Goal: Task Accomplishment & Management: Manage account settings

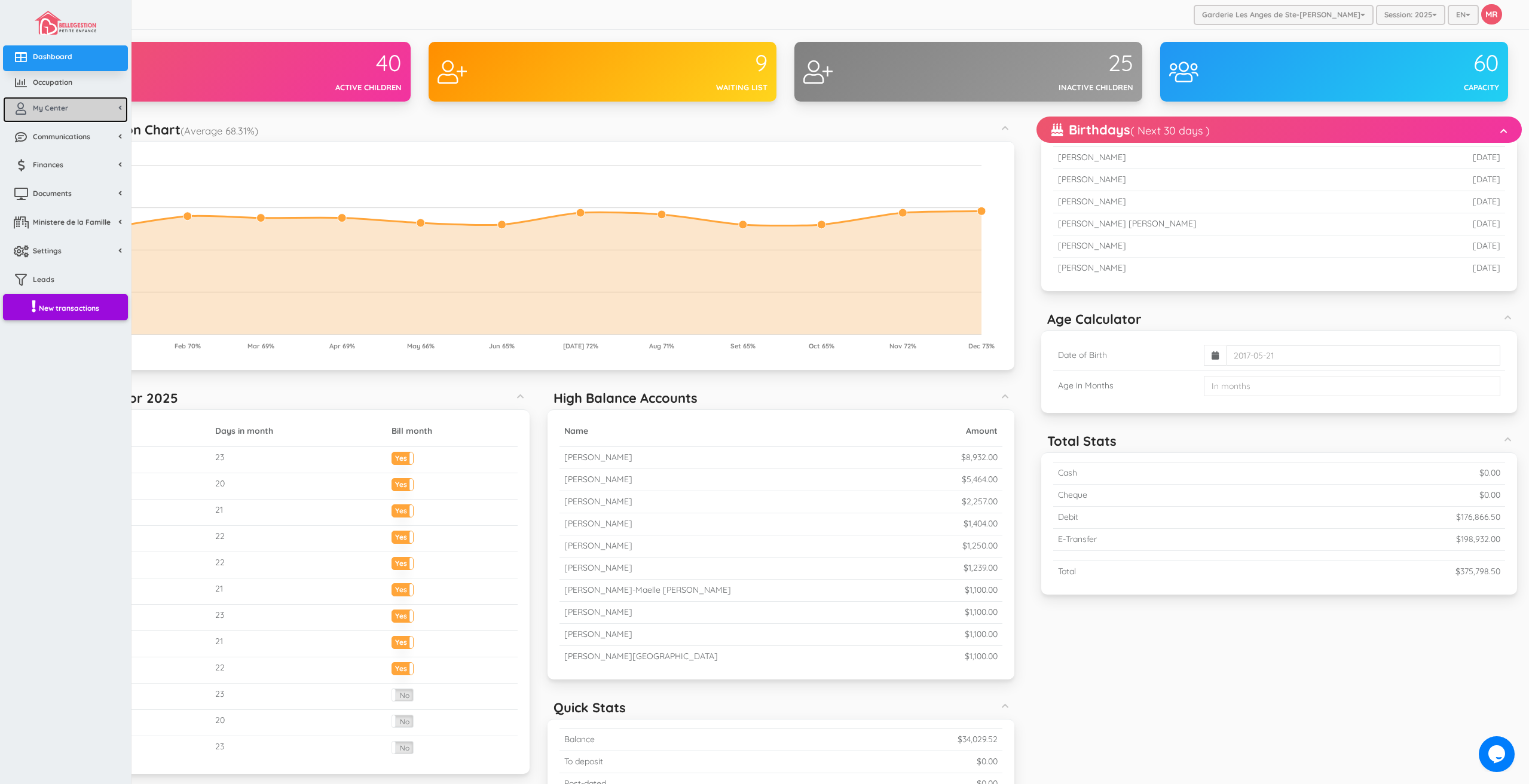
click at [78, 114] on link "My Center" at bounding box center [65, 110] width 125 height 26
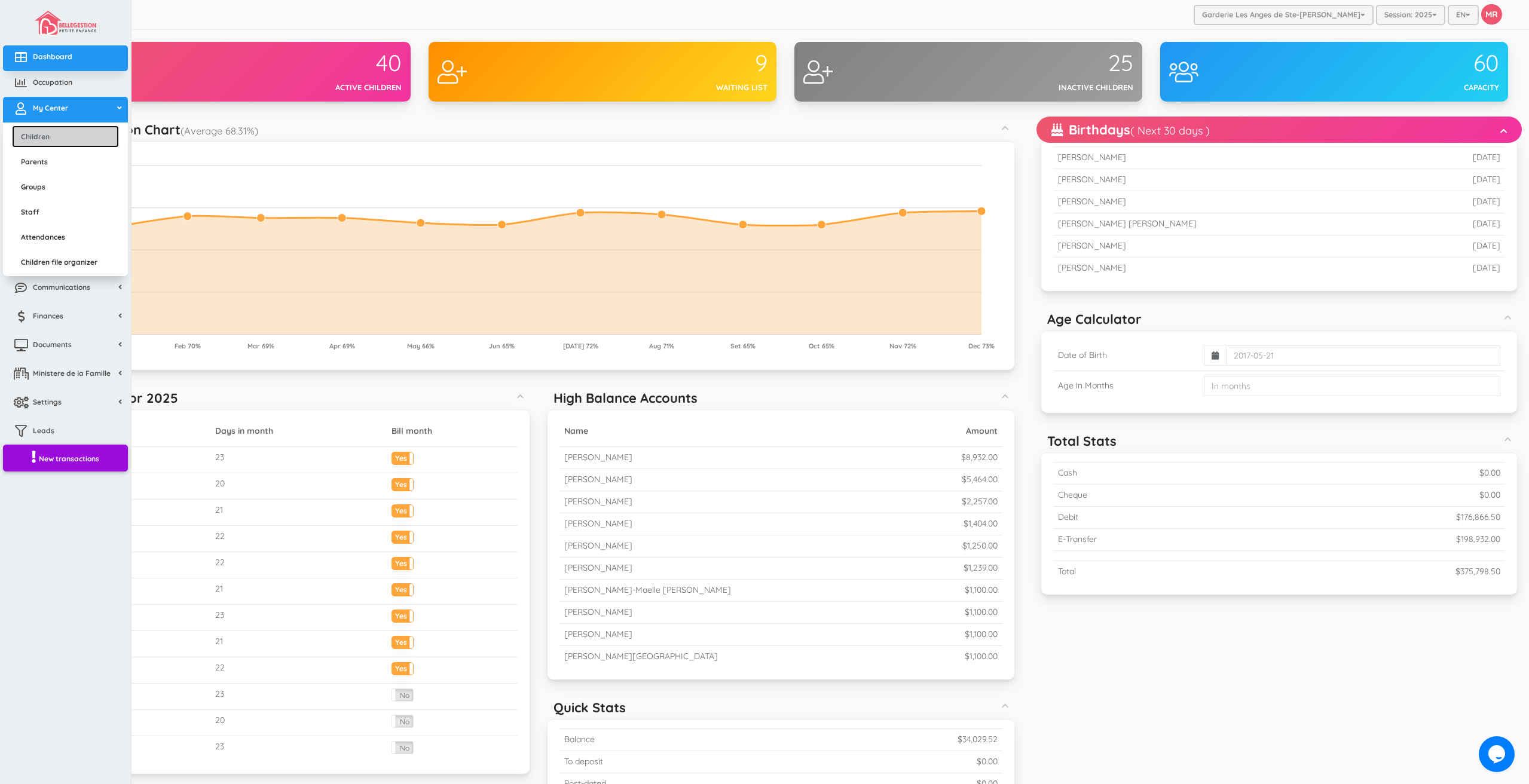
click at [43, 134] on link "Children" at bounding box center [65, 136] width 107 height 22
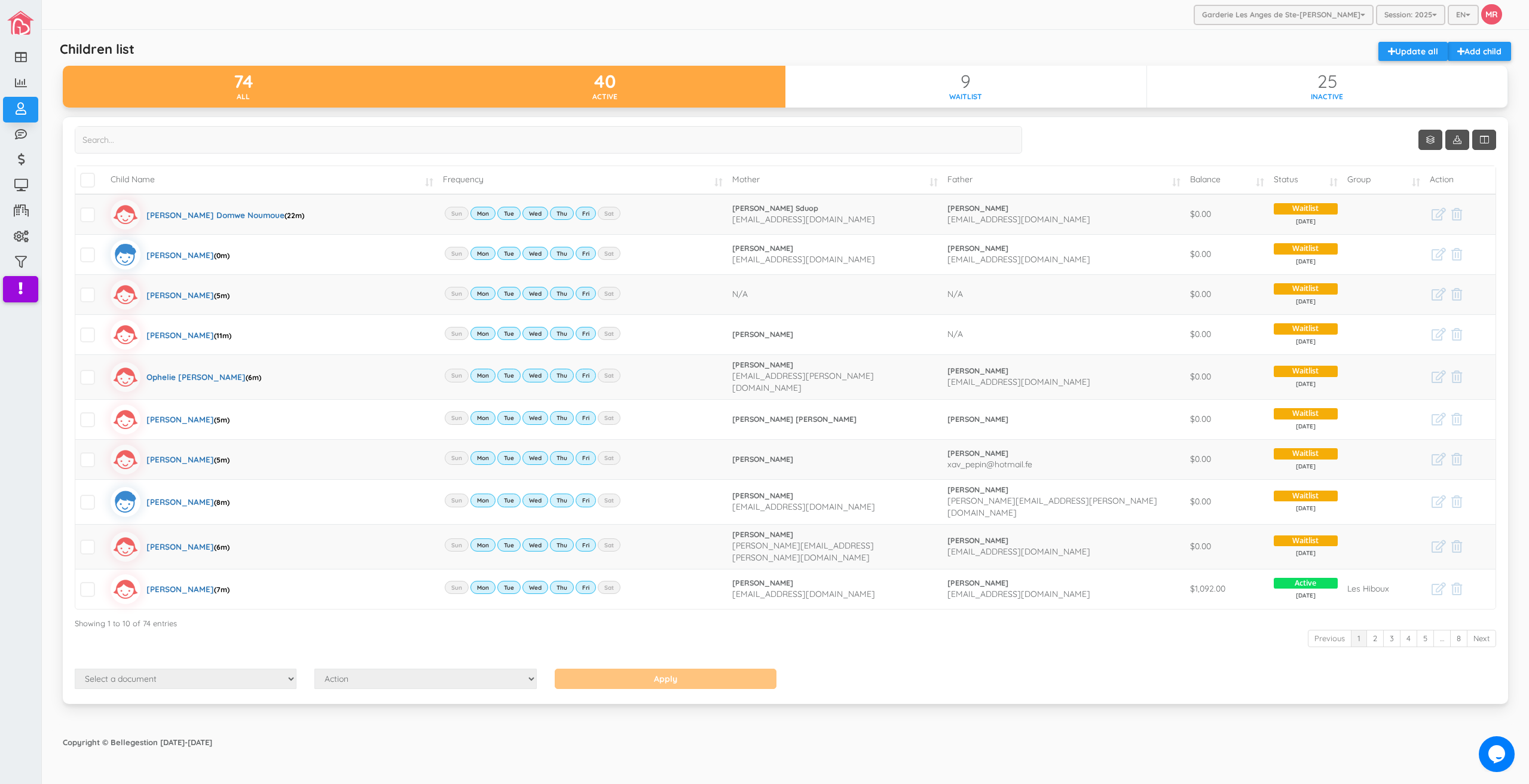
click at [696, 82] on div "40" at bounding box center [605, 82] width 362 height 20
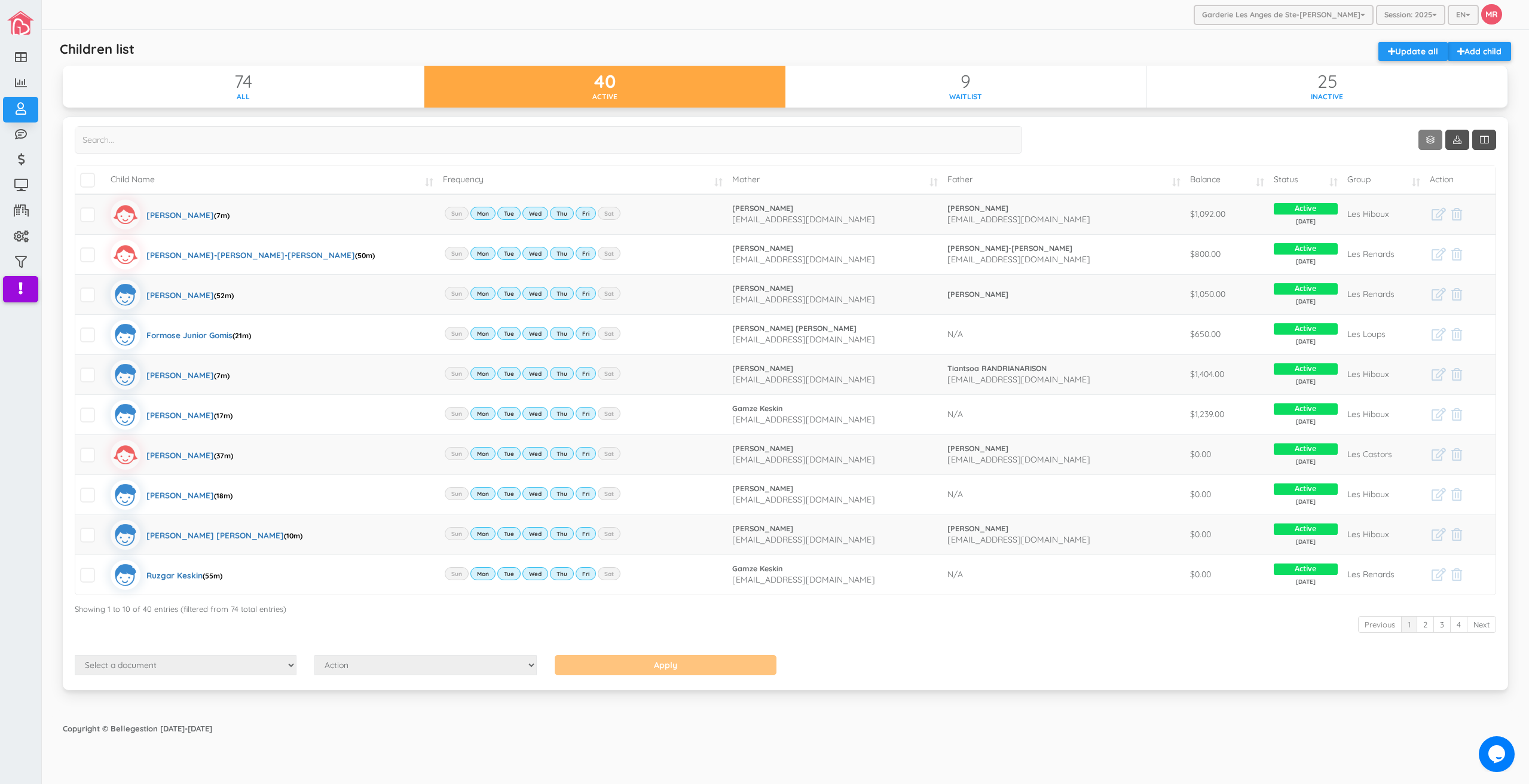
click at [1436, 143] on link "Show 10 rows" at bounding box center [1430, 139] width 24 height 20
drag, startPoint x: 1432, startPoint y: 191, endPoint x: 1427, endPoint y: 193, distance: 5.4
click at [1431, 191] on link "25" at bounding box center [1448, 186] width 91 height 18
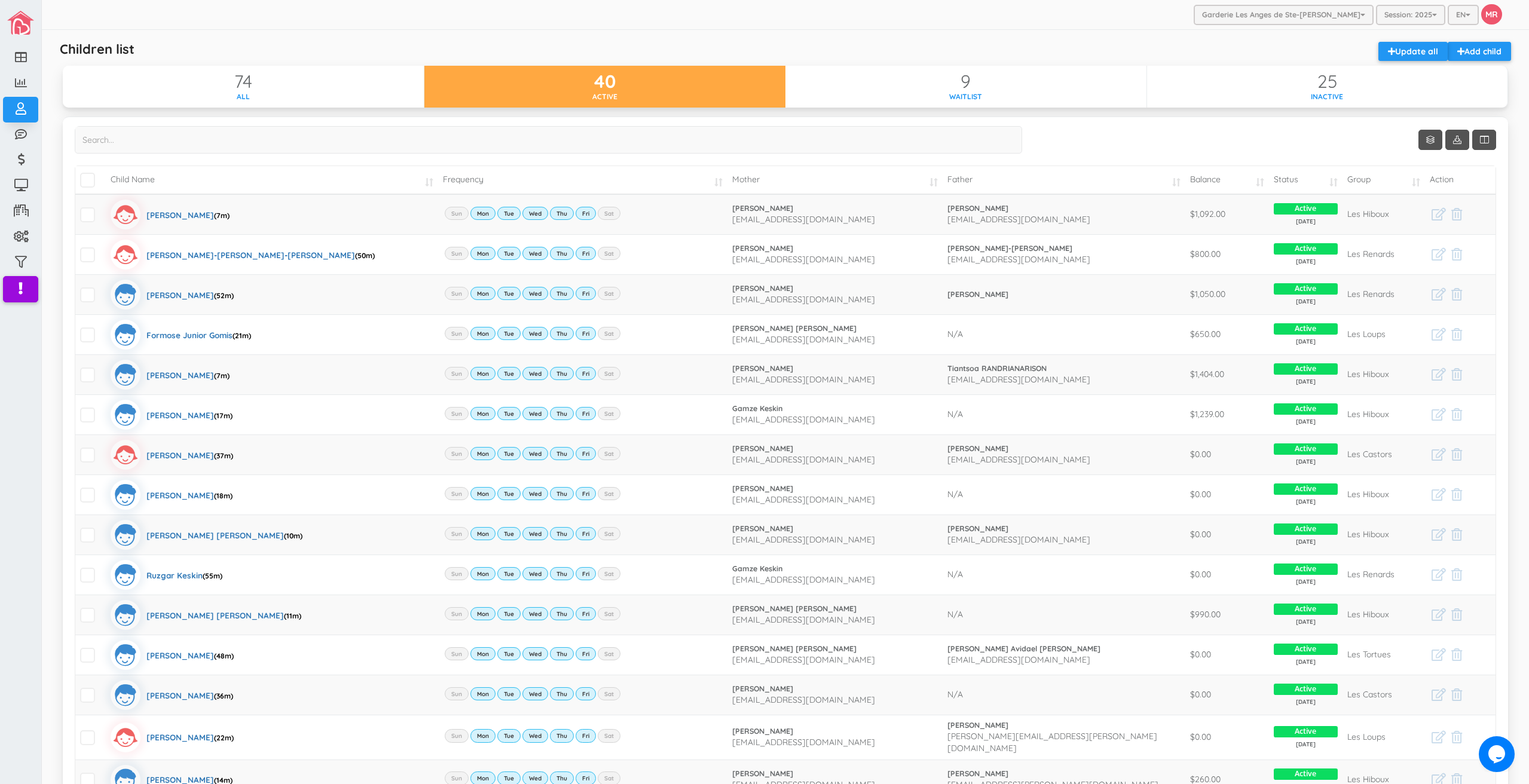
click at [1217, 195] on td "$1,092.00" at bounding box center [1227, 214] width 83 height 40
click at [1215, 184] on td "Balance" at bounding box center [1227, 180] width 83 height 28
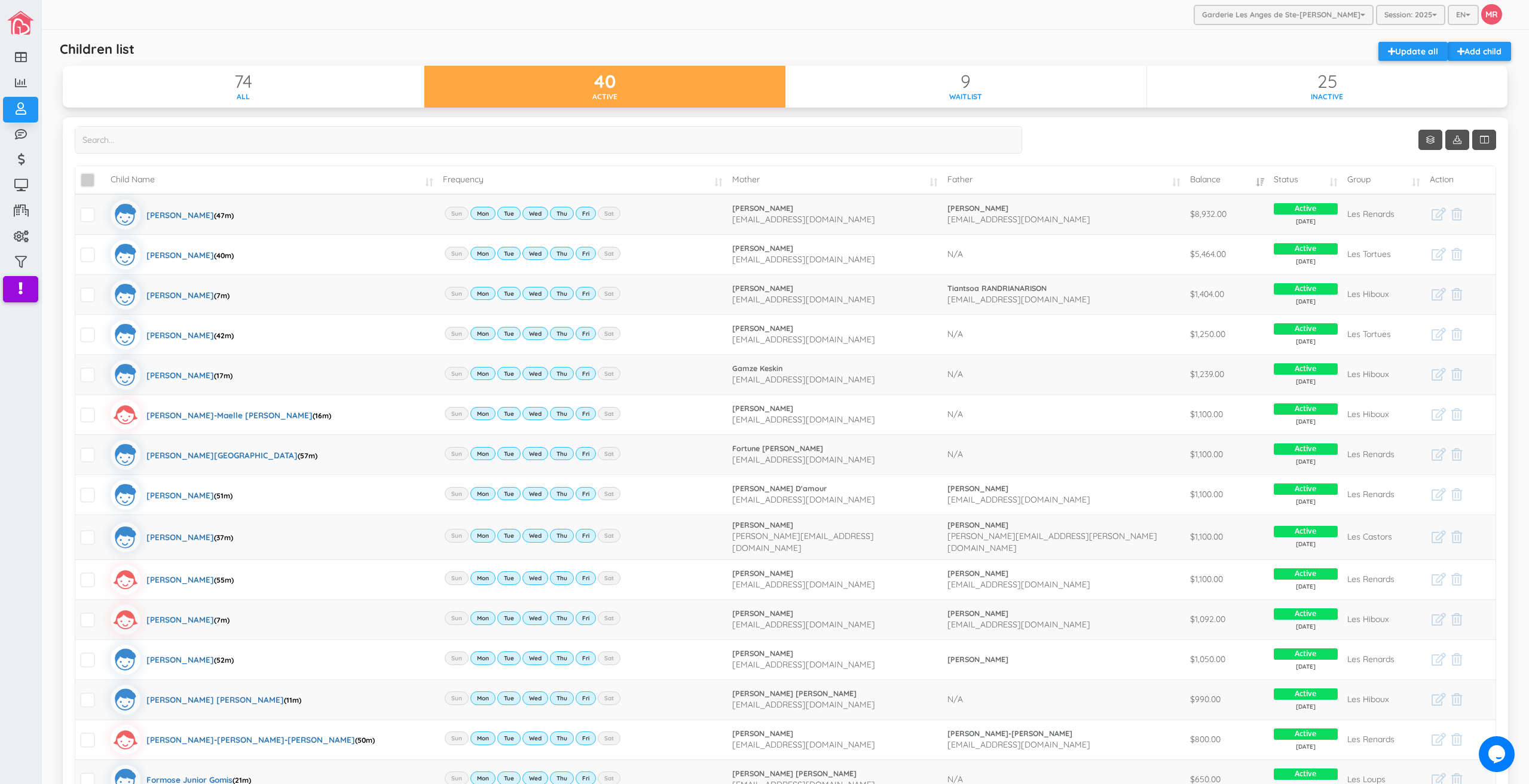
click at [87, 177] on span "\a\9\9\9\9\a\9\9\9\9 \a\9\9\9\9\a\9\9\9\9\a\9\9\9\9\a\9\9\9" at bounding box center [87, 180] width 15 height 15
click at [101, 175] on input "\a\9\9\9\9\a\9\9\9\9 \a\9\9\9\9\a\9\9\9\9\a\9\9\9\9\a\9\9\9" at bounding box center [101, 175] width 0 height 0
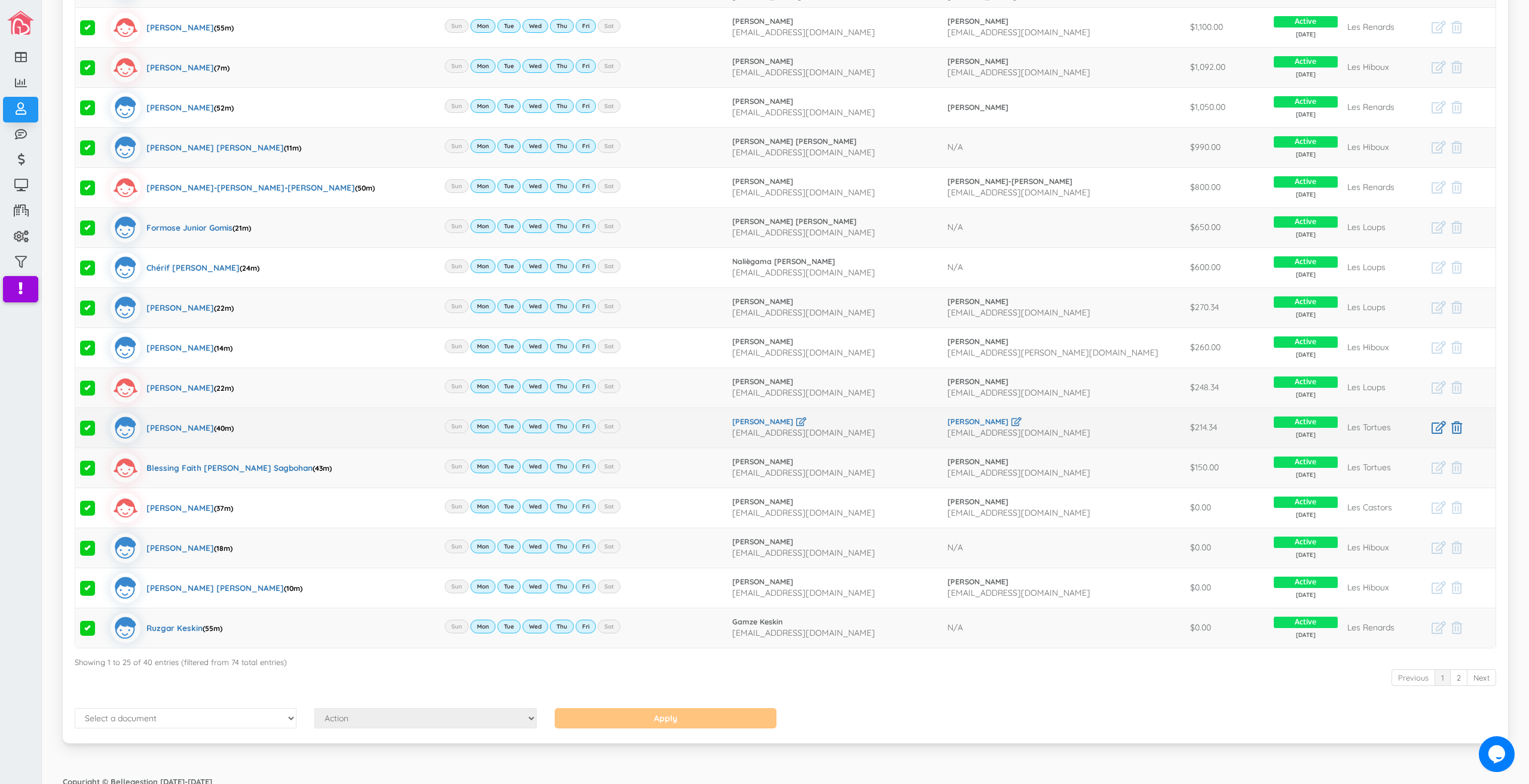
scroll to position [556, 0]
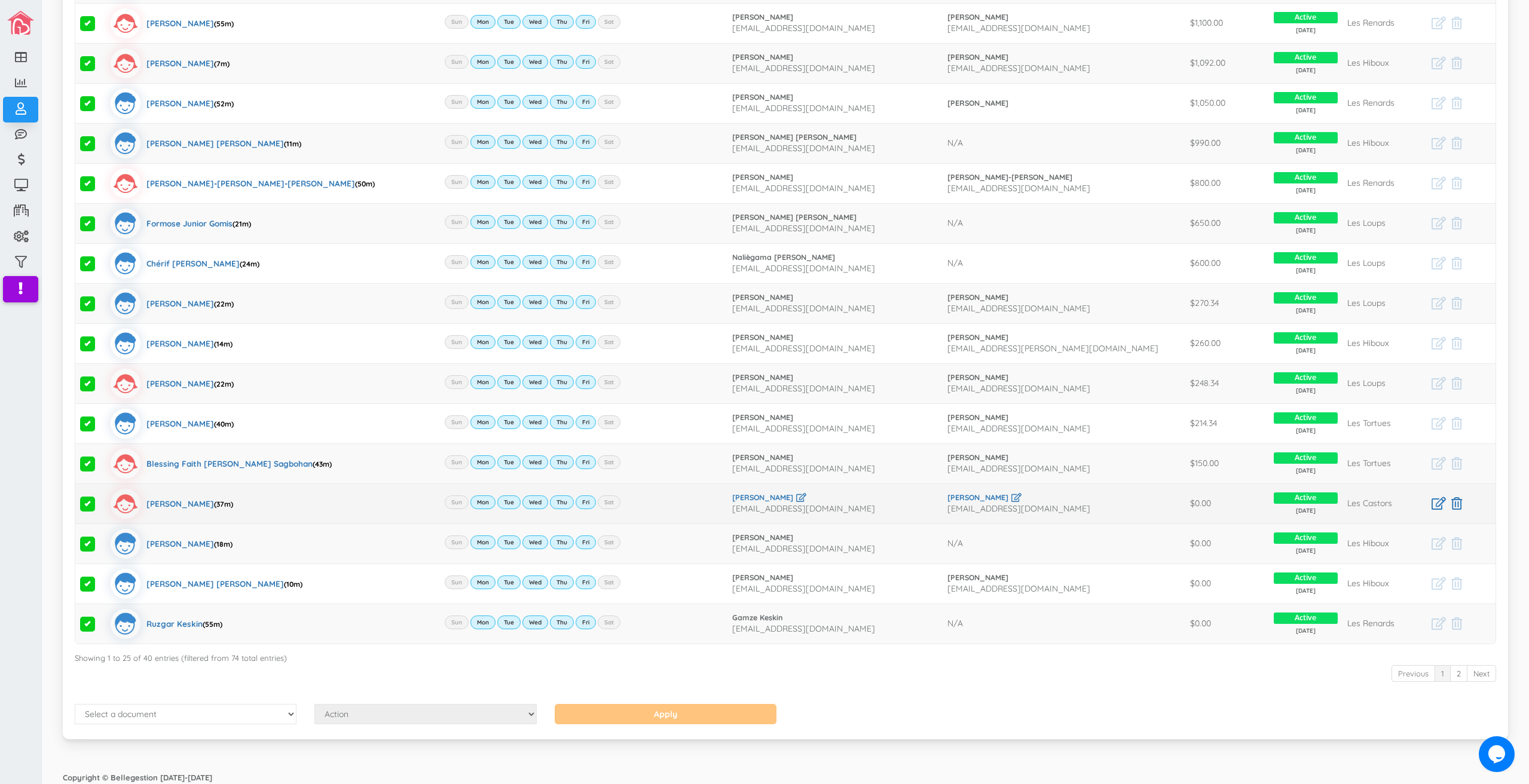
click at [87, 497] on span at bounding box center [87, 503] width 15 height 15
click at [101, 499] on input "checkbox" at bounding box center [101, 499] width 0 height 0
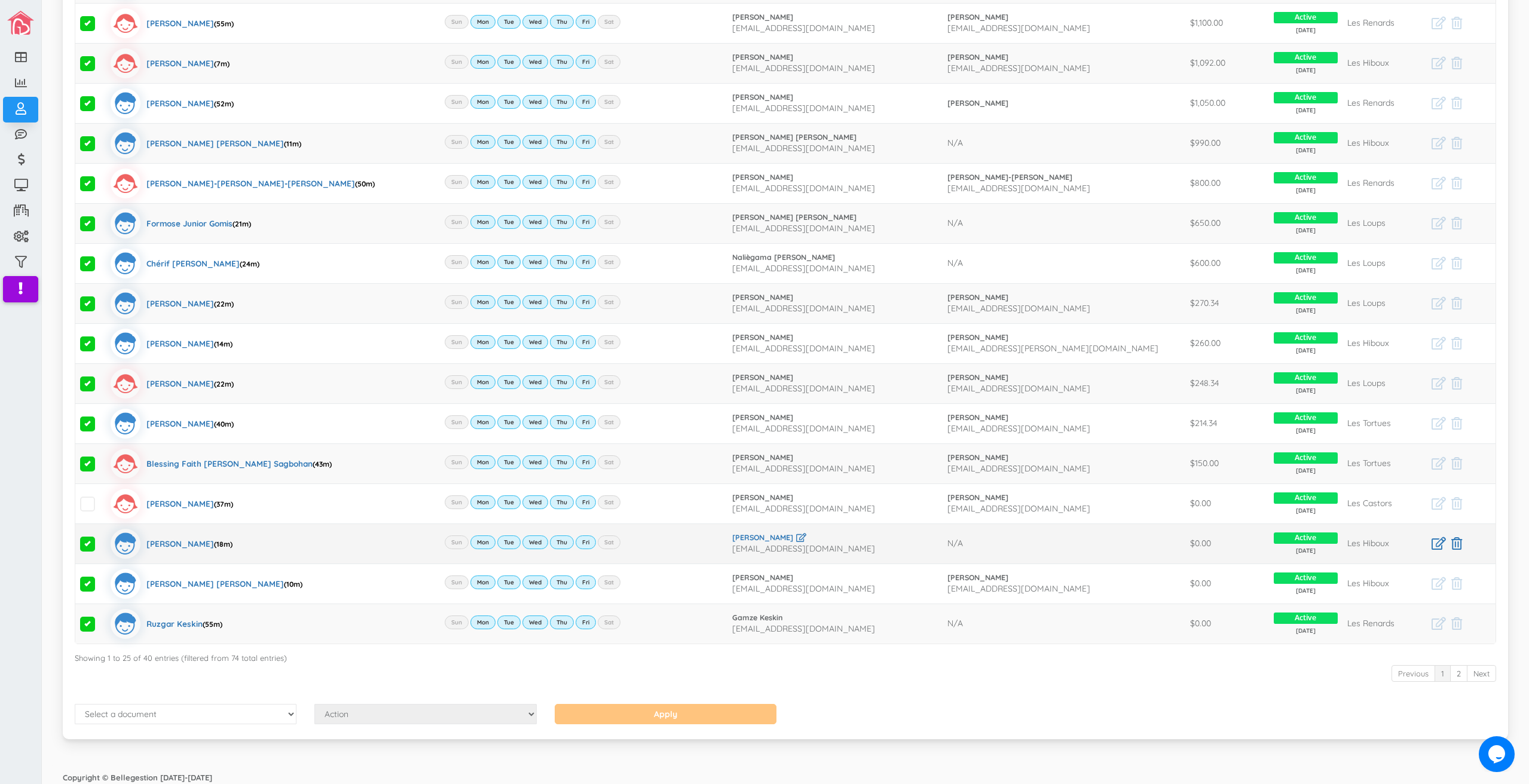
click at [88, 544] on span at bounding box center [87, 544] width 15 height 15
click at [101, 539] on input "checkbox" at bounding box center [101, 539] width 0 height 0
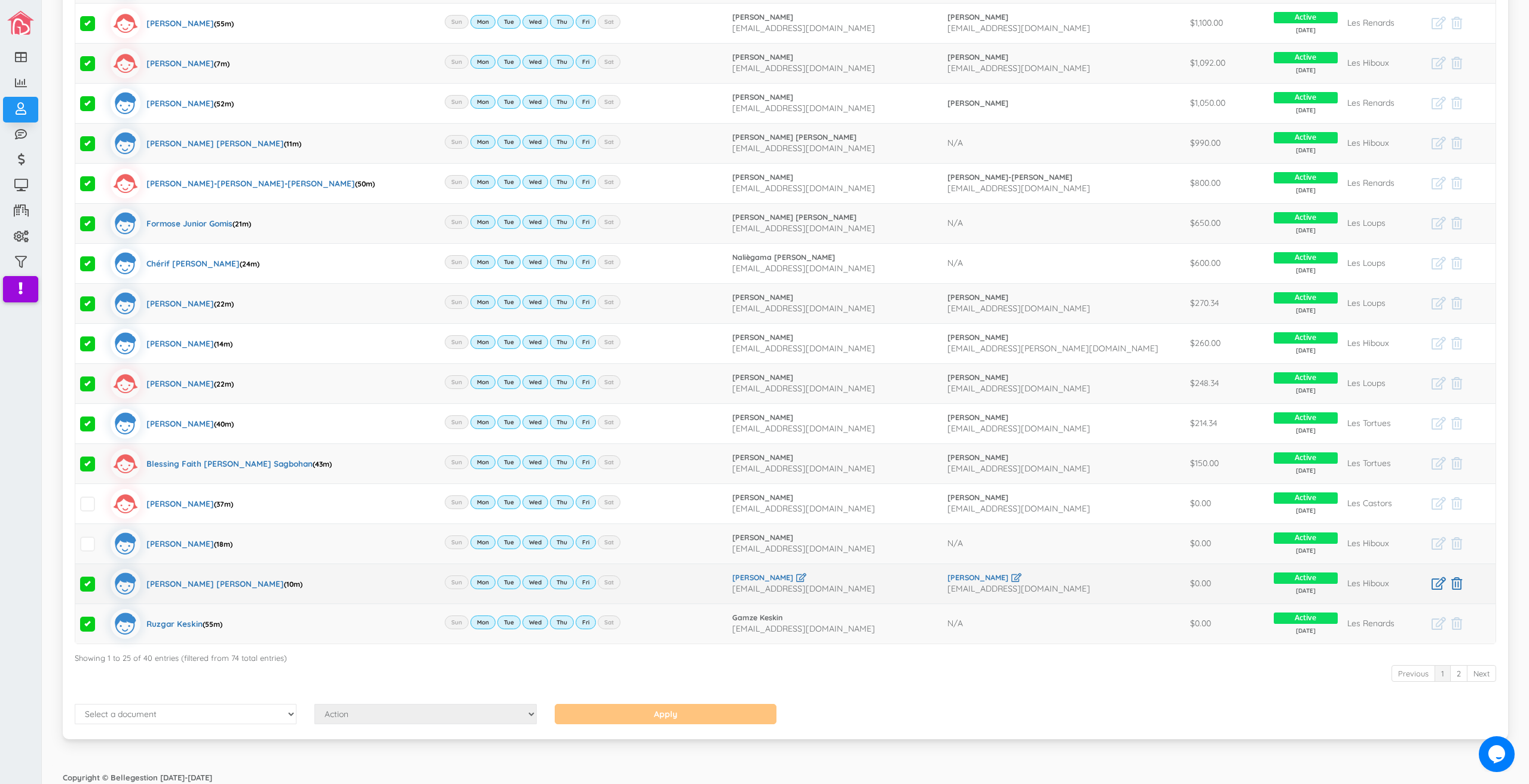
click at [89, 583] on span at bounding box center [87, 584] width 15 height 15
click at [101, 578] on input "checkbox" at bounding box center [101, 578] width 0 height 0
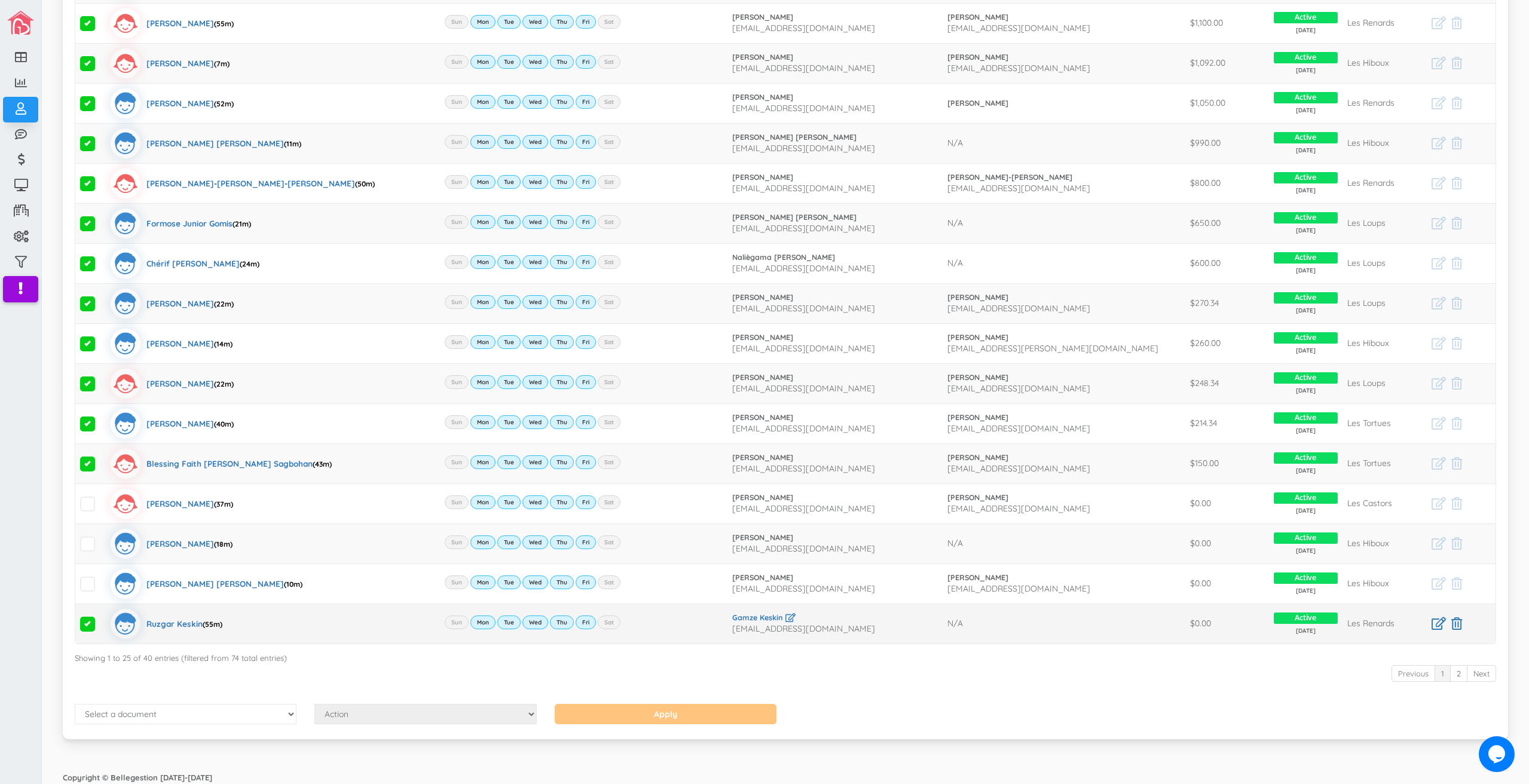
click at [92, 620] on span at bounding box center [87, 624] width 15 height 15
click at [101, 619] on input "checkbox" at bounding box center [101, 619] width 0 height 0
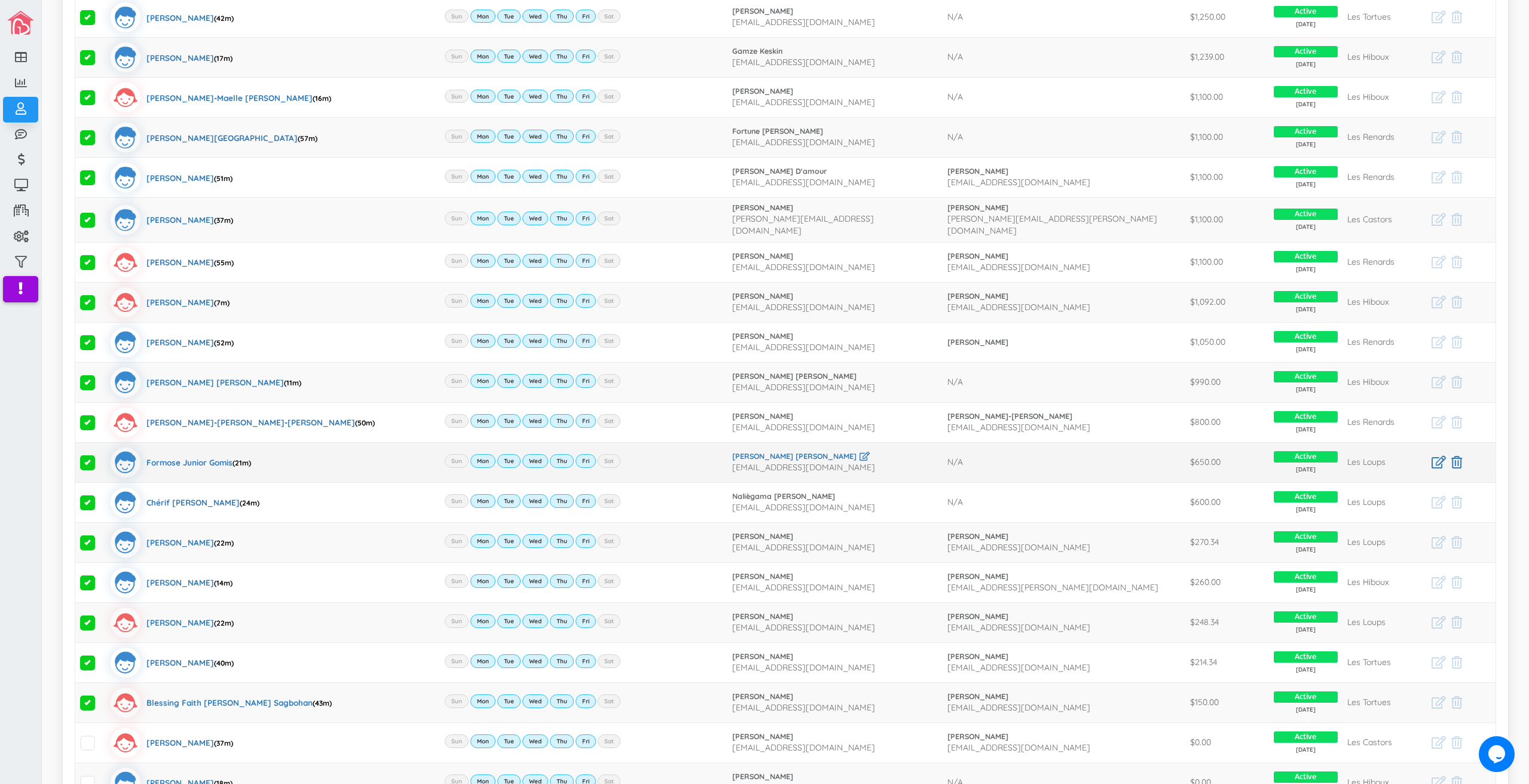
scroll to position [0, 0]
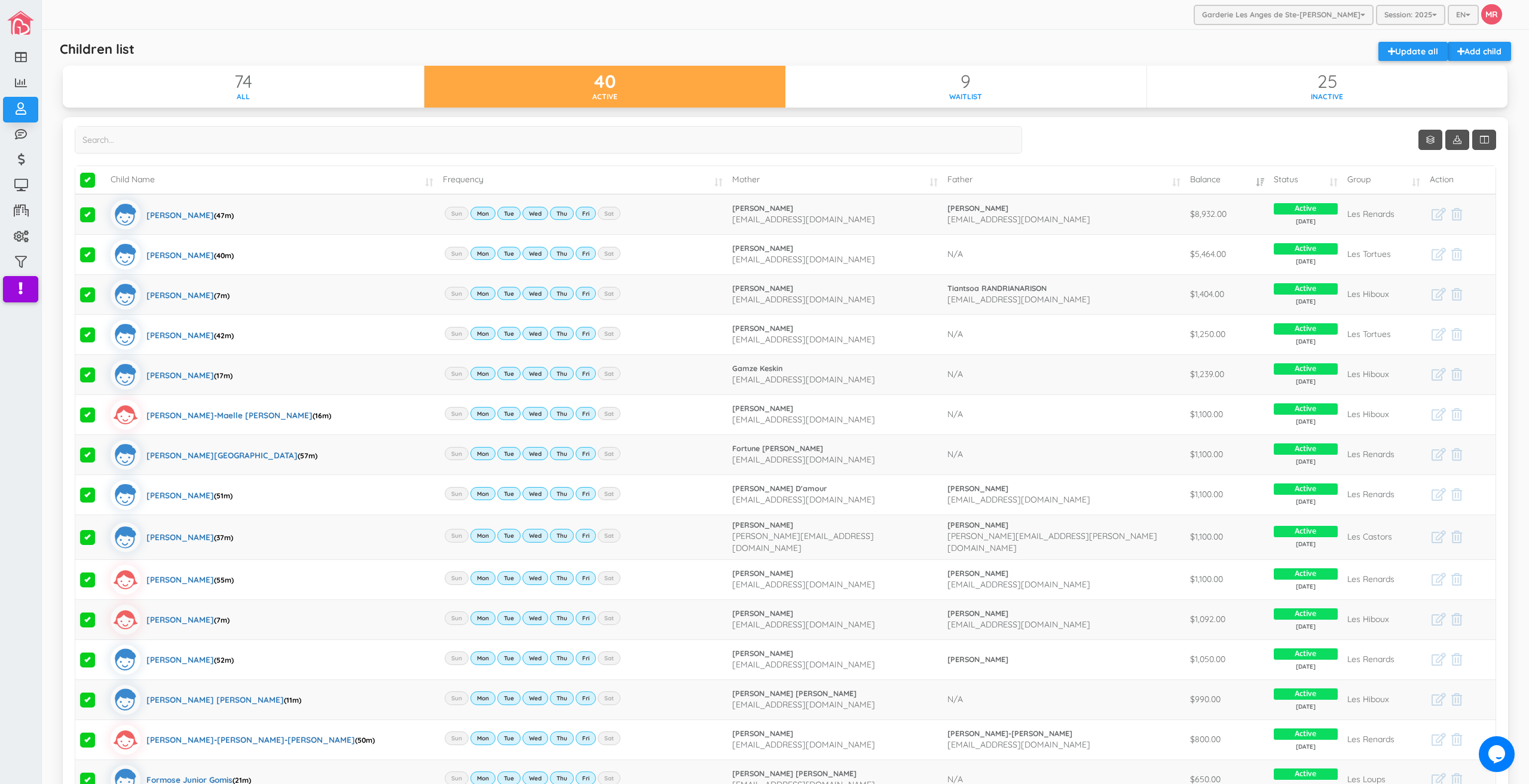
click at [1088, 38] on div "Children list Add child Update all 74 All 40 Active 9 Waitlist 25 Inactive Show…" at bounding box center [784, 676] width 1457 height 1280
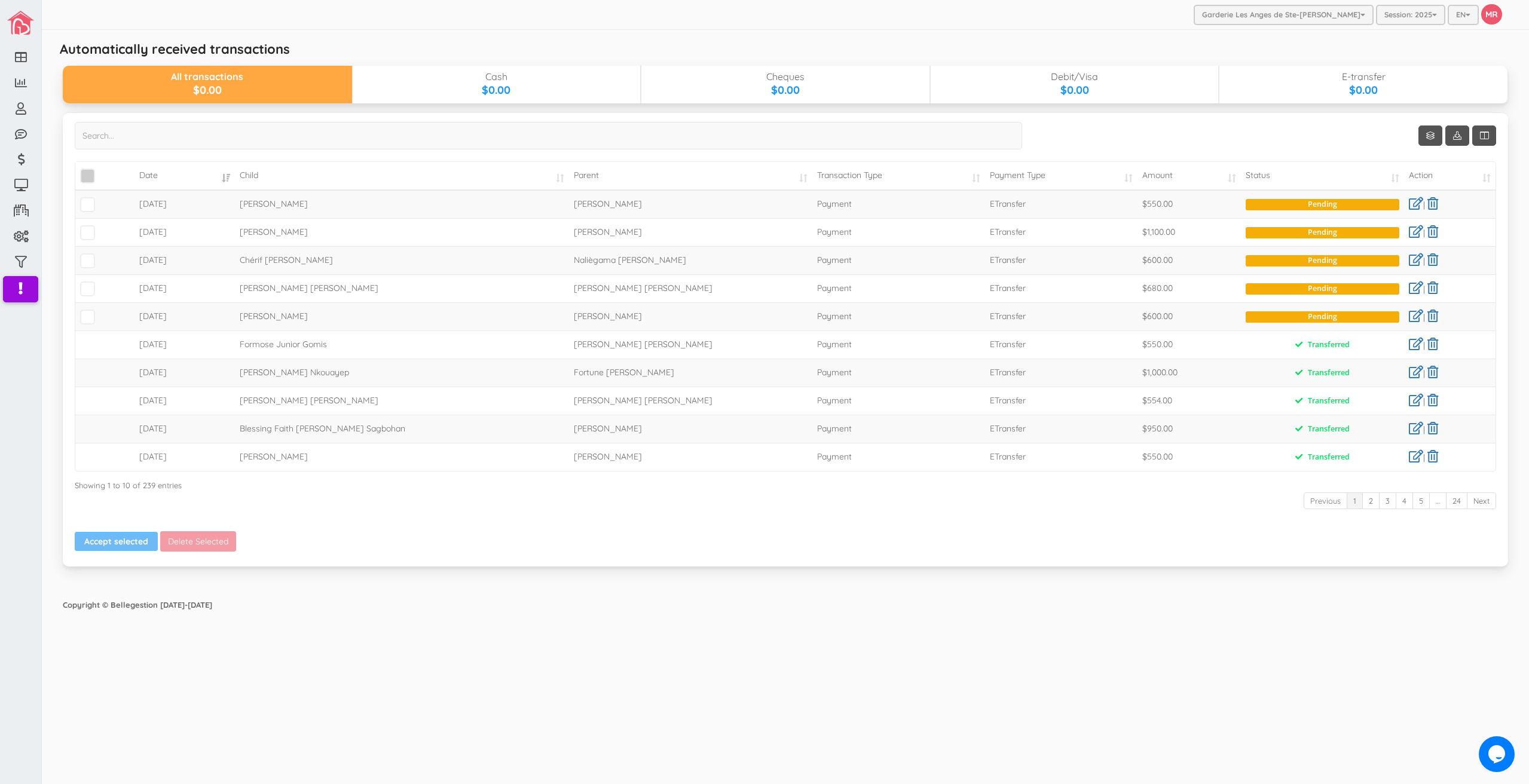
click at [89, 173] on span "\a\9\9\9\9\a\9\9\9\9\a\9\9\9\9\a\9\9\9\9\a\9\9\9" at bounding box center [87, 175] width 15 height 15
click at [101, 171] on input "\a\9\9\9\9\a\9\9\9\9\a\9\9\9\9\a\9\9\9\9\a\9\9\9" at bounding box center [101, 171] width 0 height 0
click at [114, 542] on button "Accept selected" at bounding box center [116, 541] width 83 height 19
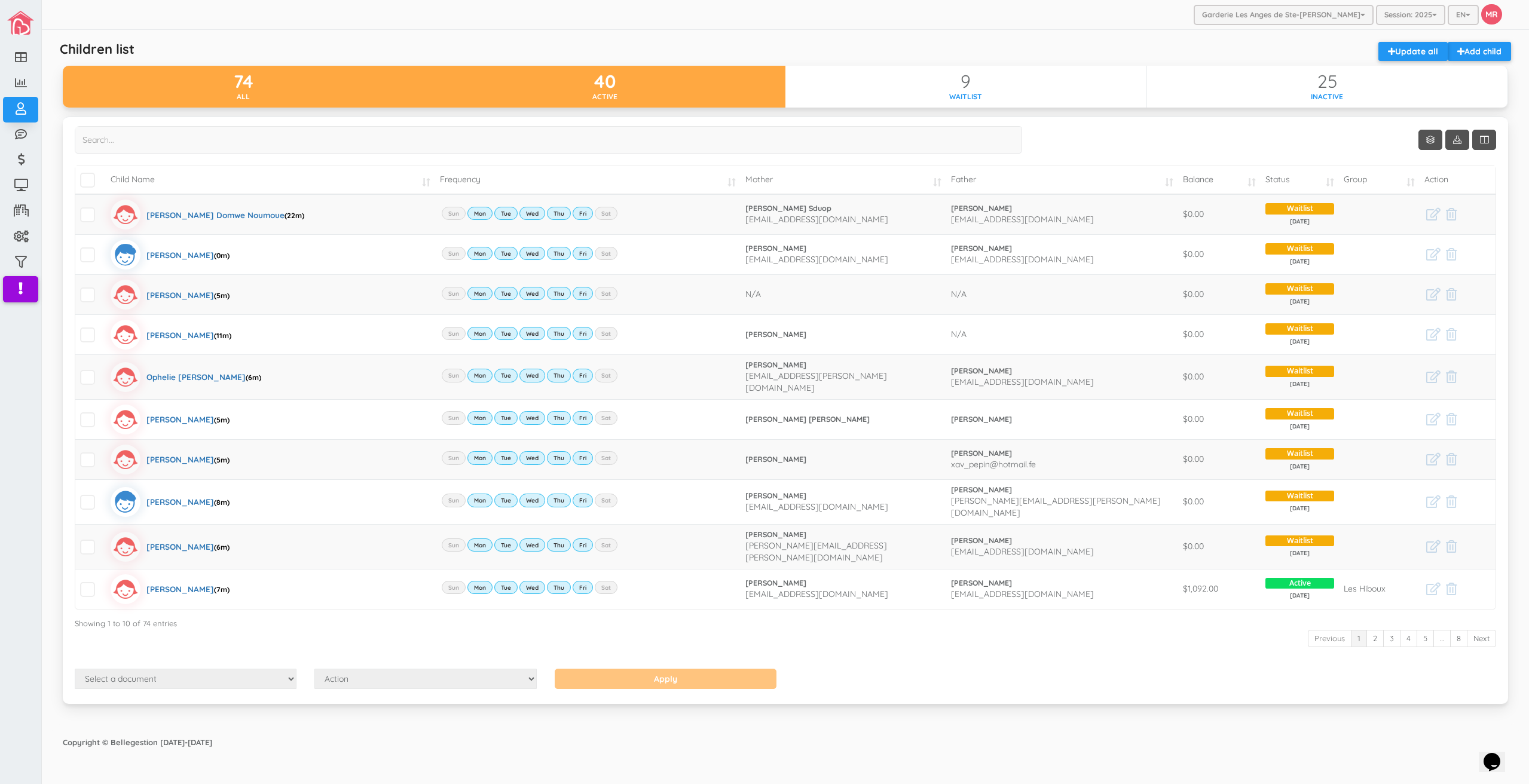
click at [691, 94] on div "Active" at bounding box center [605, 96] width 362 height 10
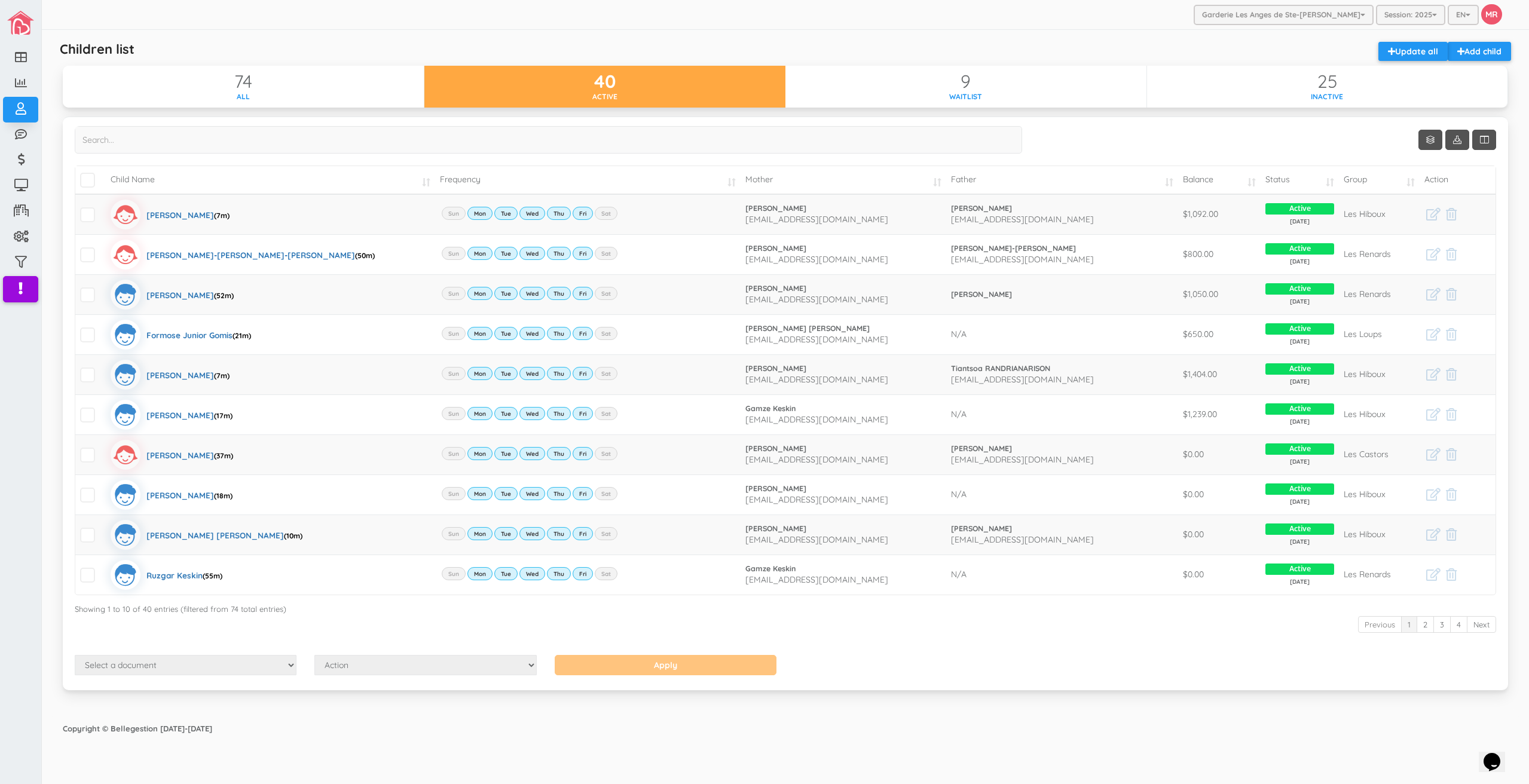
click at [1217, 181] on td "Balance" at bounding box center [1220, 180] width 83 height 28
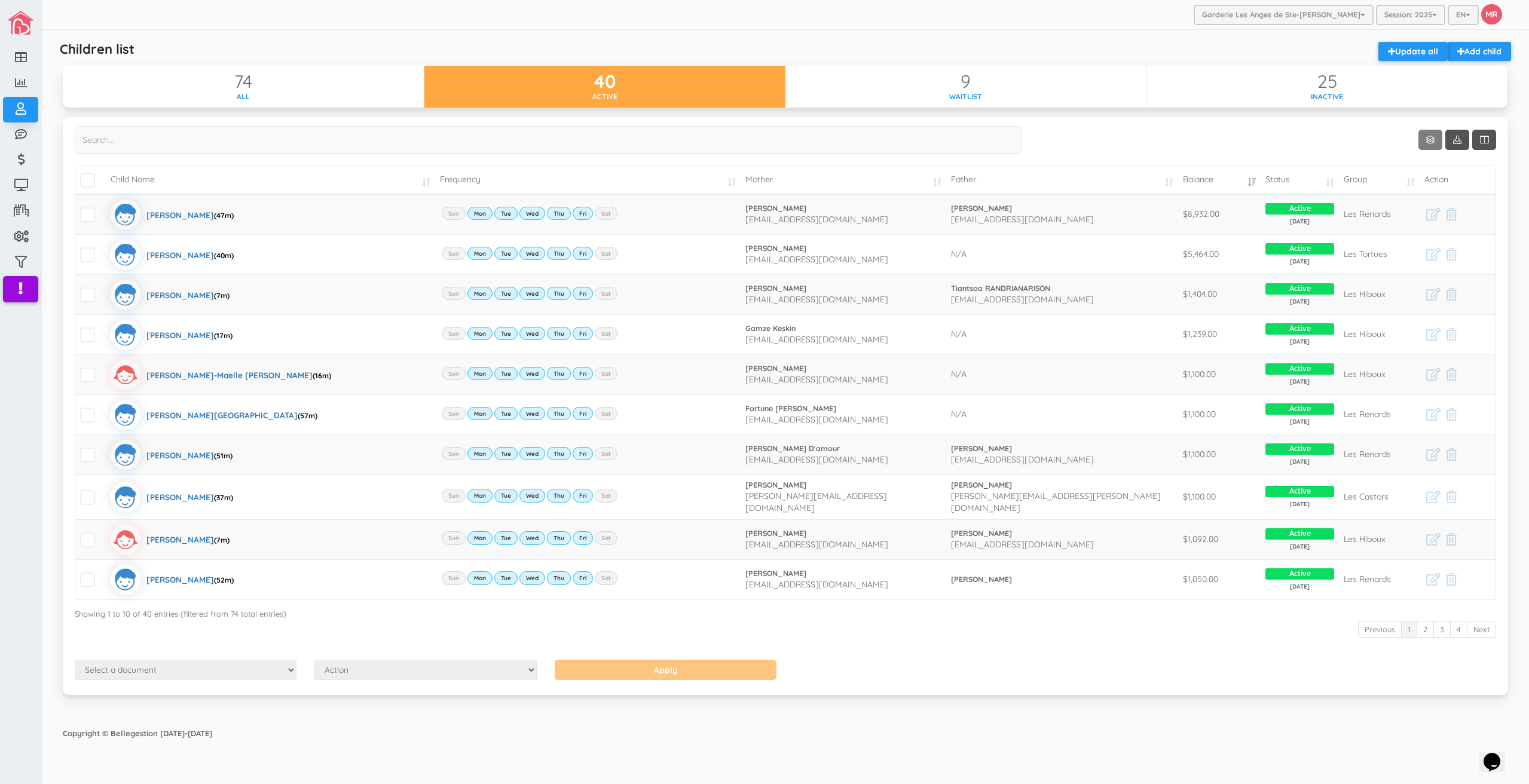
click at [1431, 139] on link "Show 10 rows" at bounding box center [1430, 139] width 24 height 20
drag, startPoint x: 1428, startPoint y: 187, endPoint x: 896, endPoint y: 131, distance: 534.9
click at [1428, 187] on link "25" at bounding box center [1448, 186] width 91 height 18
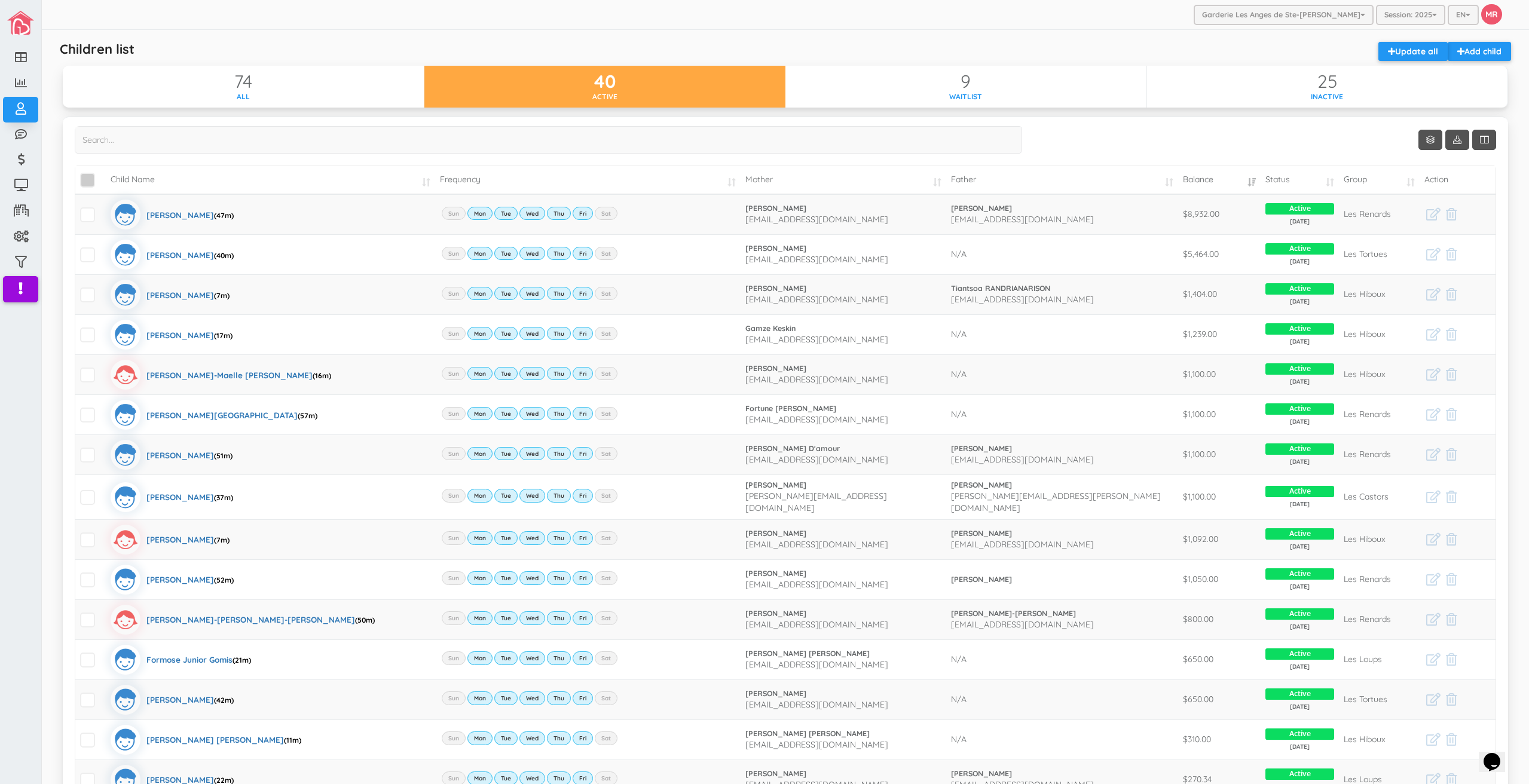
click at [89, 183] on span "\a\9\9\9\9\a\9\9\9\9 \a\9\9\9\9\a\9\9\9\9\a\9\9\9\9\a\9\9\9" at bounding box center [87, 180] width 15 height 15
click at [101, 175] on input "\a\9\9\9\9\a\9\9\9\9 \a\9\9\9\9\a\9\9\9\9\a\9\9\9\9\a\9\9\9" at bounding box center [101, 175] width 0 height 0
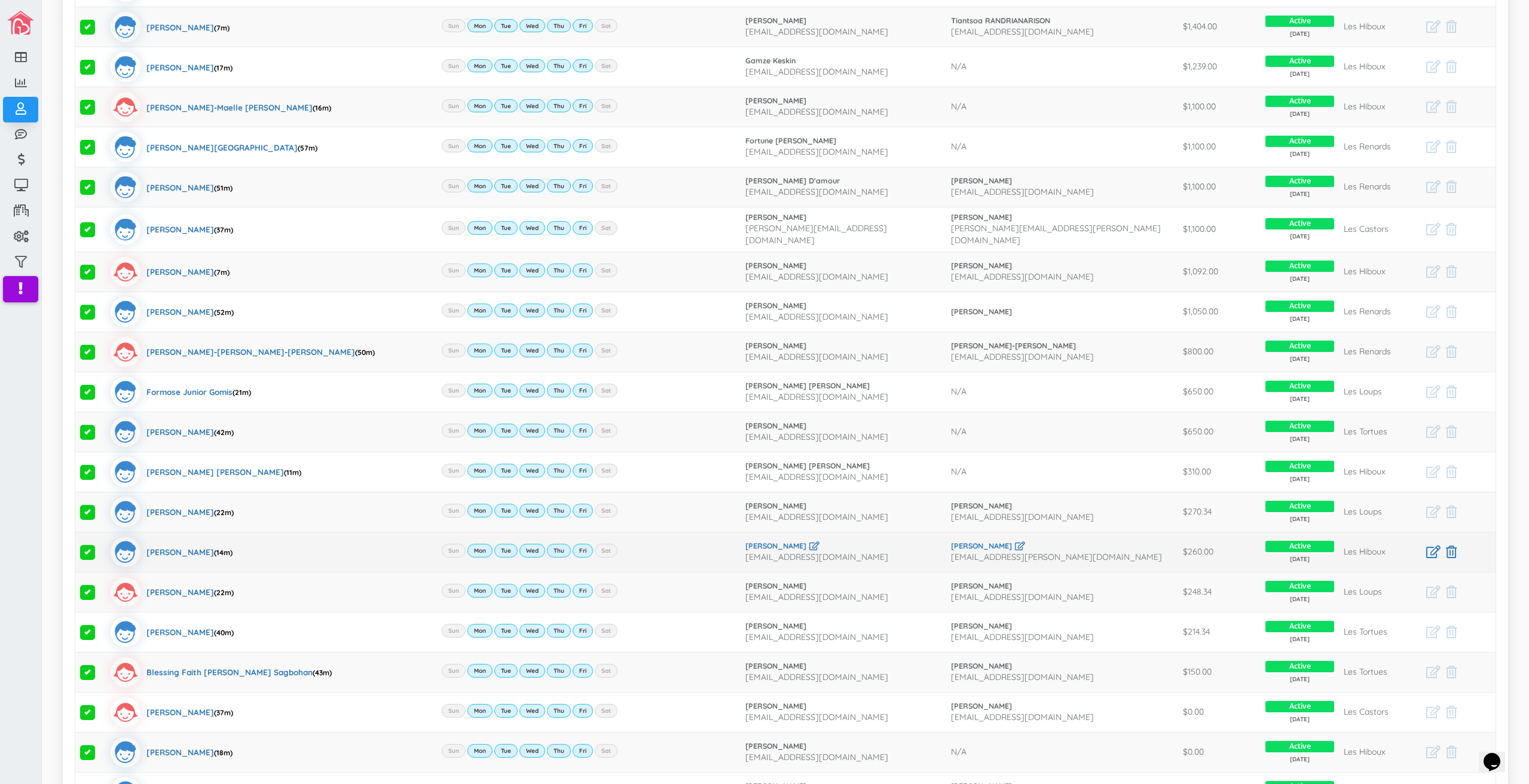
scroll to position [538, 0]
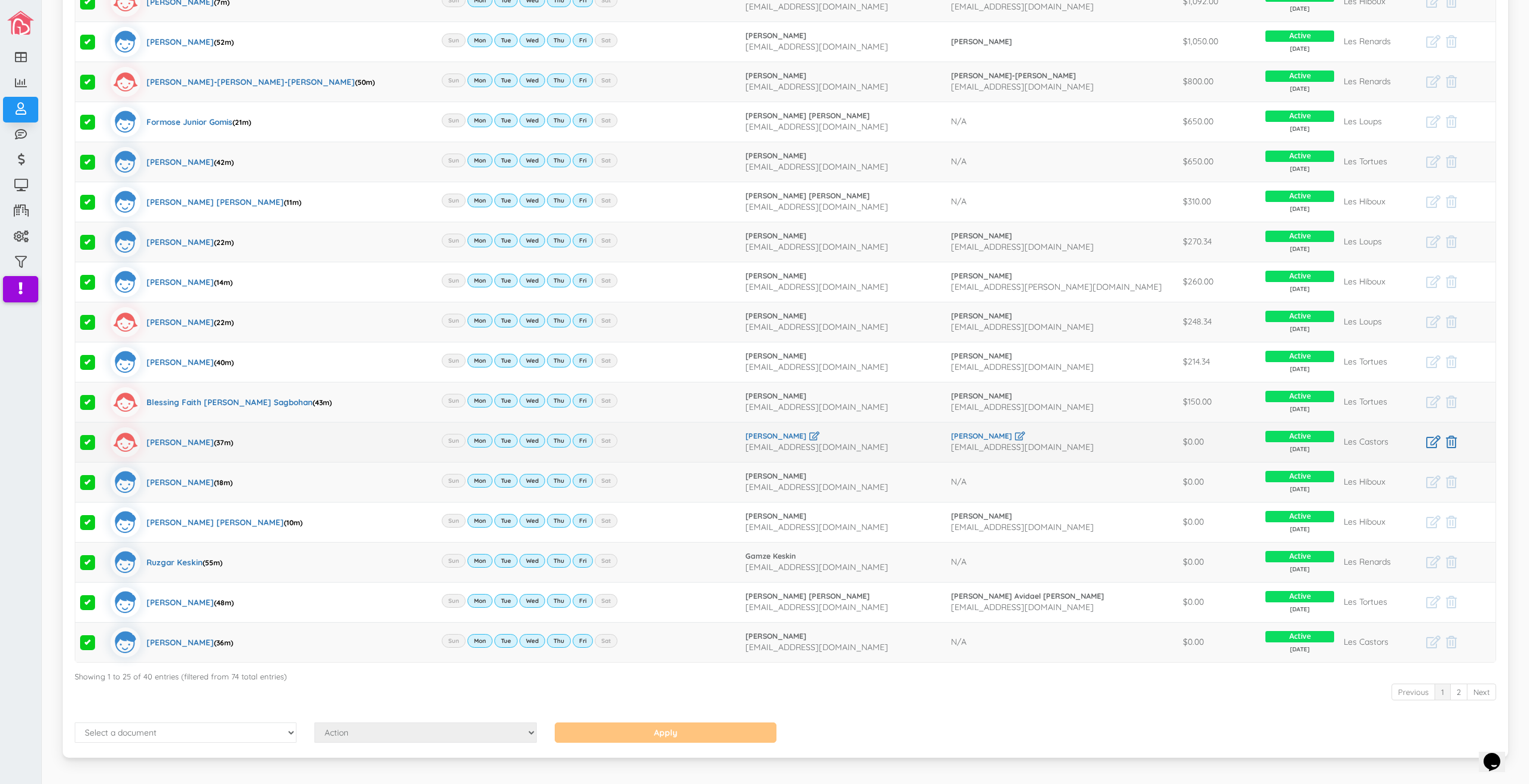
click at [85, 436] on span at bounding box center [87, 441] width 15 height 15
click at [101, 437] on input "checkbox" at bounding box center [101, 437] width 0 height 0
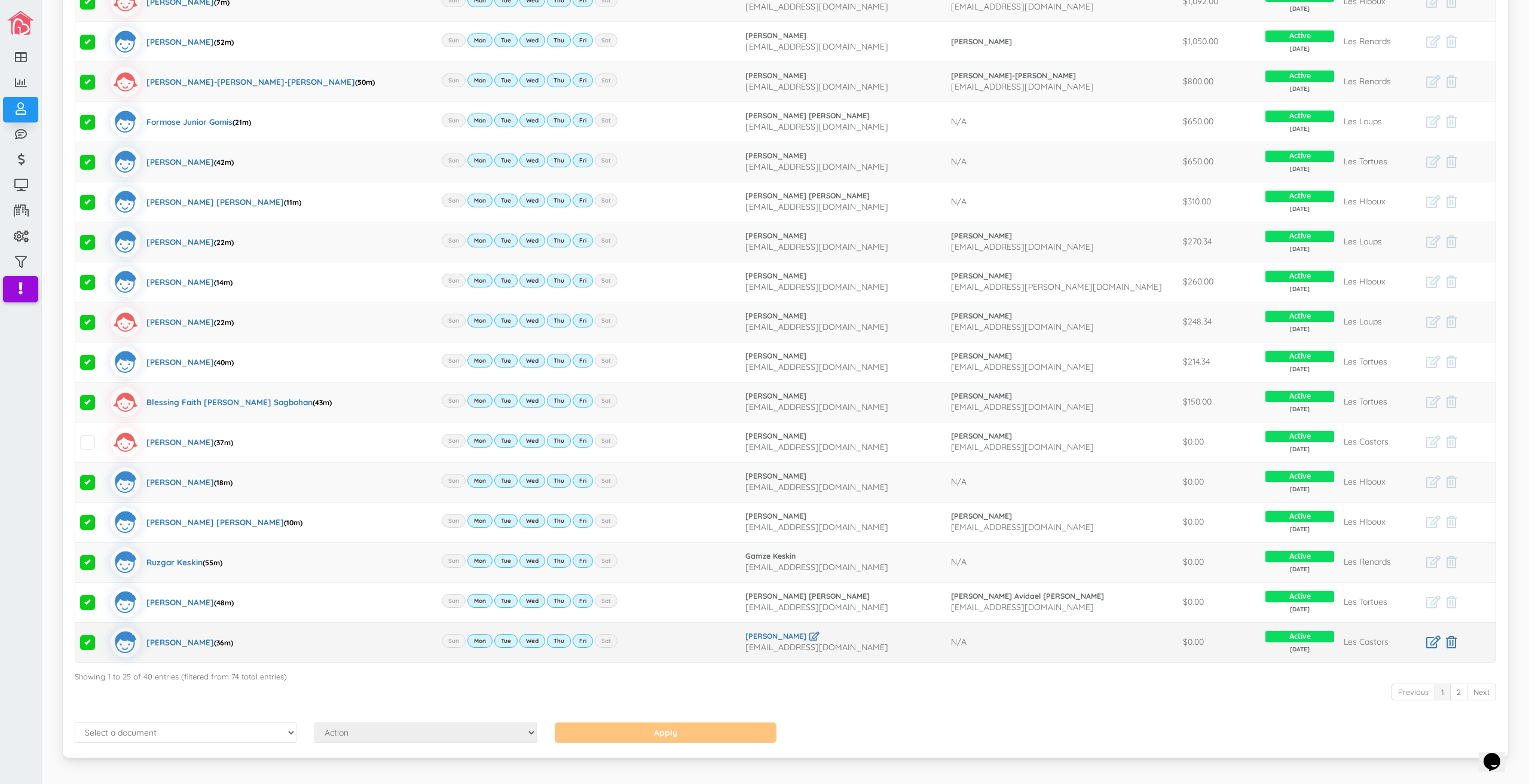
click at [87, 640] on span at bounding box center [87, 642] width 15 height 15
click at [101, 637] on input "checkbox" at bounding box center [101, 637] width 0 height 0
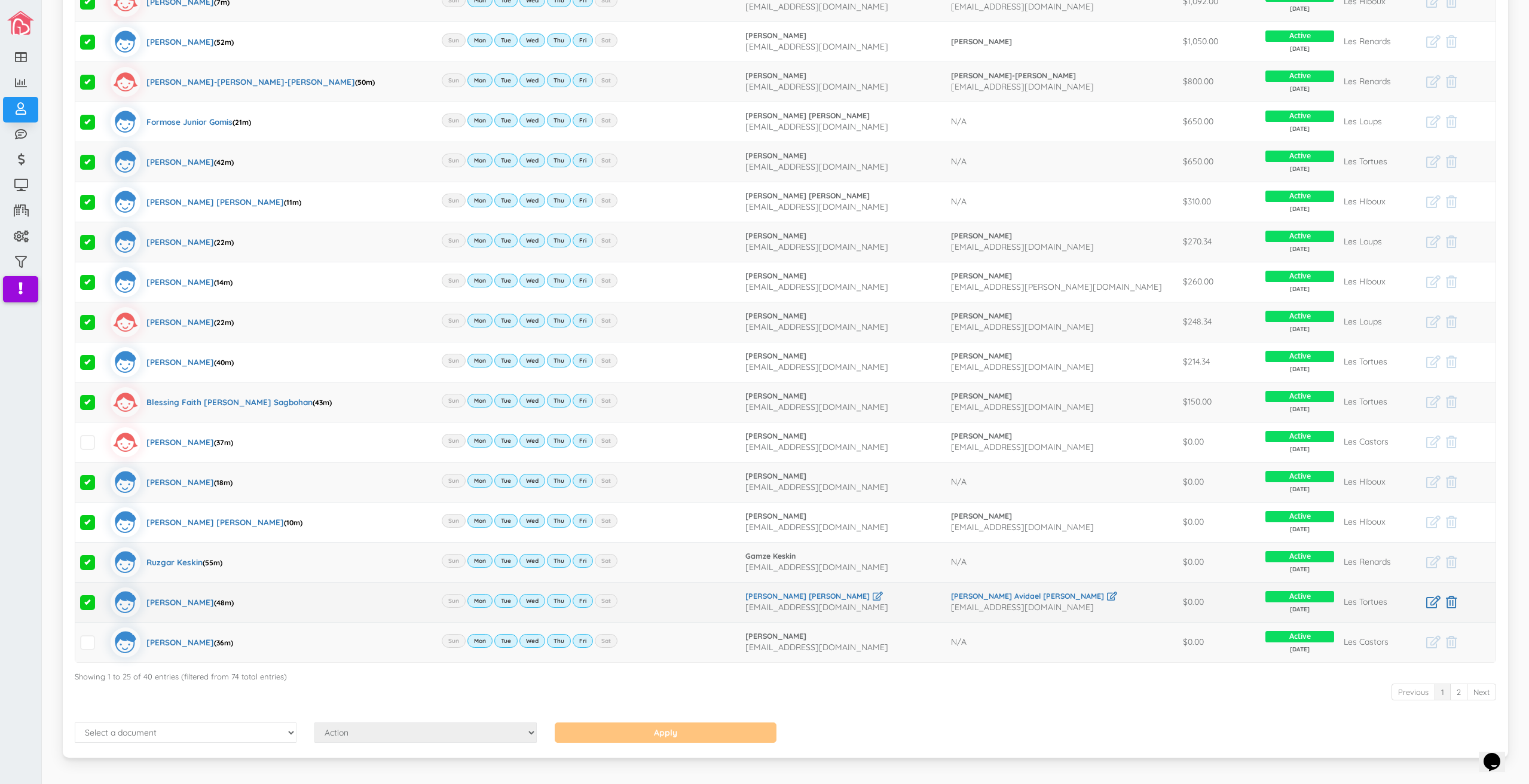
click at [87, 595] on span at bounding box center [87, 602] width 15 height 15
click at [101, 598] on input "checkbox" at bounding box center [101, 598] width 0 height 0
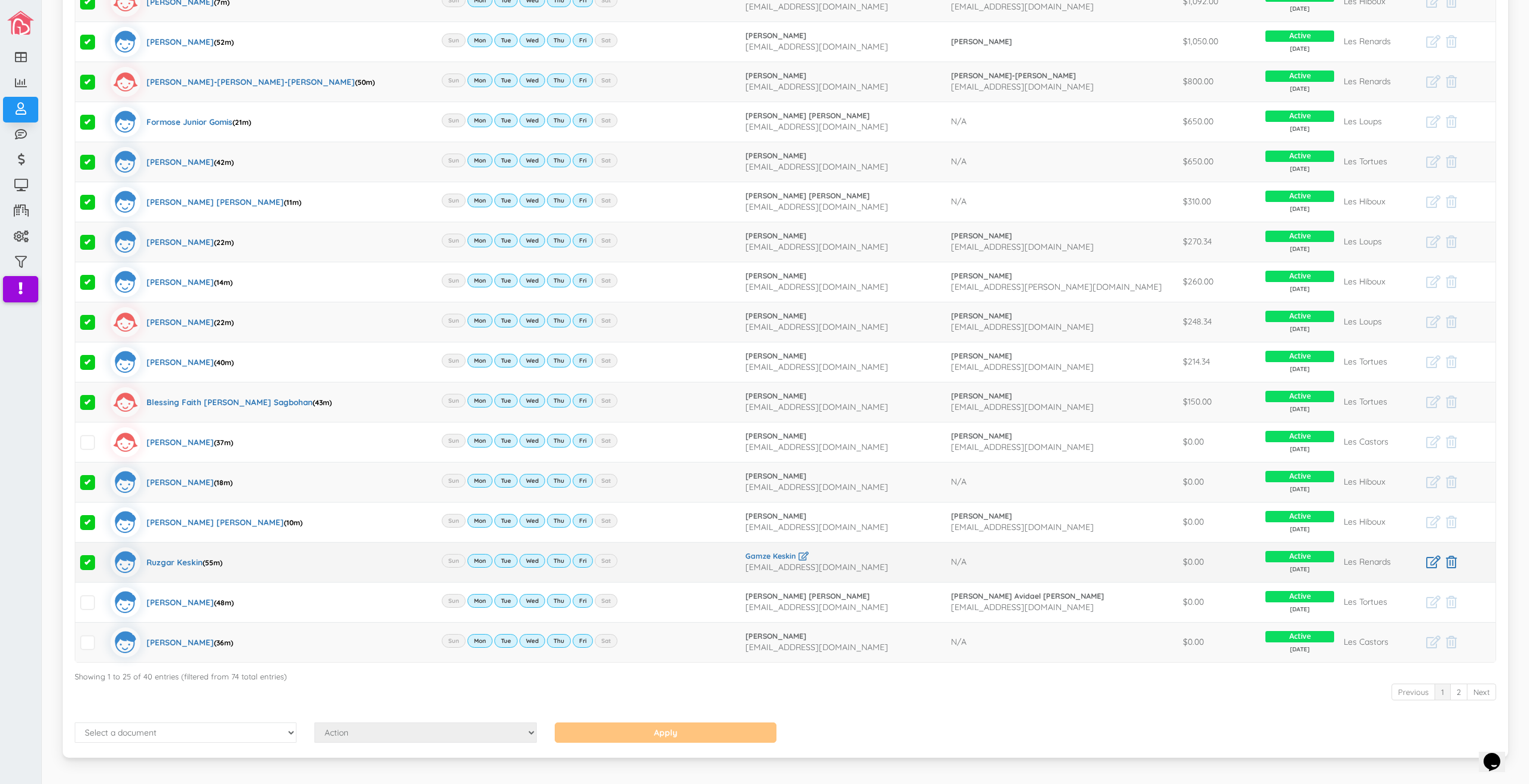
click at [85, 563] on span at bounding box center [87, 562] width 15 height 15
click at [101, 558] on input "checkbox" at bounding box center [101, 558] width 0 height 0
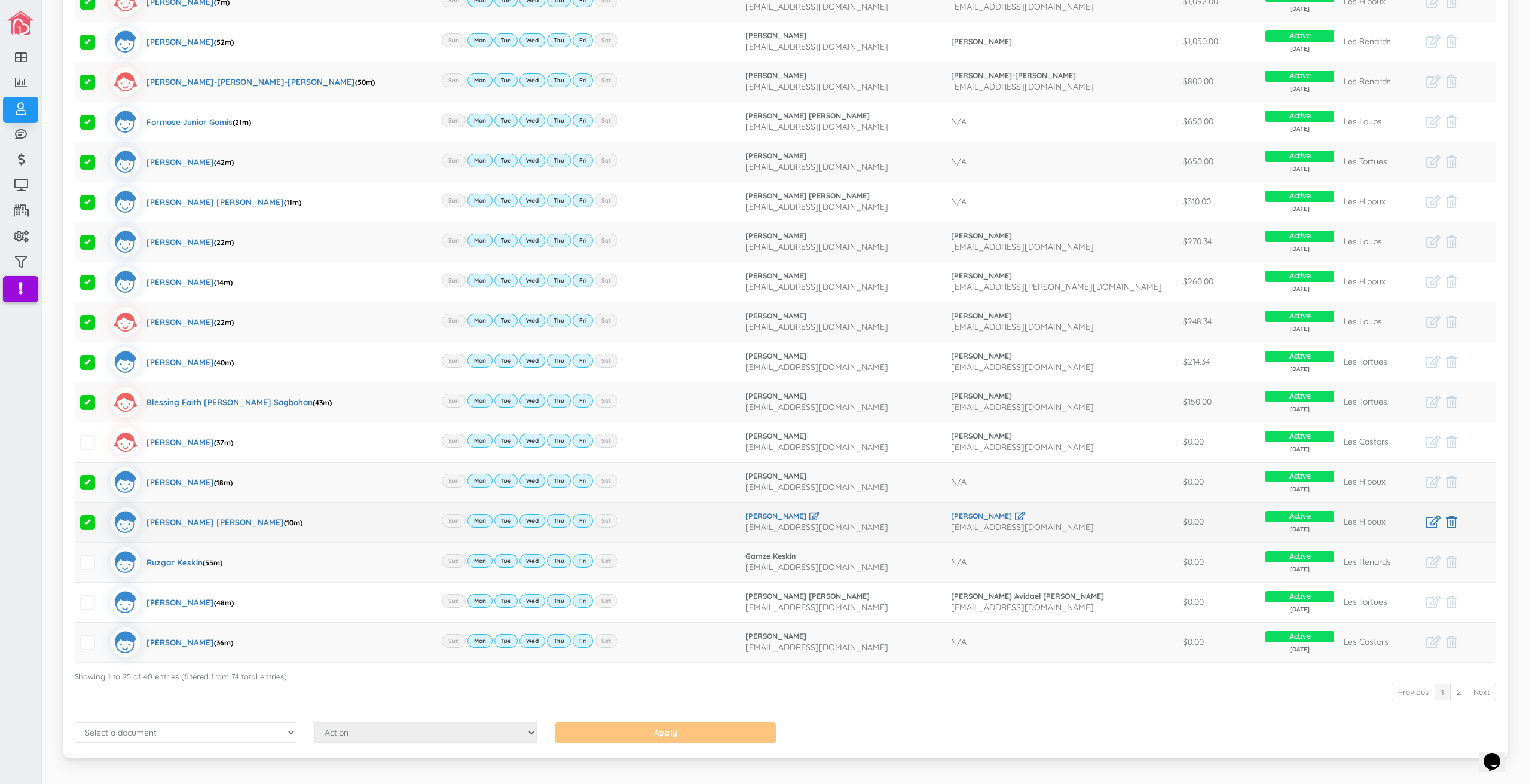
click at [85, 519] on span at bounding box center [87, 522] width 15 height 15
click at [101, 517] on input "checkbox" at bounding box center [101, 517] width 0 height 0
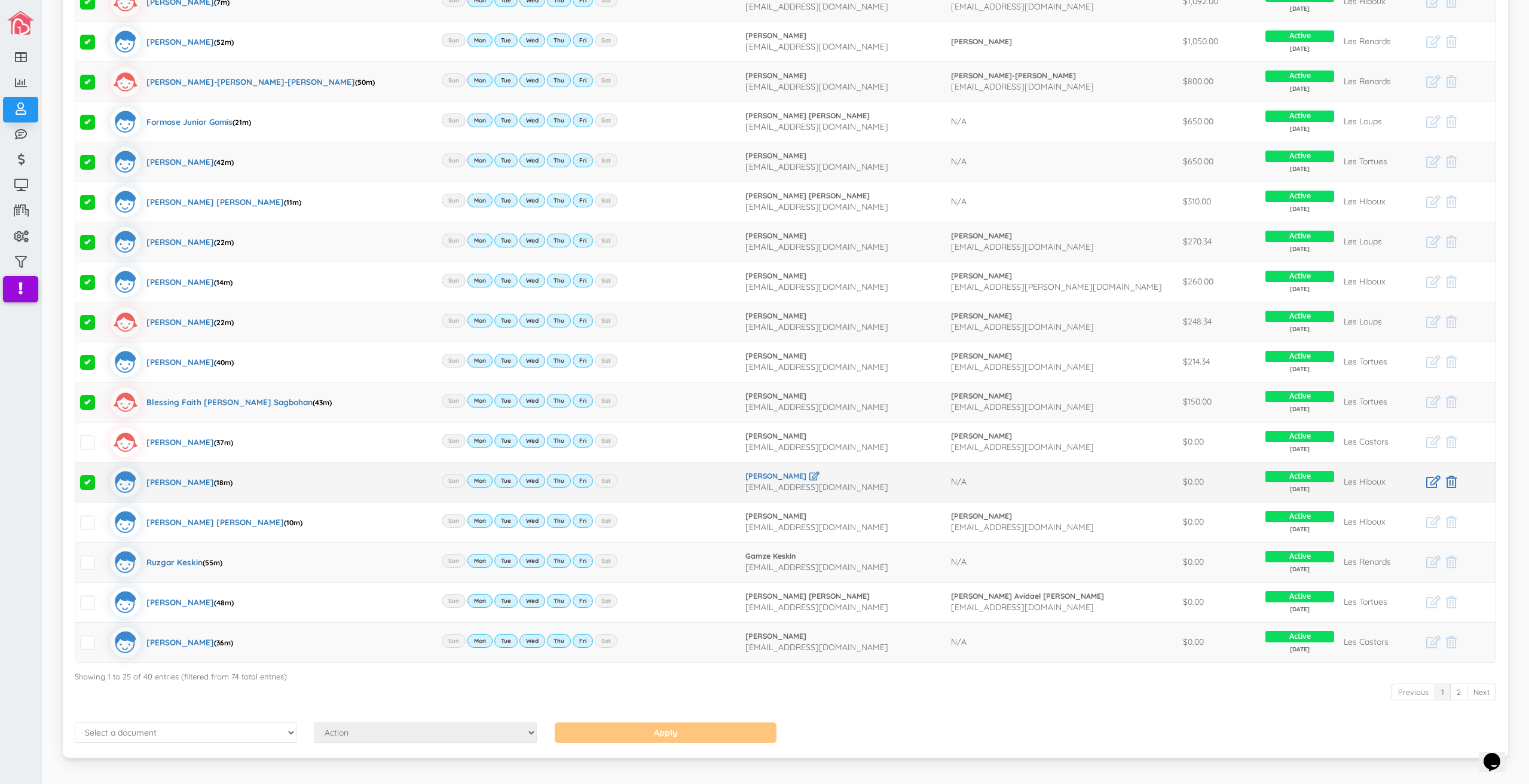
click at [88, 476] on span at bounding box center [87, 482] width 15 height 15
click at [101, 477] on input "checkbox" at bounding box center [101, 477] width 0 height 0
click at [257, 724] on select "Select a document Account Statement Pay Plan Dual Pay Plan" at bounding box center [186, 732] width 222 height 20
select select "1"
click at [75, 722] on select "Select a document Account Statement Pay Plan Dual Pay Plan" at bounding box center [186, 732] width 222 height 20
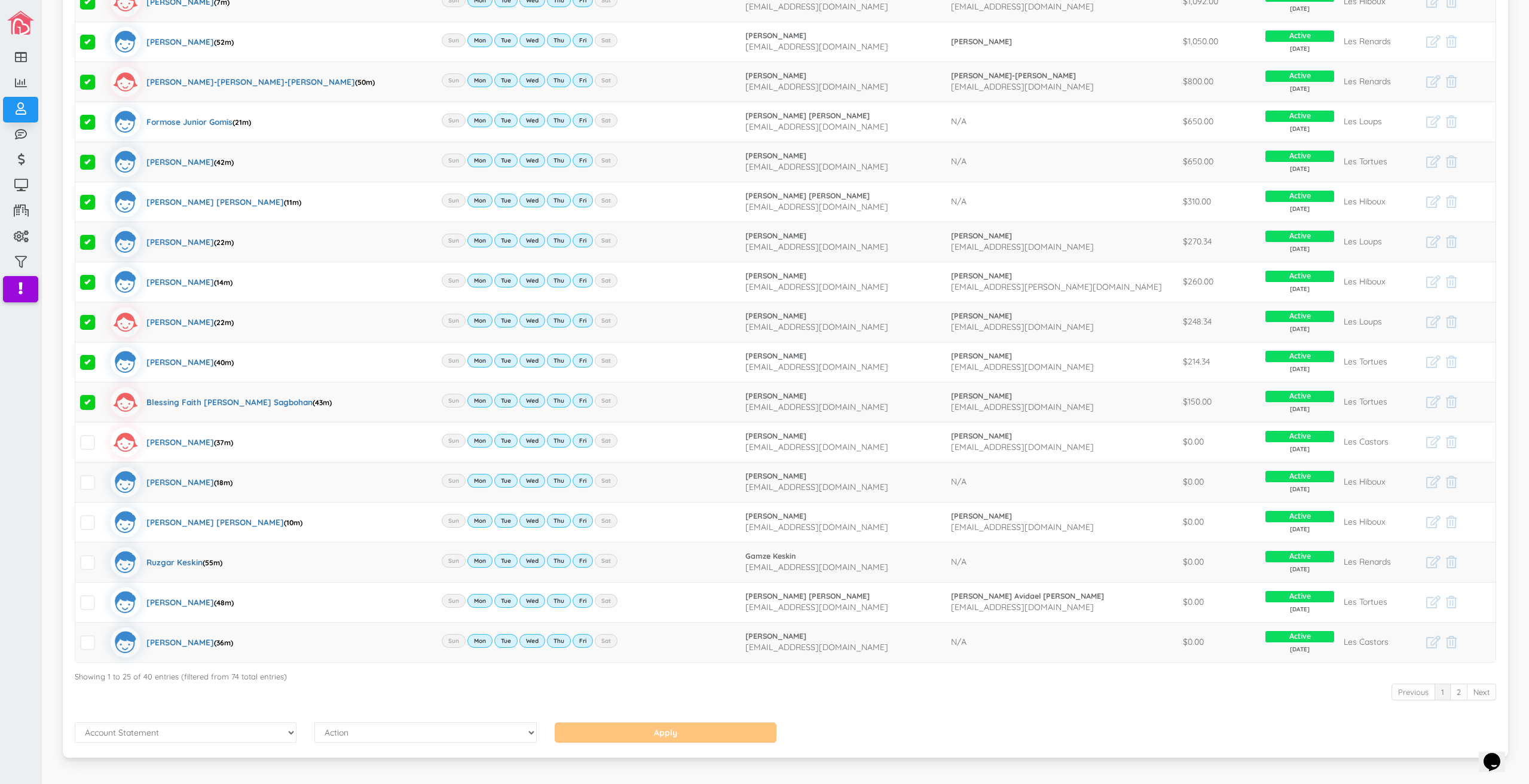
drag, startPoint x: 358, startPoint y: 715, endPoint x: 364, endPoint y: 732, distance: 18.0
click at [360, 720] on form "Show Columns Child Name Email Frequency Mother Father Appartment House Number S…" at bounding box center [785, 167] width 1421 height 1157
click at [364, 732] on select "Action Send Email View Download" at bounding box center [425, 732] width 222 height 20
select select "1"
click at [314, 722] on select "Action Send Email View Download" at bounding box center [425, 732] width 222 height 20
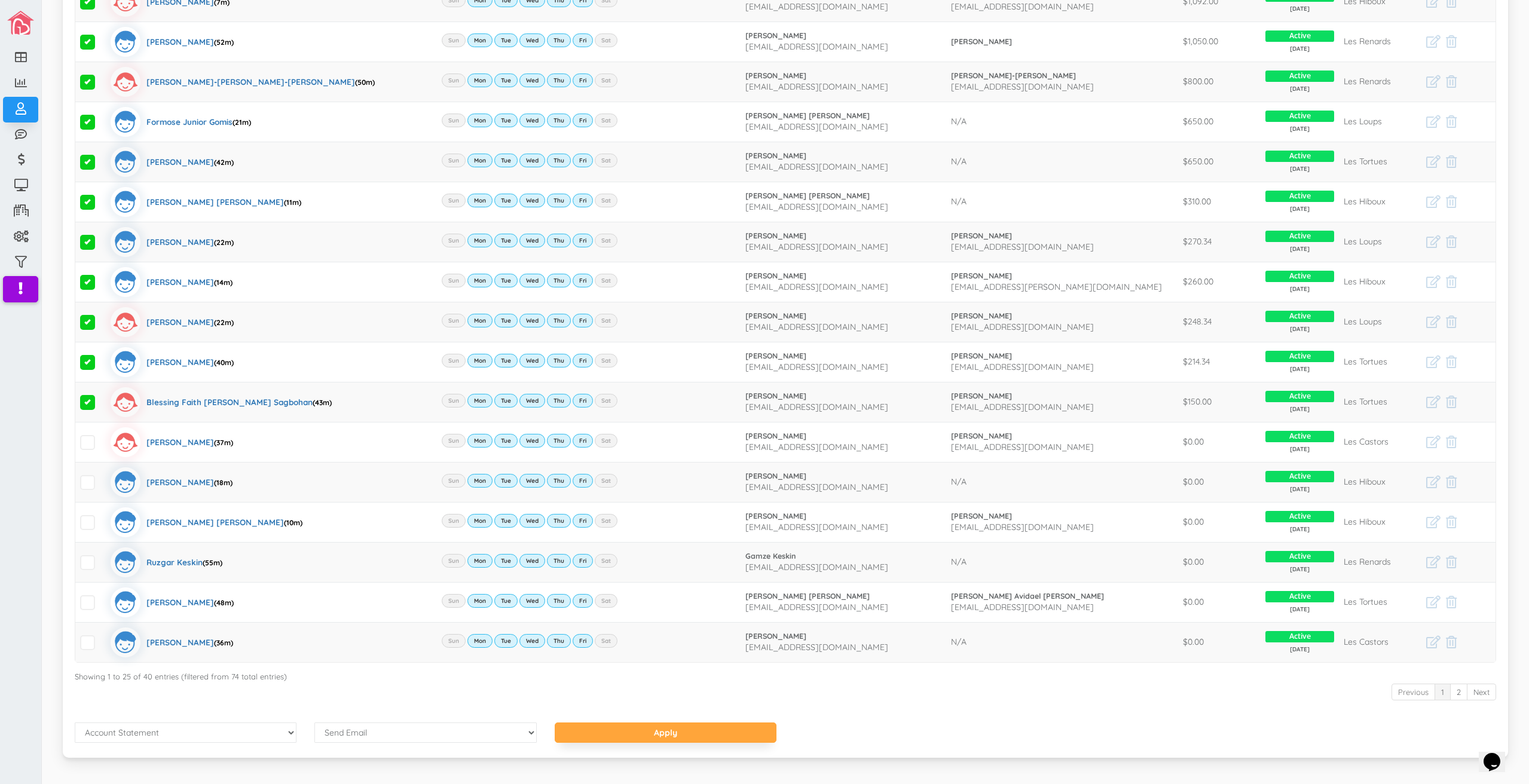
click at [548, 683] on div "Previous 1 2 Next" at bounding box center [785, 693] width 1421 height 22
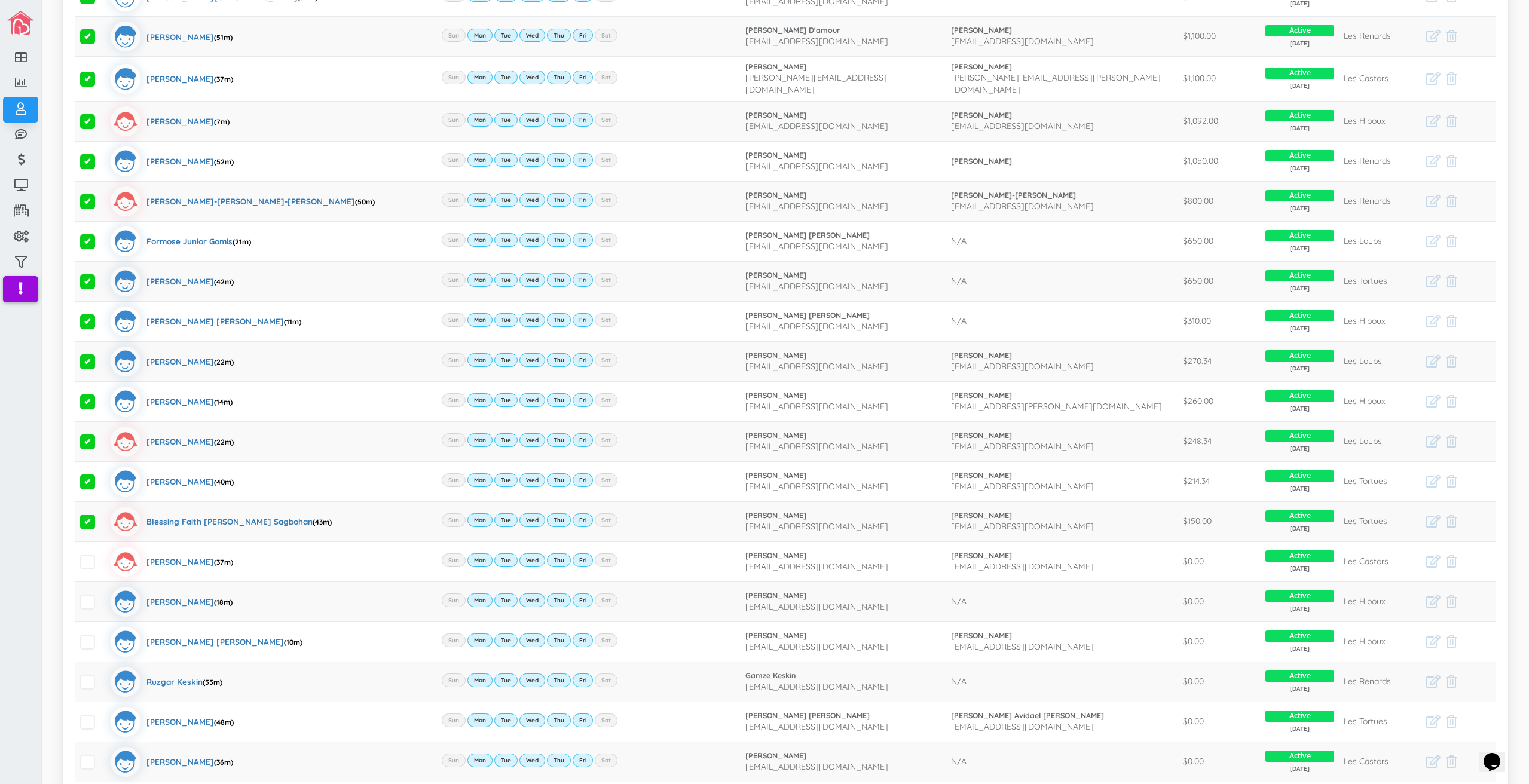
scroll to position [556, 0]
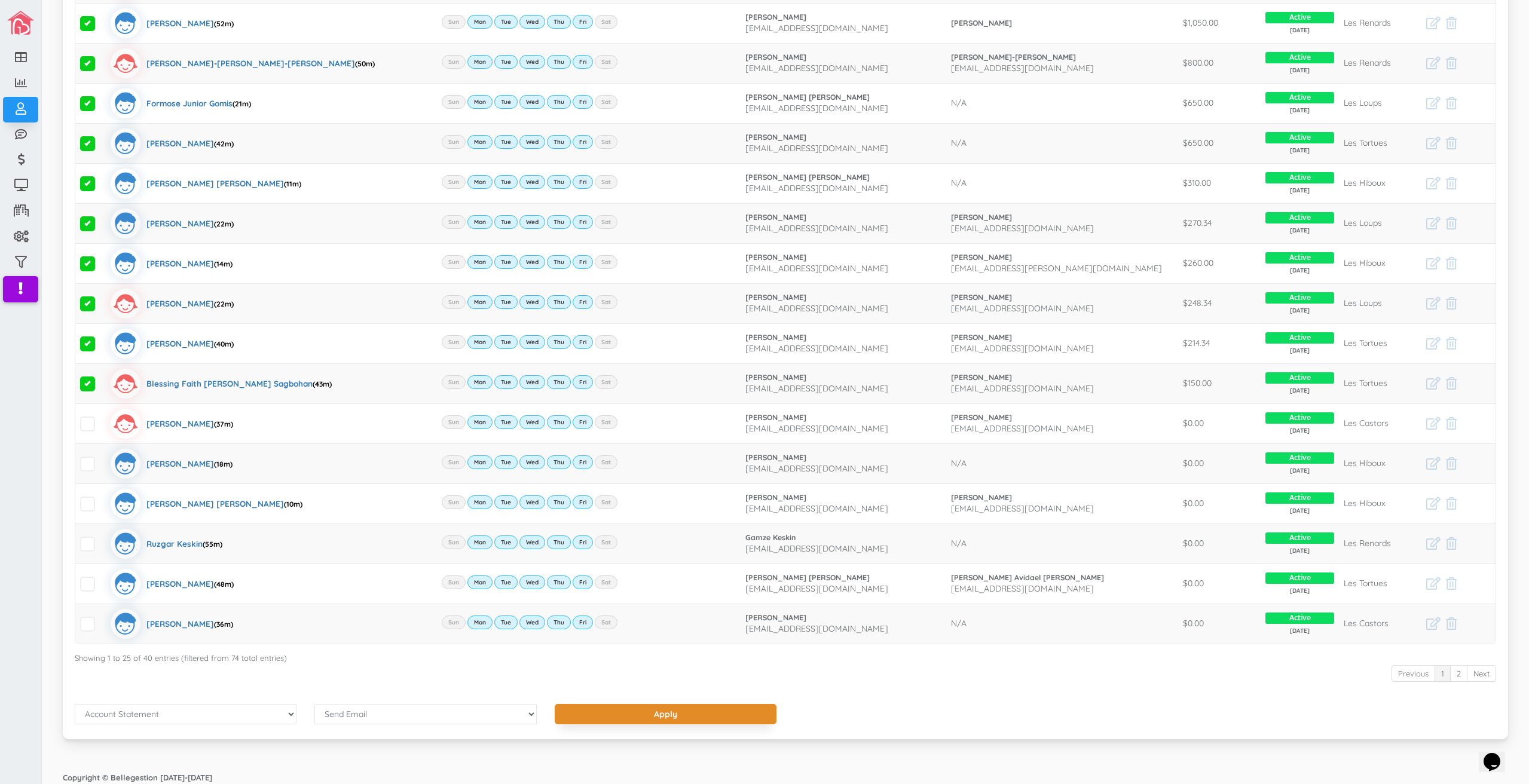
click at [630, 708] on input "Apply" at bounding box center [666, 713] width 222 height 20
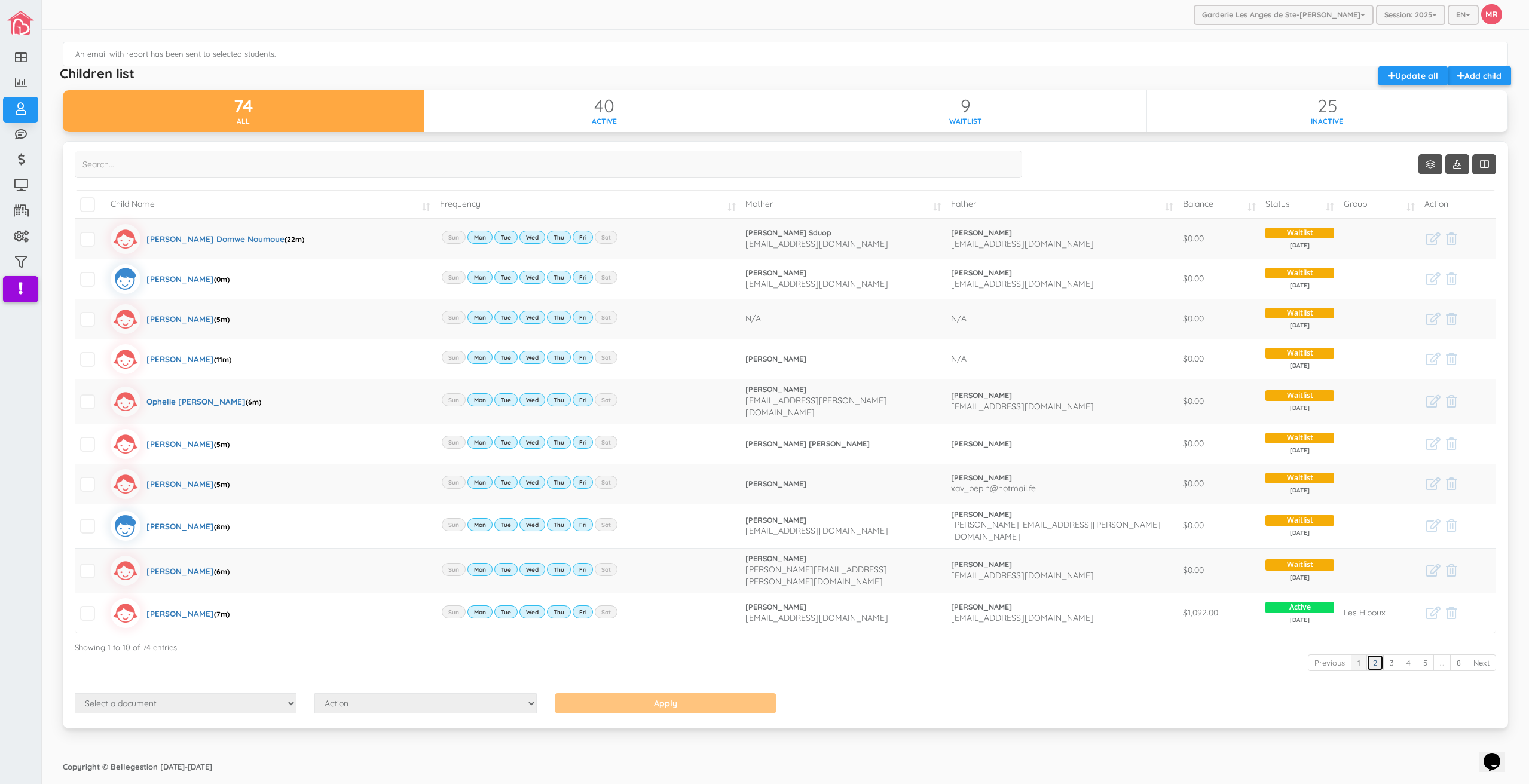
click at [1367, 654] on link "2" at bounding box center [1375, 663] width 17 height 17
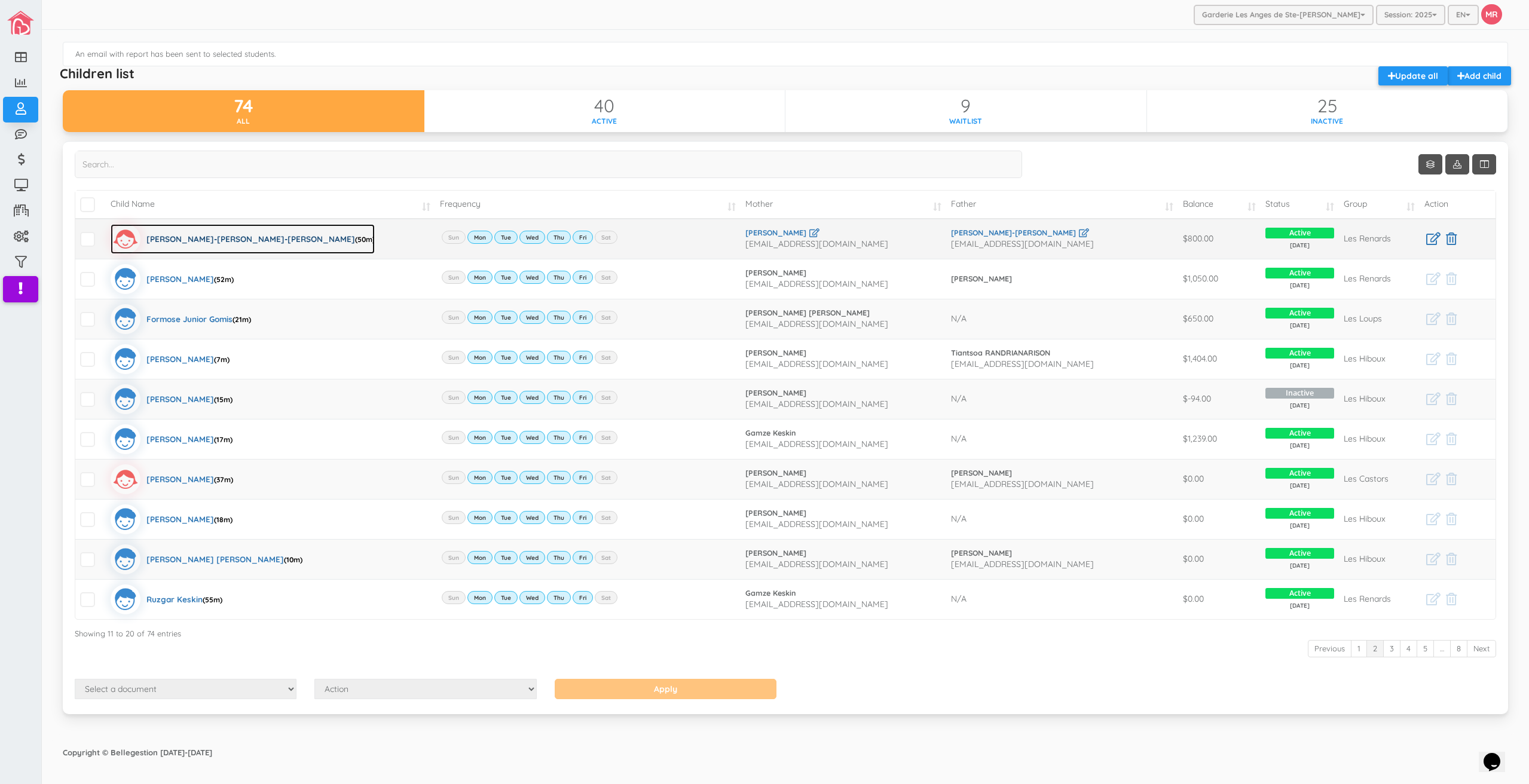
click at [196, 244] on div "[PERSON_NAME]-[PERSON_NAME]-[PERSON_NAME] (50m)" at bounding box center [260, 238] width 228 height 29
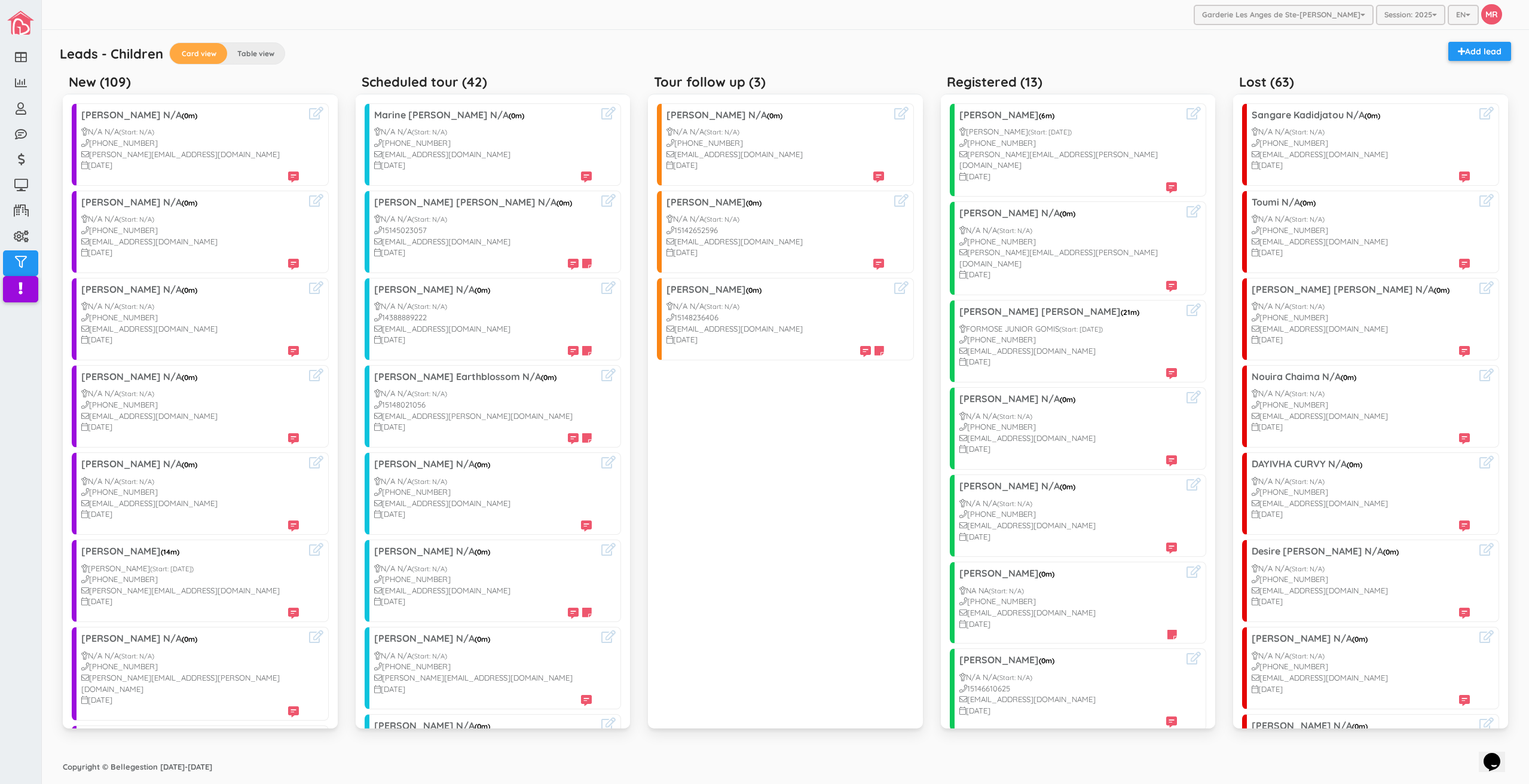
click at [911, 43] on div "Leads - Children Card view Table view Add lead" at bounding box center [785, 55] width 1463 height 27
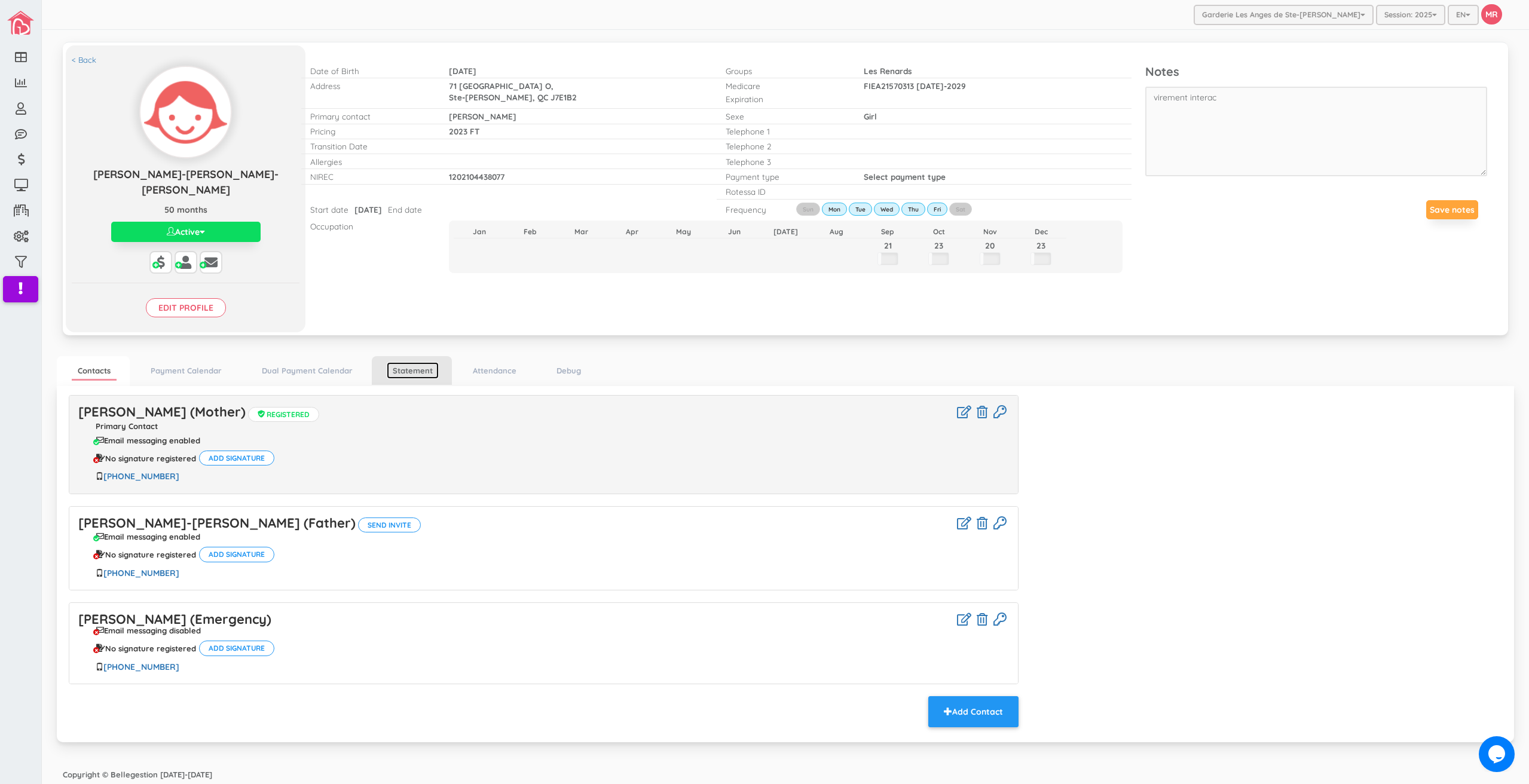
click at [416, 362] on link "Statement" at bounding box center [413, 370] width 52 height 17
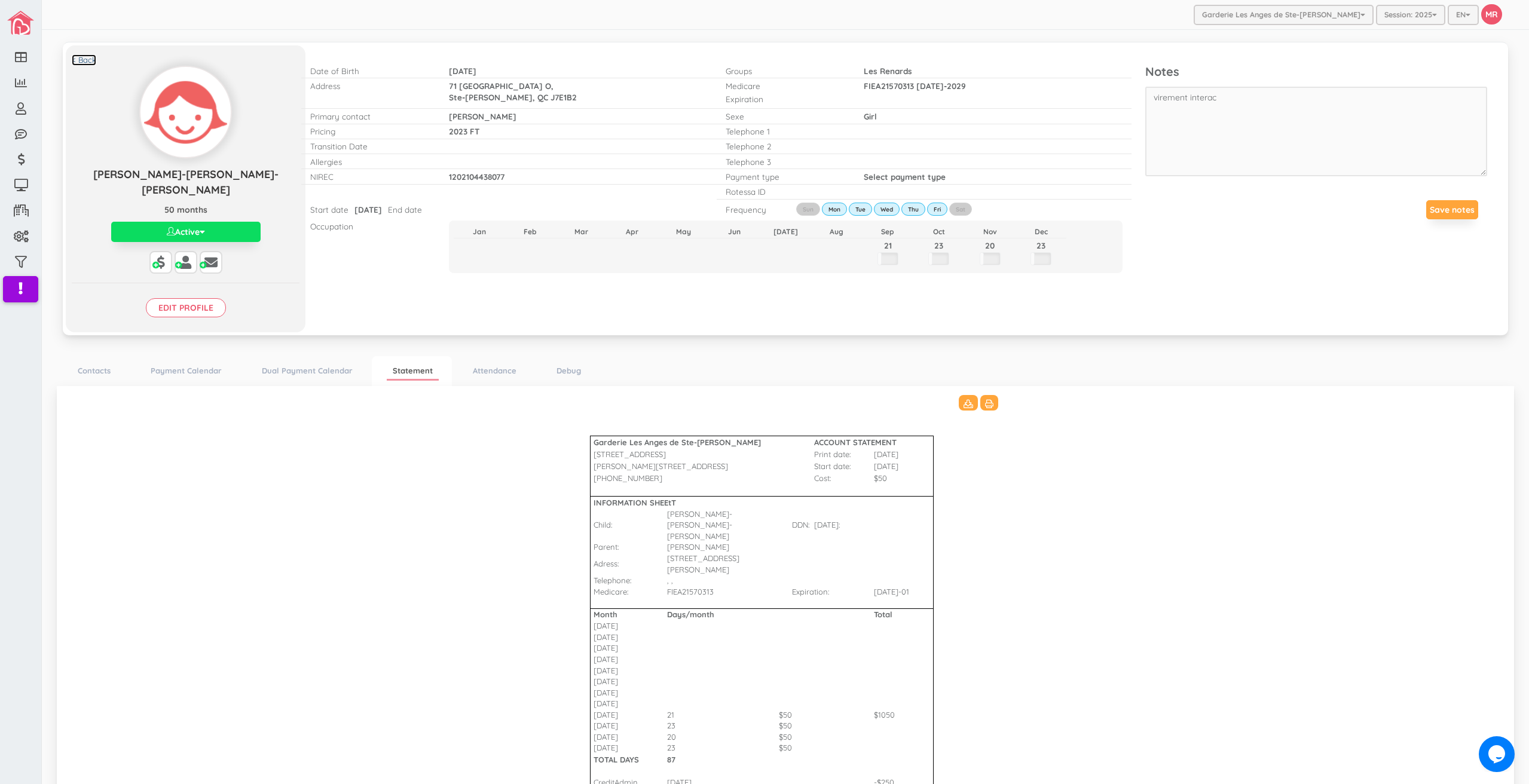
click at [93, 62] on link "< Back" at bounding box center [84, 60] width 24 height 11
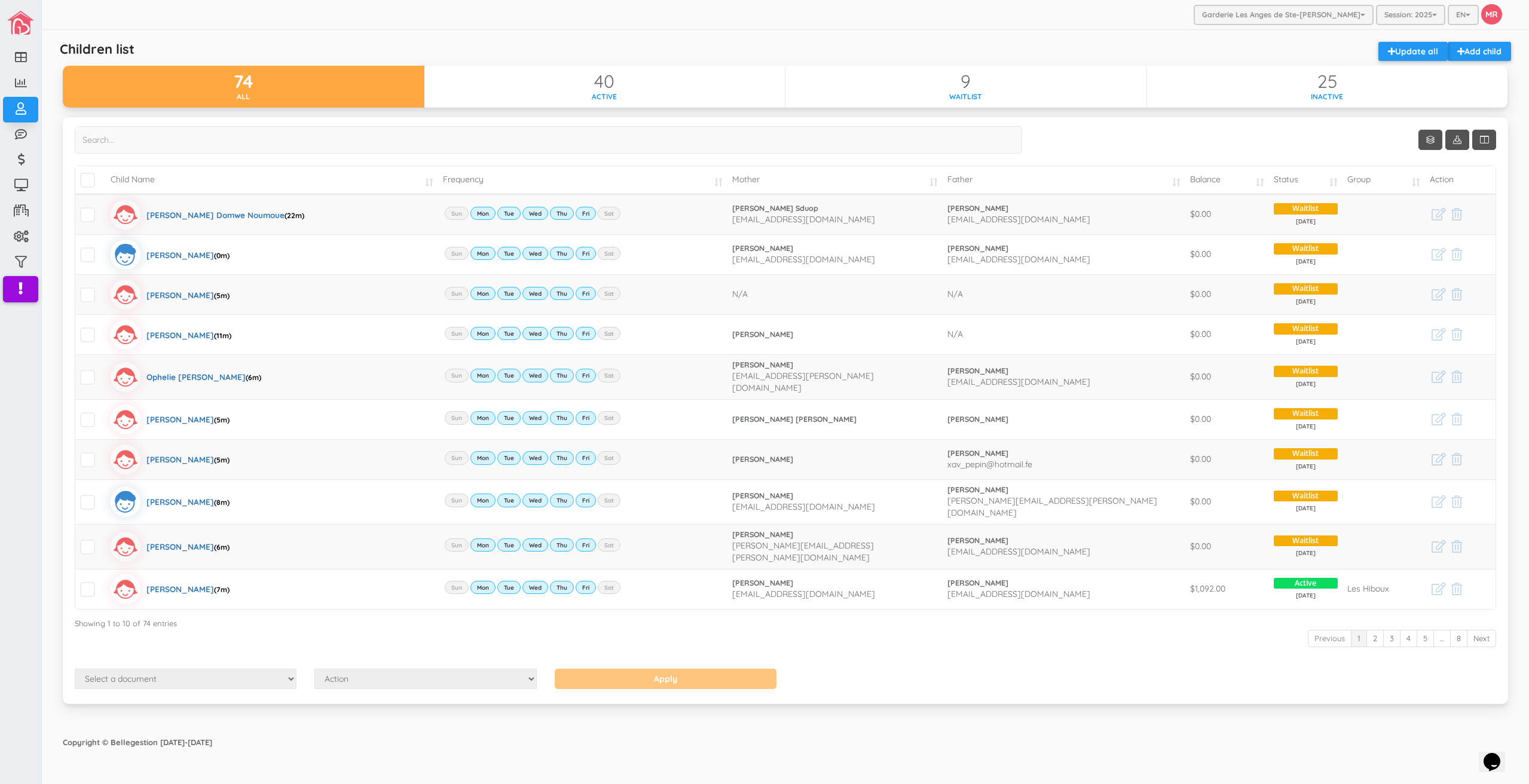
click at [469, 766] on div "Garderie Les Anges de Ste-[PERSON_NAME] Garderie Les Anges de Ste-[PERSON_NAME]…" at bounding box center [785, 392] width 1487 height 784
click at [881, 38] on div "Children list Add child Update all 74 All 40 Active 9 Waitlist 25 Inactive Show…" at bounding box center [784, 380] width 1457 height 689
click at [265, 147] on input "search" at bounding box center [548, 140] width 948 height 28
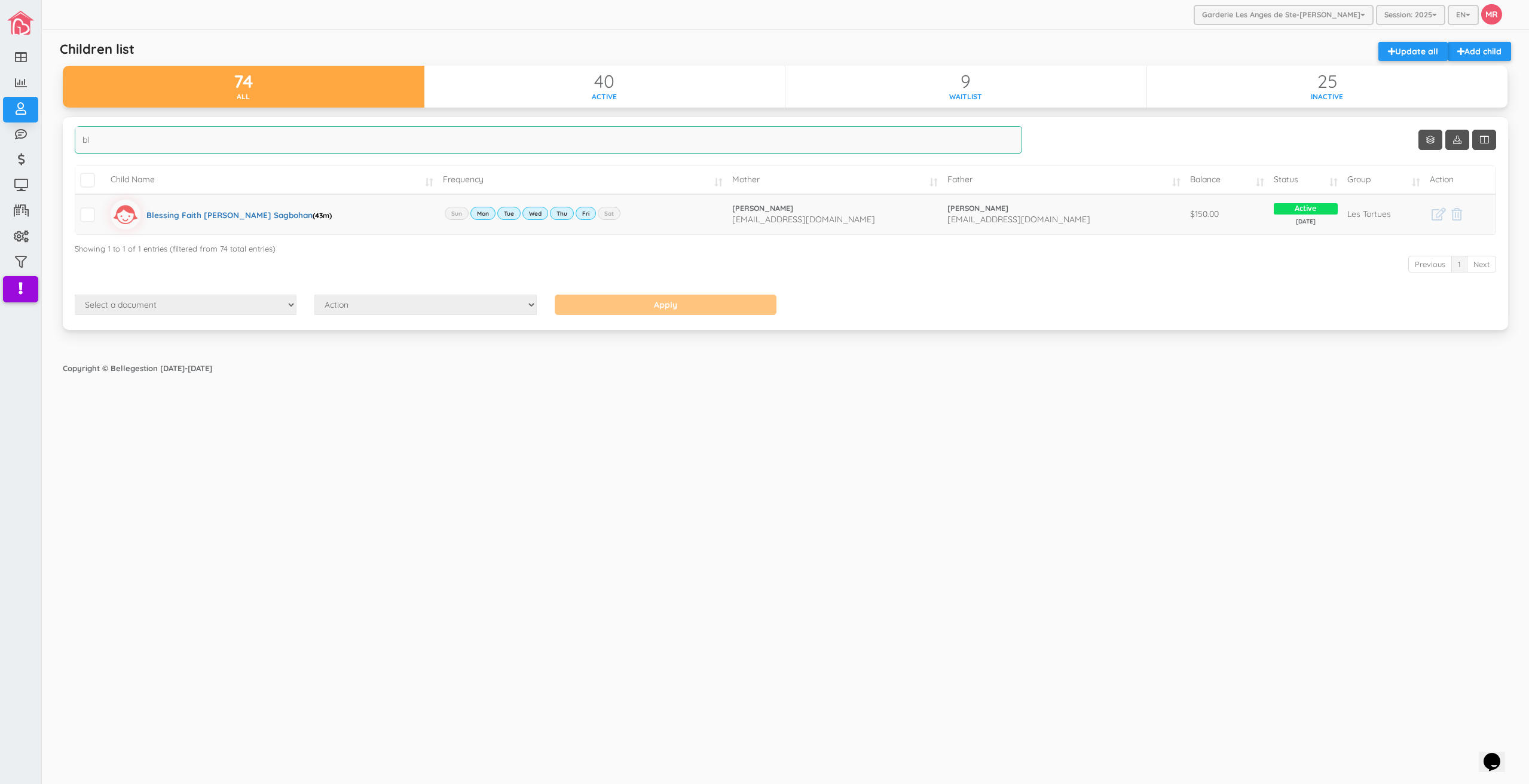
type input "b"
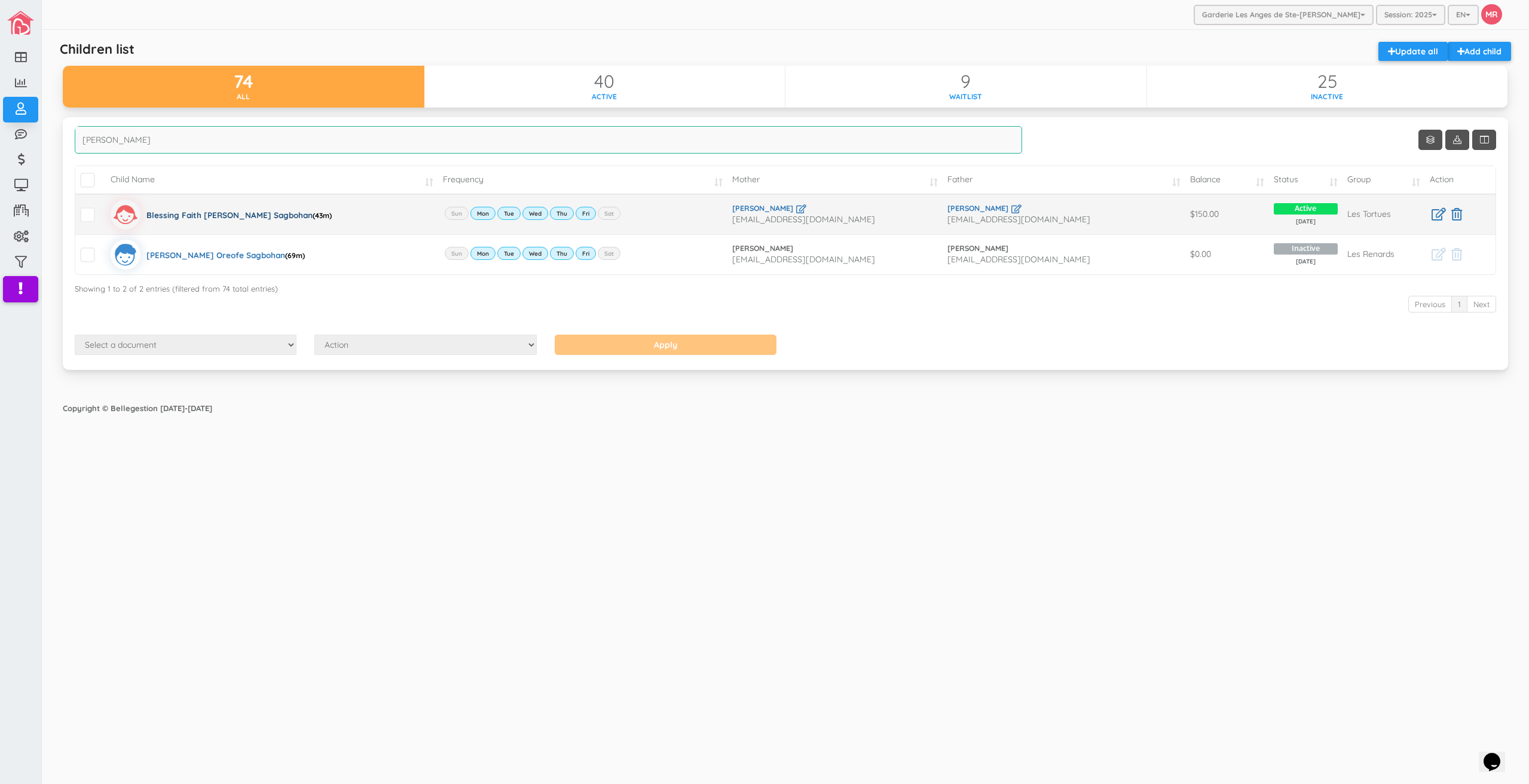
type input "gloria"
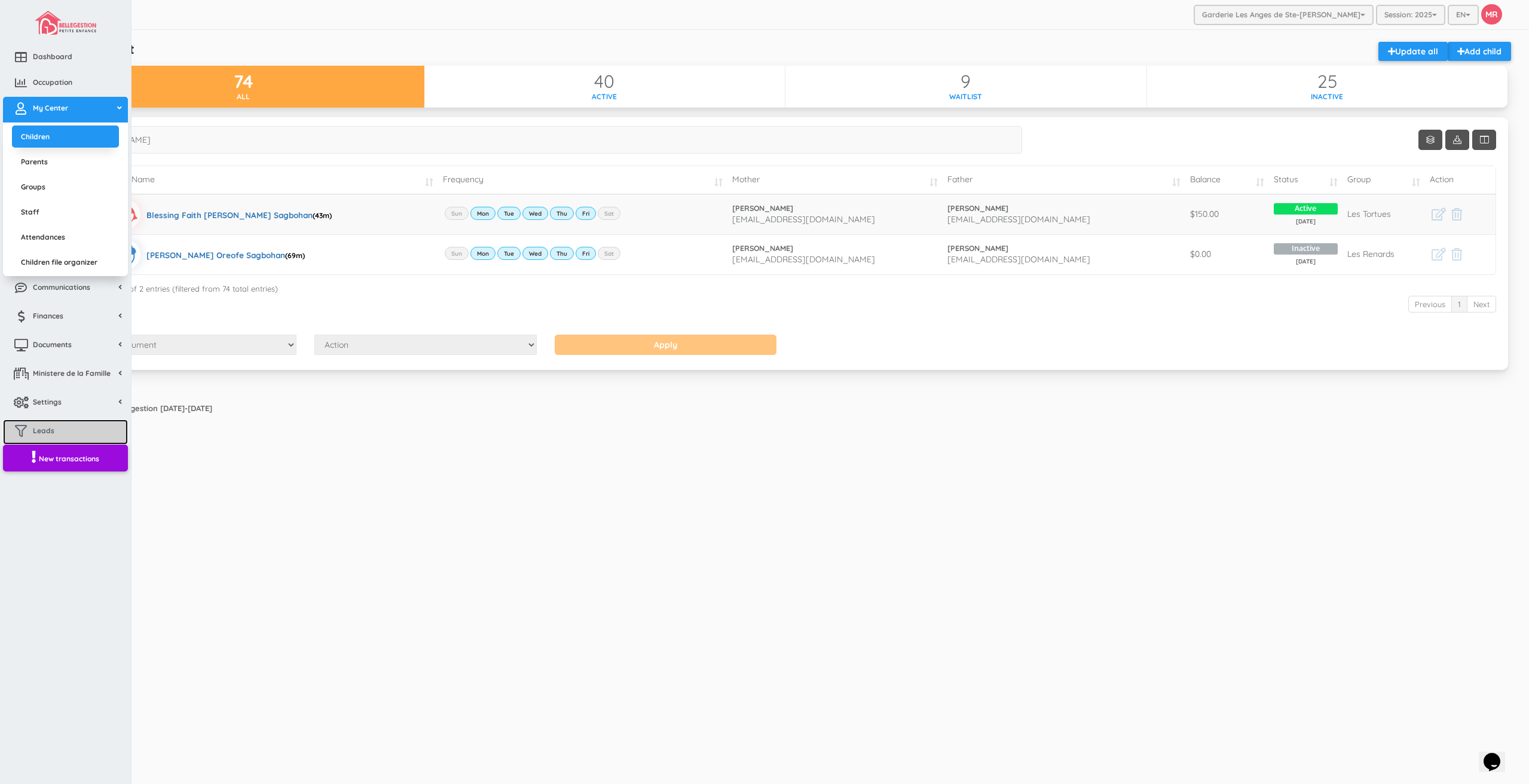
click at [51, 429] on span "Leads" at bounding box center [43, 430] width 22 height 10
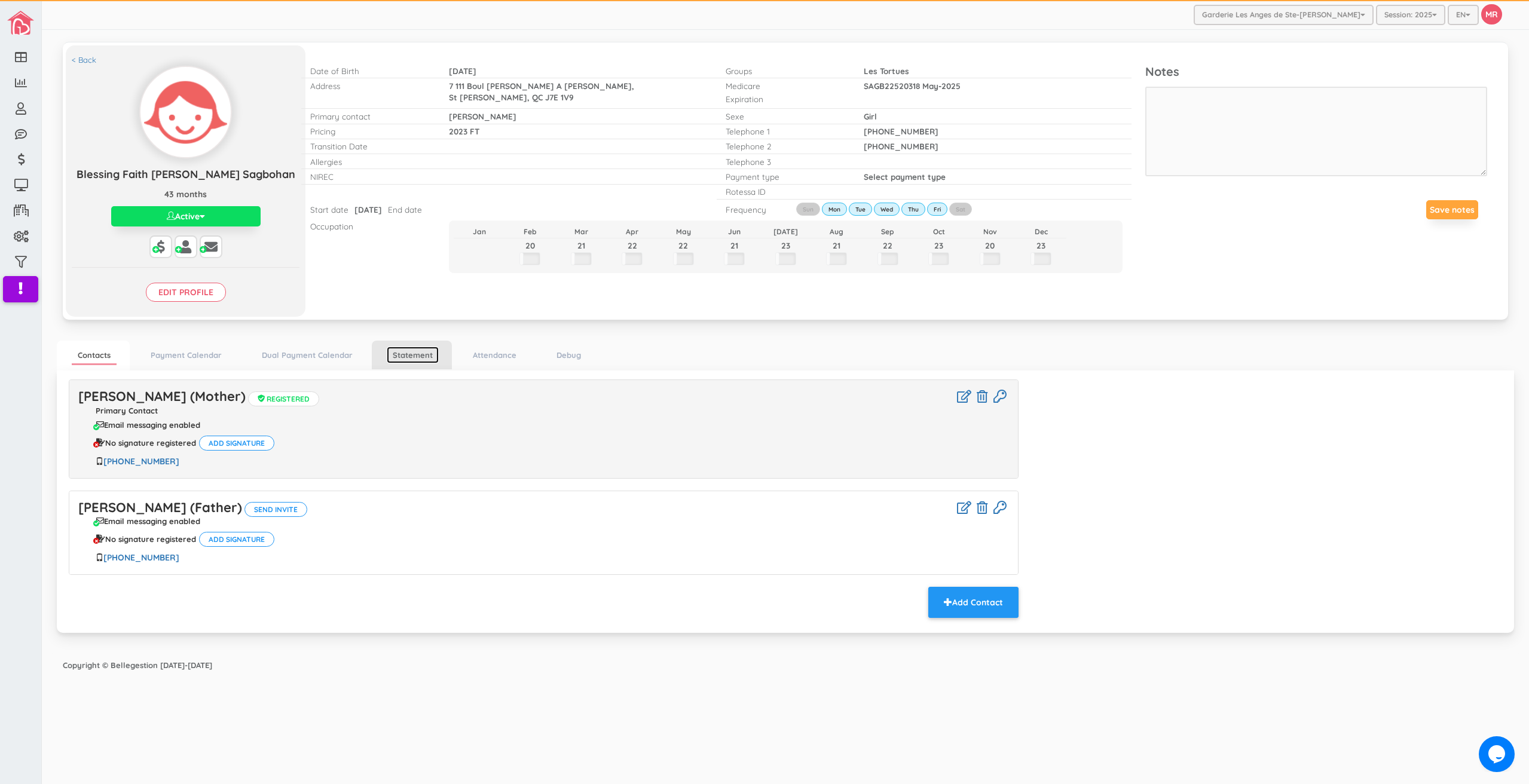
click at [413, 357] on link "Statement" at bounding box center [413, 355] width 52 height 17
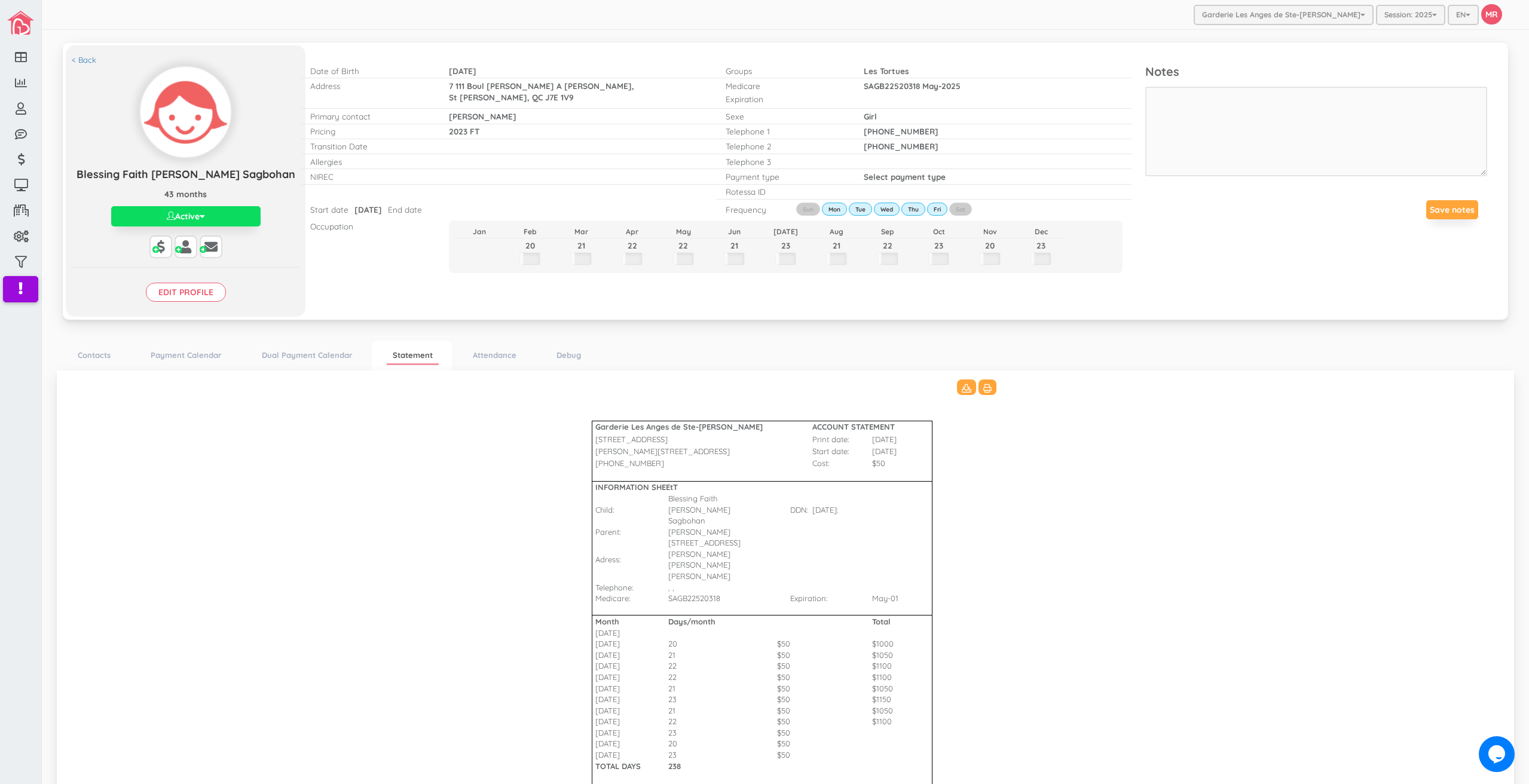
click at [1078, 469] on Bharat\(2\)_3511 "Garderie Les Anges de Ste-[PERSON_NAME] ACCOUNT STATEMENT [STREET_ADDRESS] Prin…" at bounding box center [785, 631] width 1434 height 505
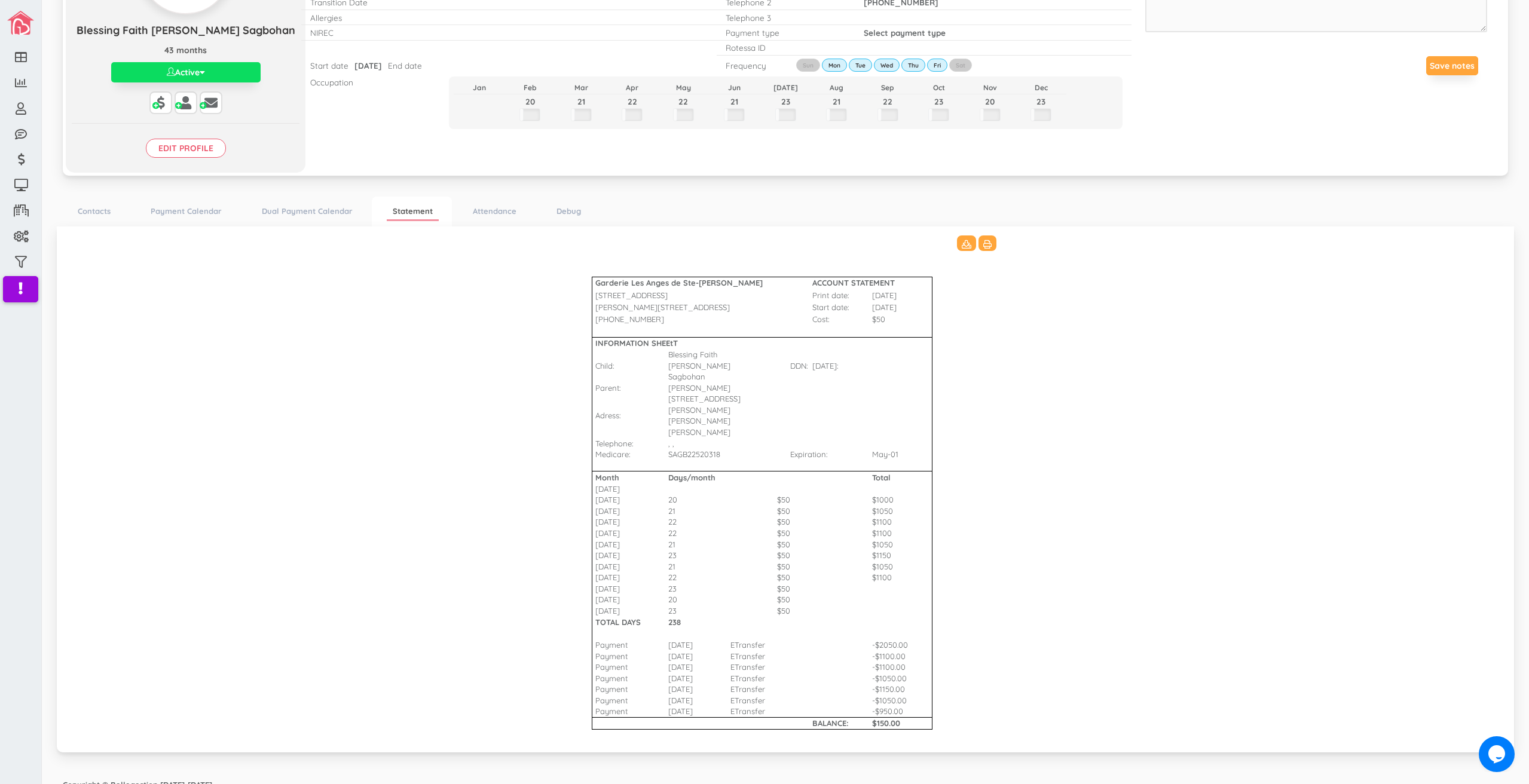
scroll to position [145, 0]
click at [1099, 247] on Bharat\(2\)_3511 "Garderie Les Anges de Ste-[PERSON_NAME] ACCOUNT STATEMENT [STREET_ADDRESS] Prin…" at bounding box center [785, 487] width 1434 height 505
click at [406, 206] on link "Statement" at bounding box center [413, 211] width 52 height 19
click at [403, 212] on link "Statement" at bounding box center [413, 211] width 52 height 19
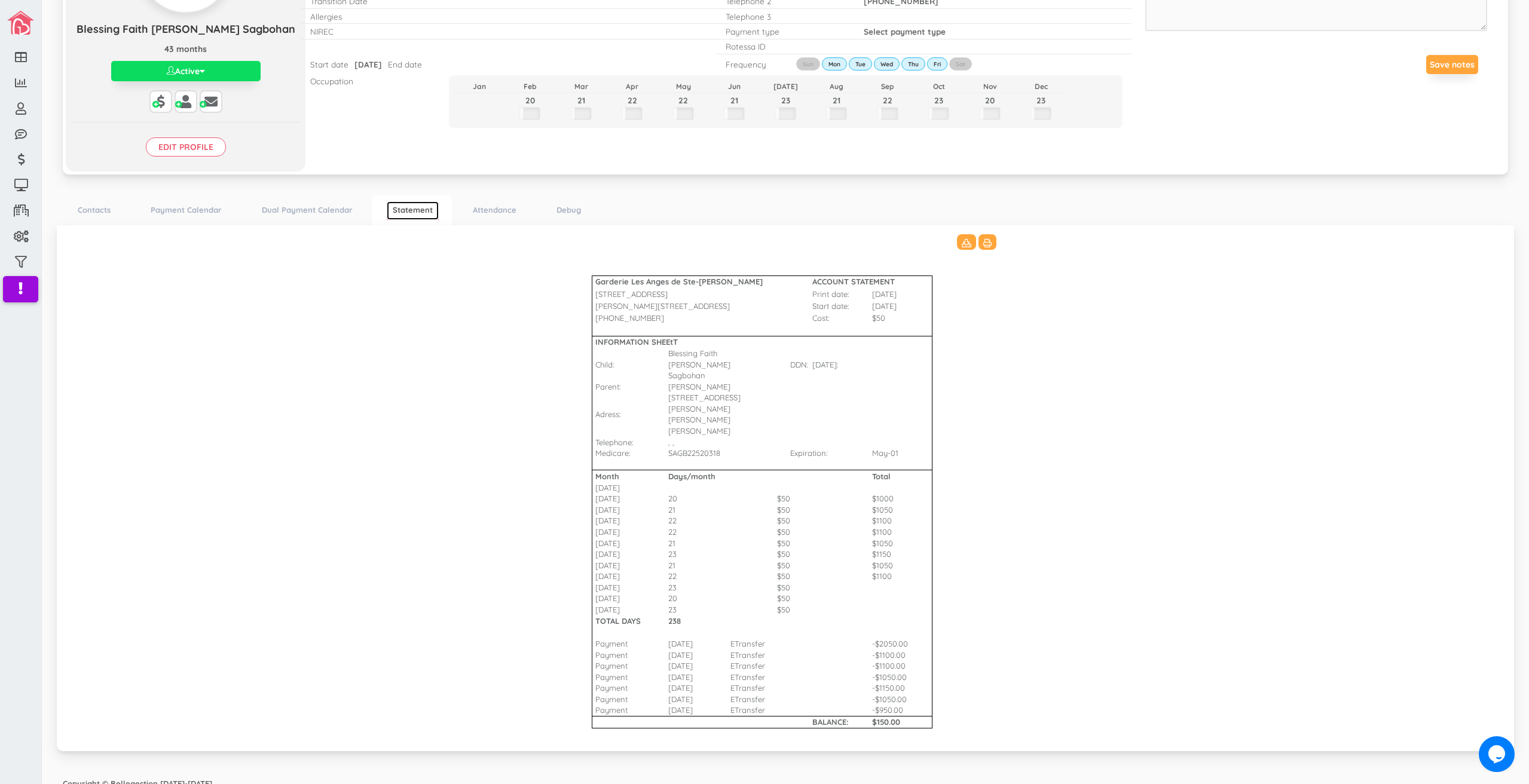
click at [403, 212] on link "Statement" at bounding box center [413, 211] width 52 height 19
click at [402, 212] on link "Statement" at bounding box center [413, 211] width 52 height 19
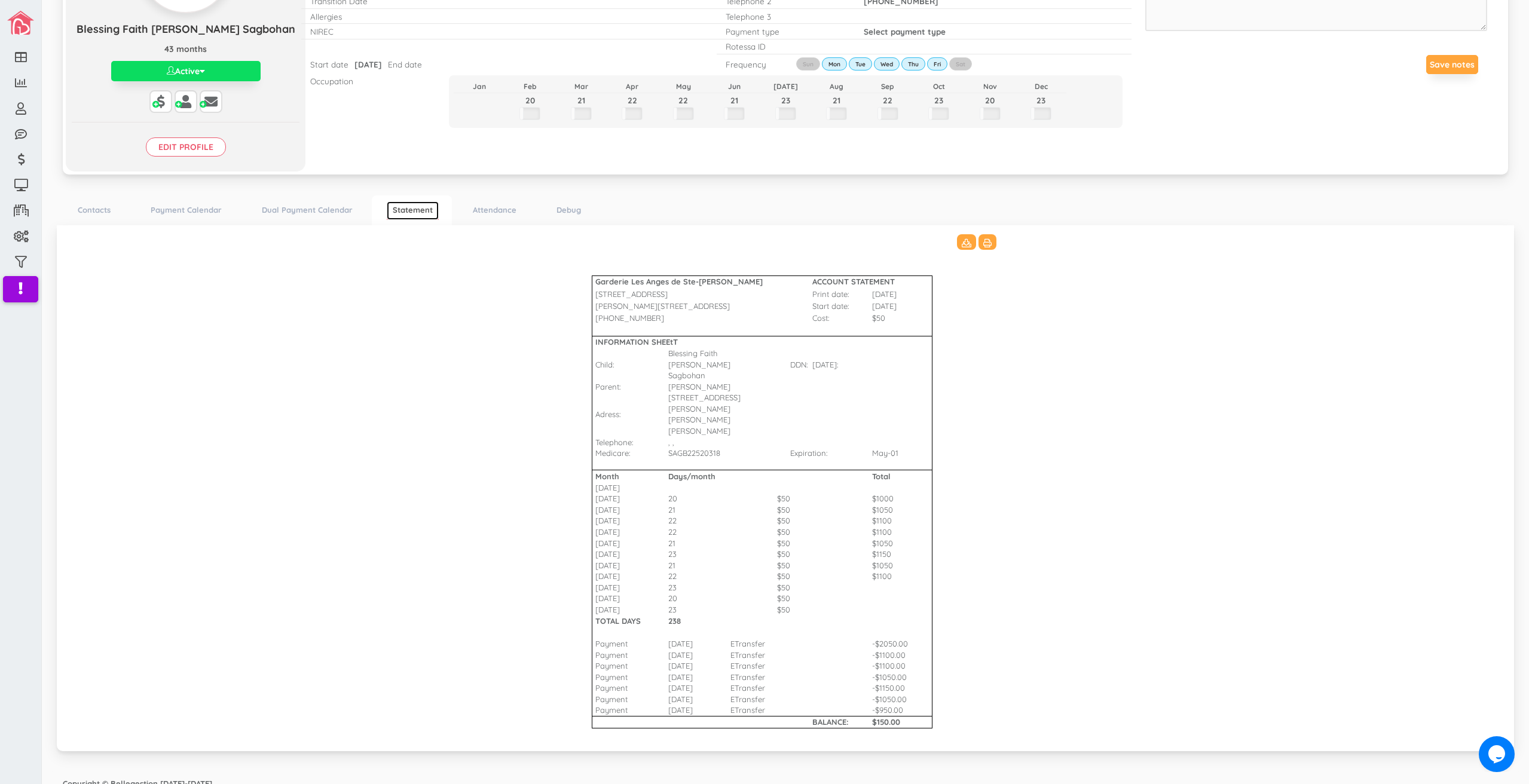
click at [402, 212] on link "Statement" at bounding box center [413, 211] width 52 height 19
click at [764, 493] on td "$50" at bounding box center [760, 498] width 60 height 11
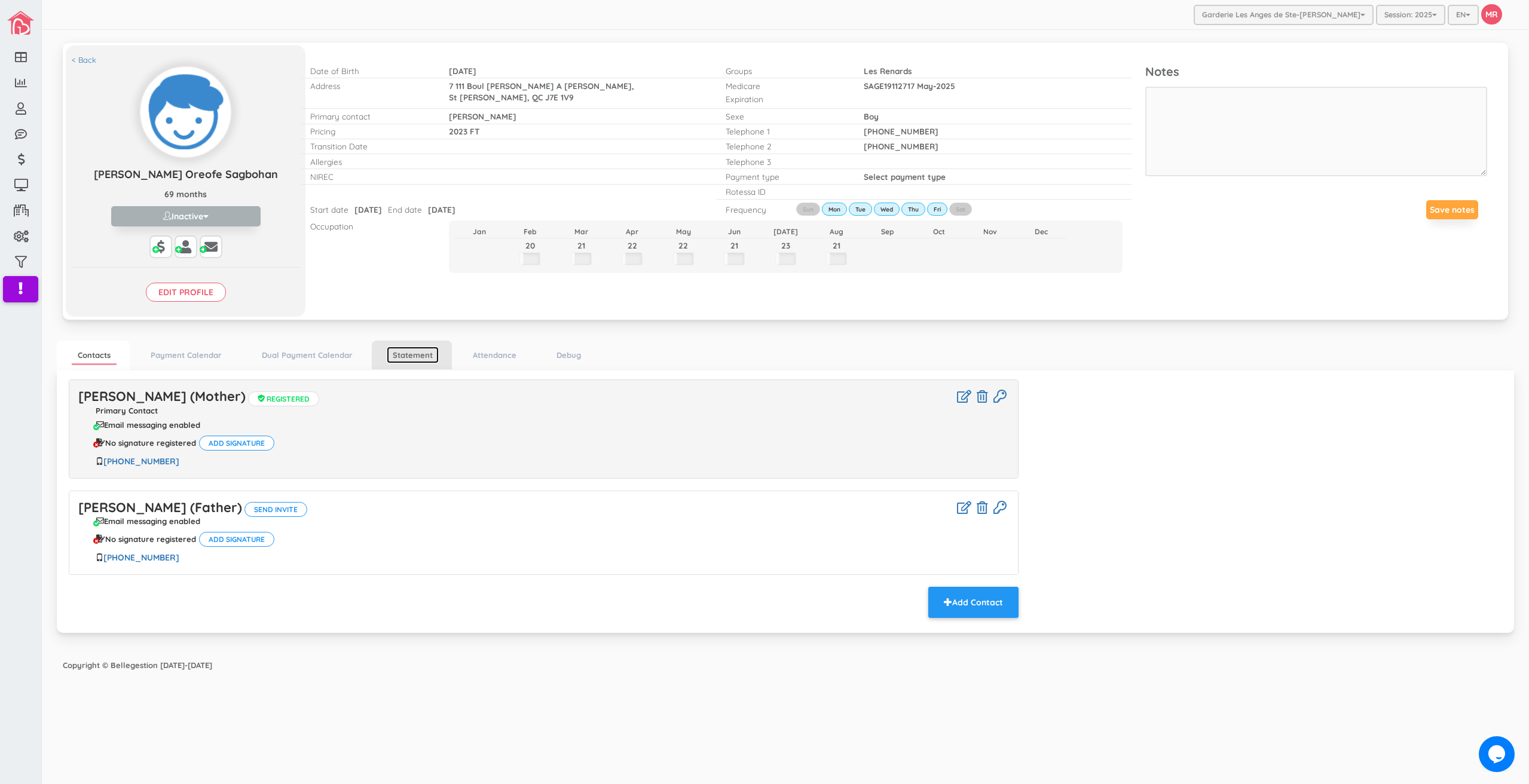
click at [420, 362] on link "Statement" at bounding box center [413, 355] width 52 height 17
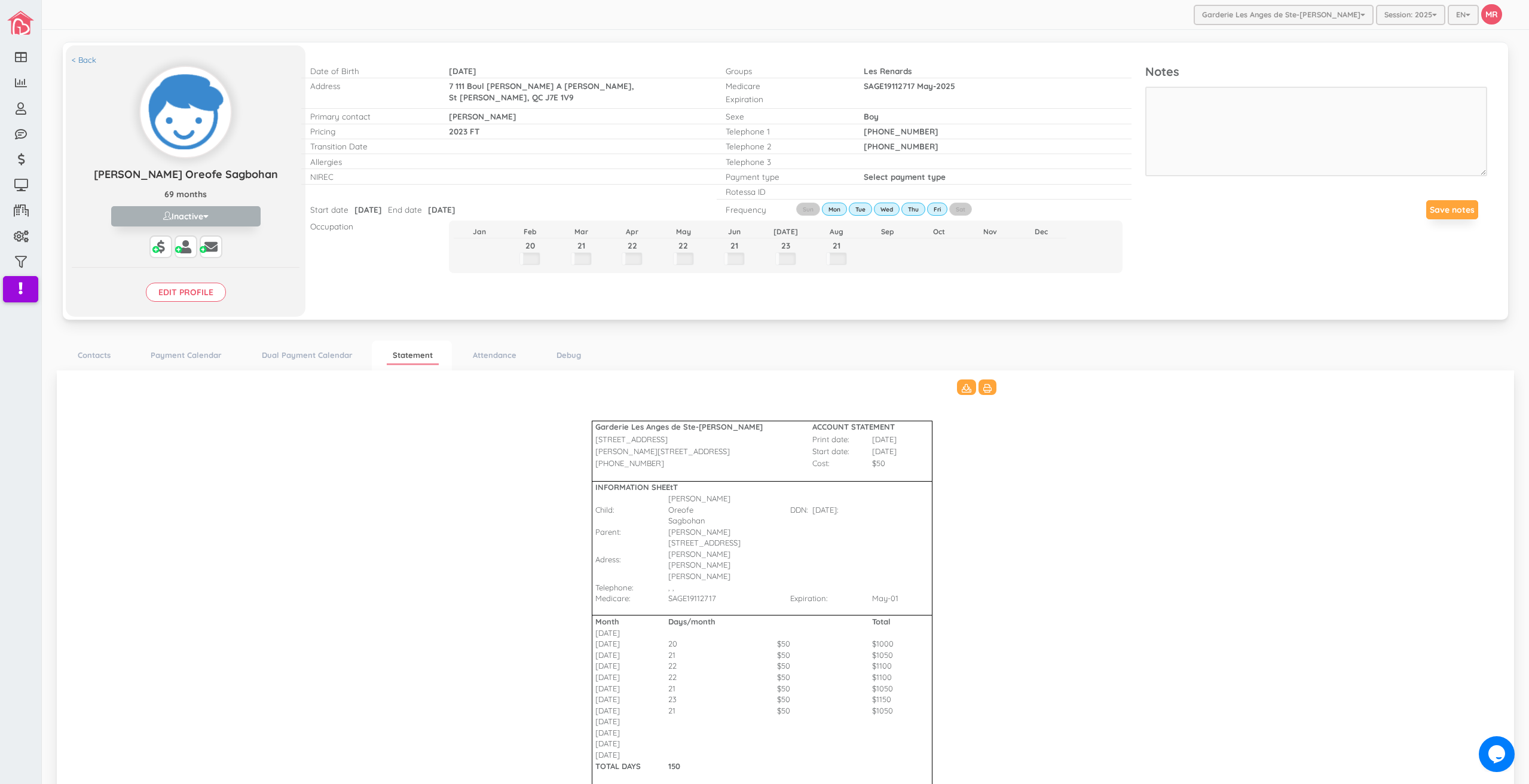
click at [1169, 559] on Bharat\(2\)_3511 "Garderie Les Anges de Ste-[PERSON_NAME] ACCOUNT STATEMENT [STREET_ADDRESS] Prin…" at bounding box center [785, 625] width 1434 height 493
click at [1171, 534] on Bharat\(2\)_3511 "Garderie Les Anges de Ste-[PERSON_NAME] ACCOUNT STATEMENT [STREET_ADDRESS] Prin…" at bounding box center [785, 625] width 1434 height 493
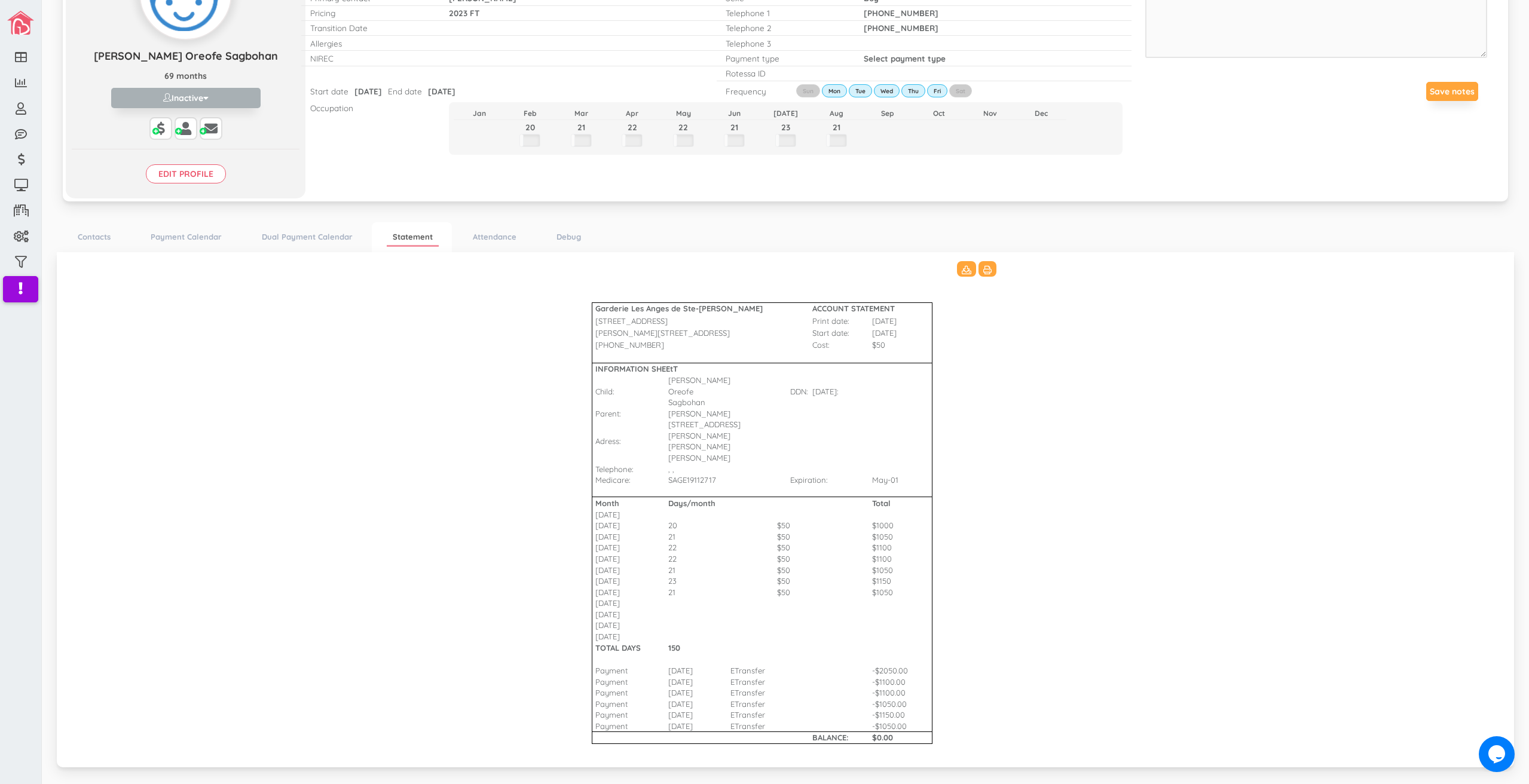
scroll to position [120, 0]
click at [389, 356] on Bharat\(2\)_3511 "Garderie Les Anges de Ste-[PERSON_NAME] ACCOUNT STATEMENT [STREET_ADDRESS] Prin…" at bounding box center [785, 506] width 1434 height 493
click at [157, 134] on div at bounding box center [161, 134] width 7 height 0
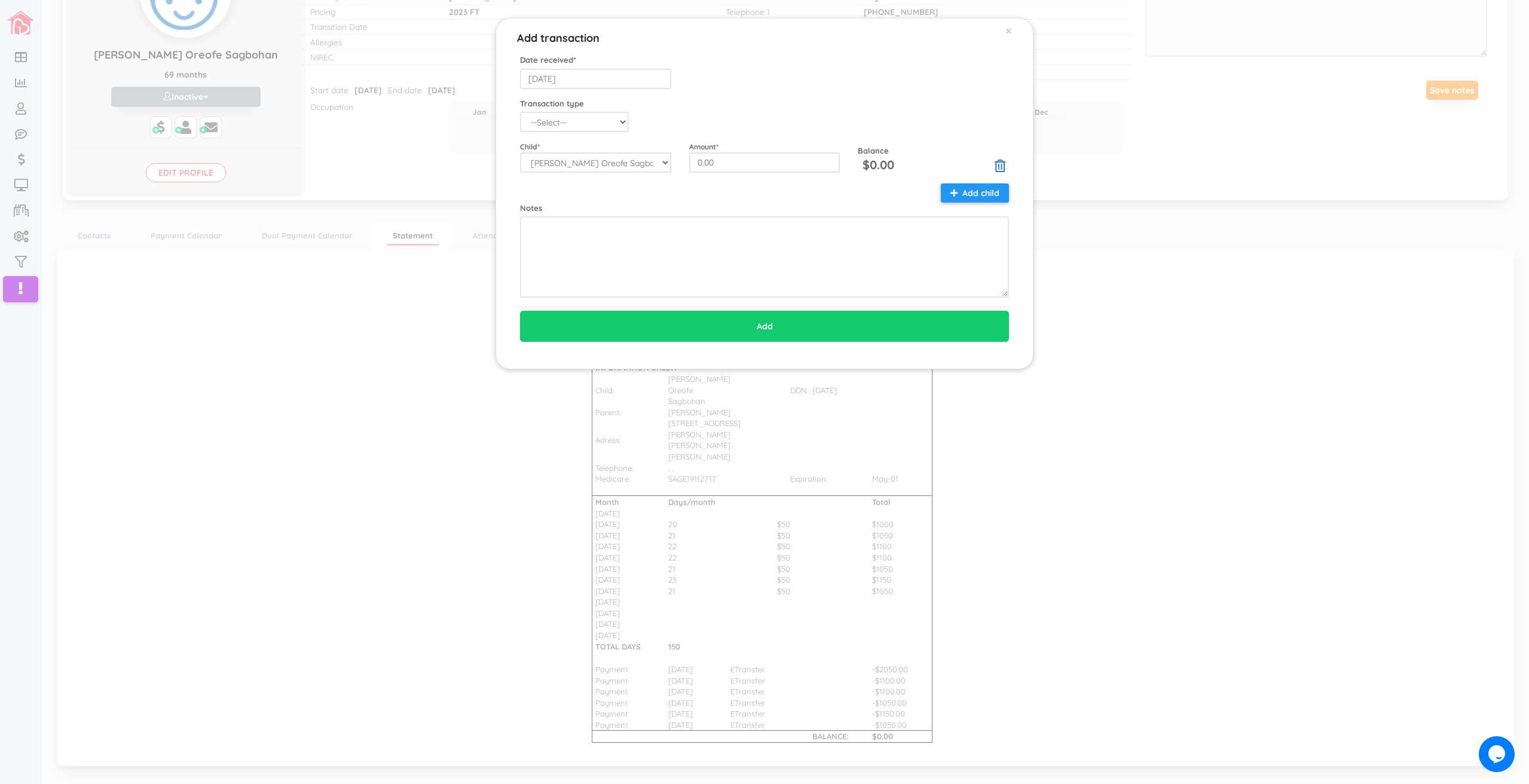
drag, startPoint x: 1144, startPoint y: 264, endPoint x: 812, endPoint y: 206, distance: 337.0
click at [1144, 265] on div "Add transaction × Date received * [DATE] Transaction type --Select-- Balance 20…" at bounding box center [764, 392] width 1529 height 784
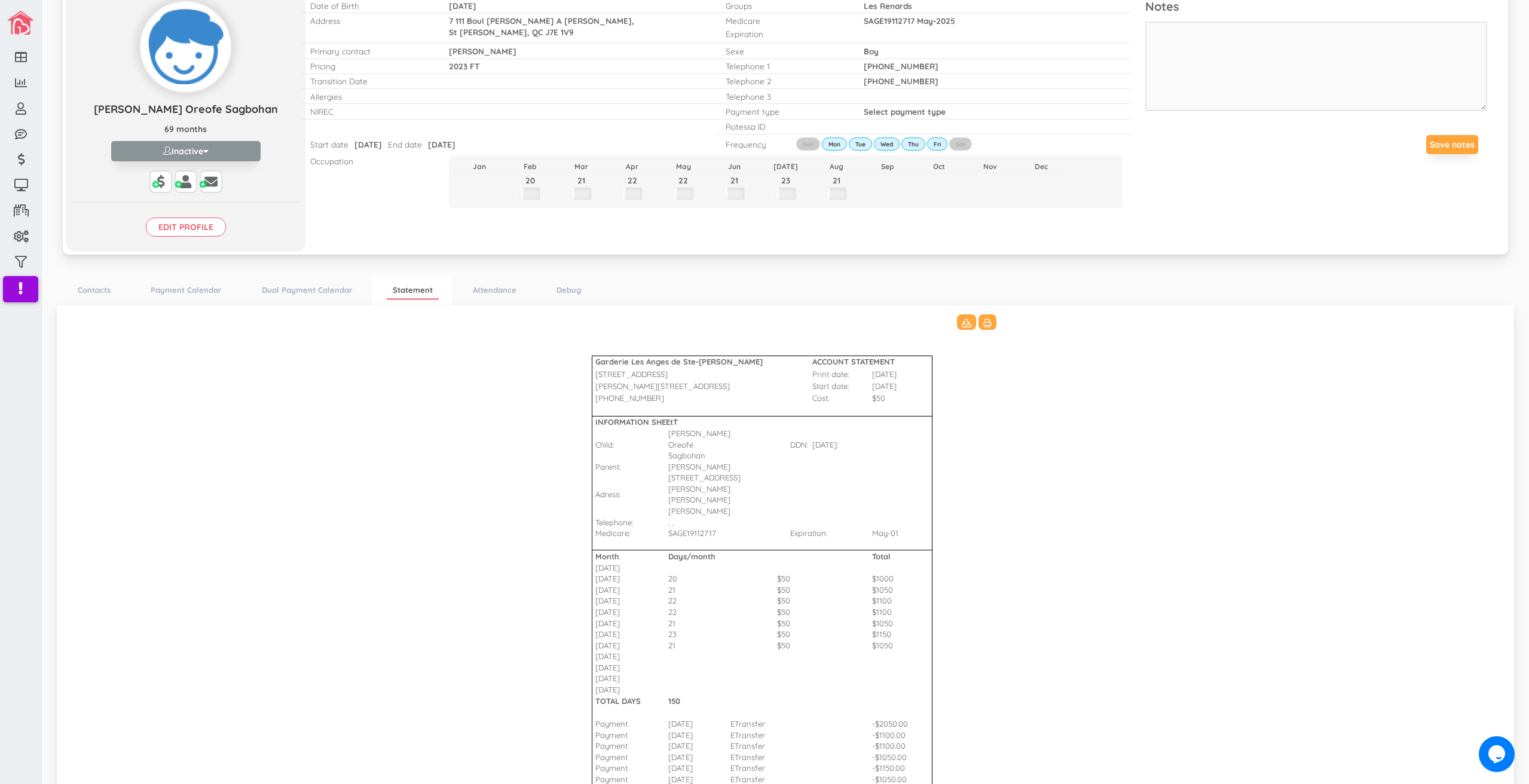
scroll to position [0, 0]
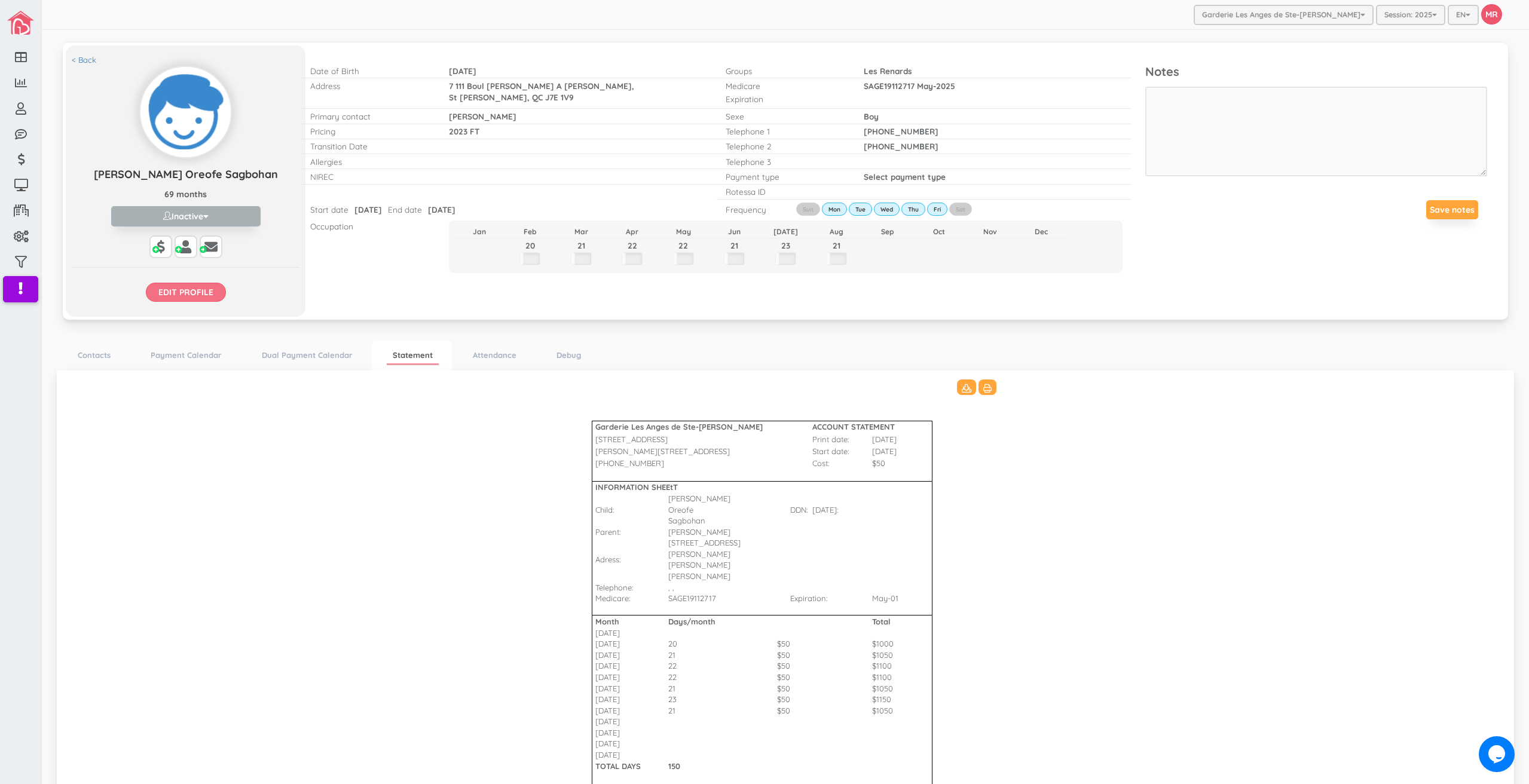
click at [189, 291] on input "Edit profile" at bounding box center [186, 292] width 80 height 19
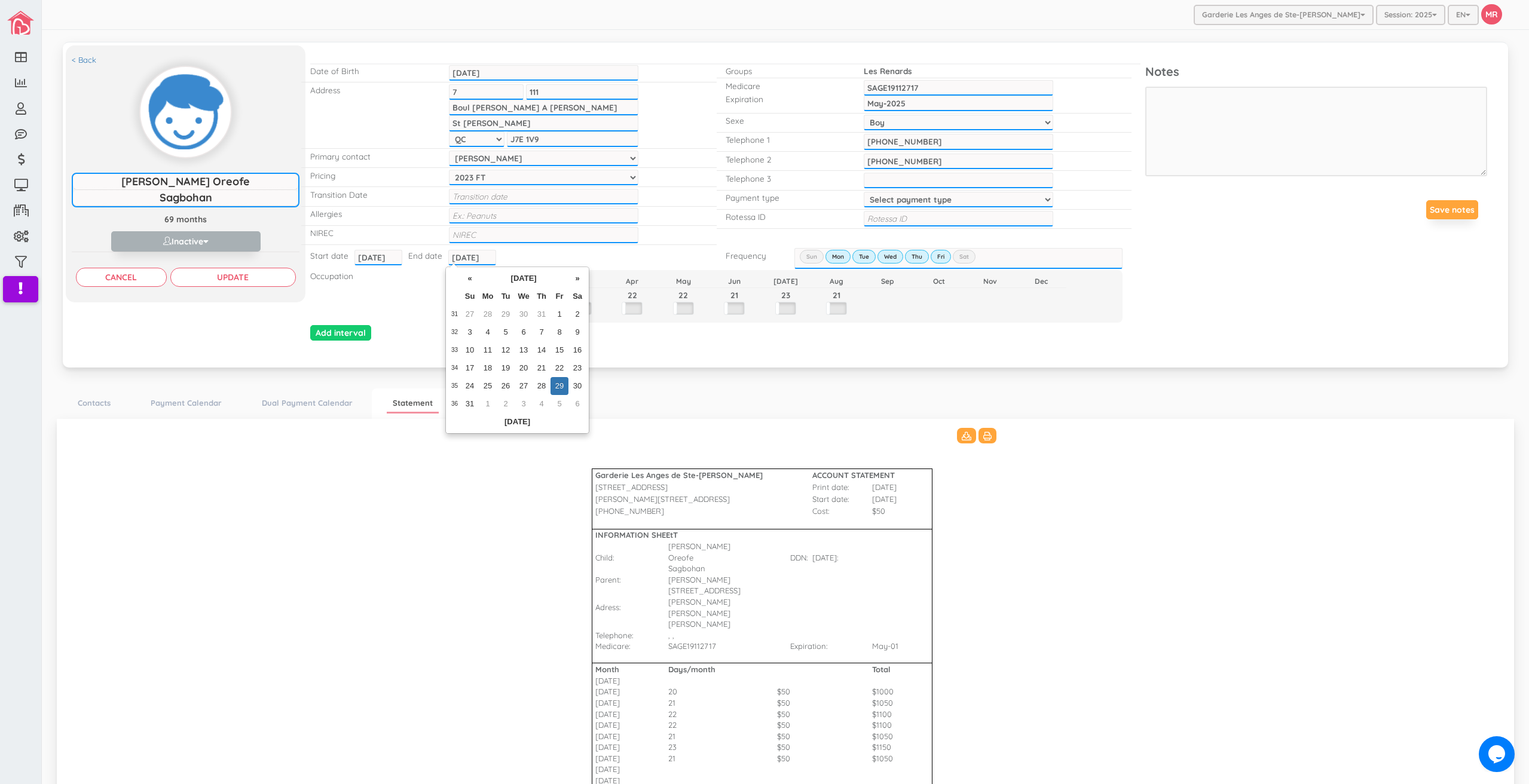
click at [466, 258] on input "[DATE]" at bounding box center [472, 258] width 48 height 16
click at [508, 387] on td "26" at bounding box center [505, 386] width 18 height 18
type input "[DATE]"
click at [229, 333] on div "< Back [PERSON_NAME] Oreofe Sagbohan [PERSON_NAME] Oreofe Sagbohan 69 months In…" at bounding box center [785, 203] width 1440 height 304
click at [241, 278] on input "Update" at bounding box center [233, 278] width 126 height 19
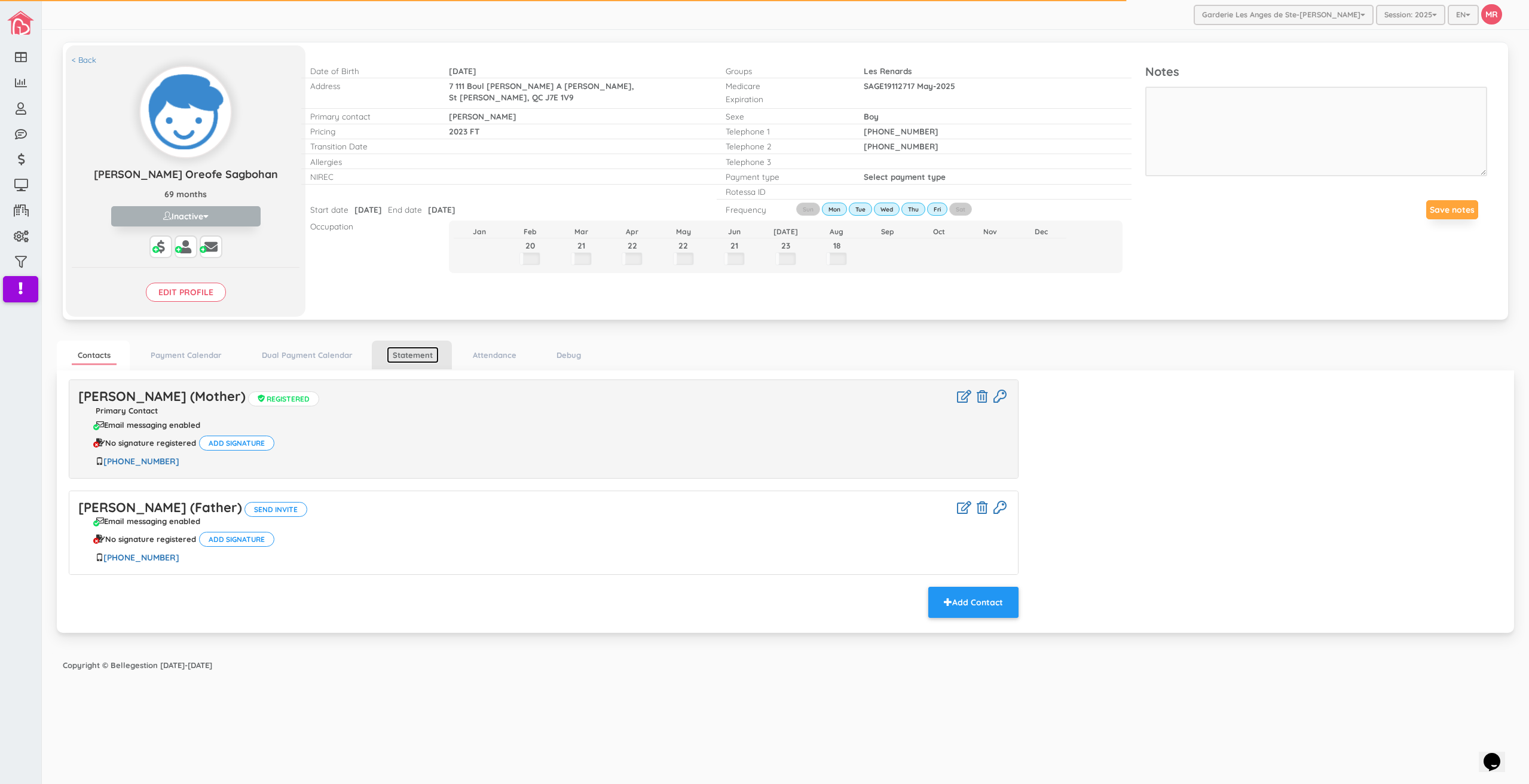
click at [417, 354] on link "Statement" at bounding box center [413, 355] width 52 height 17
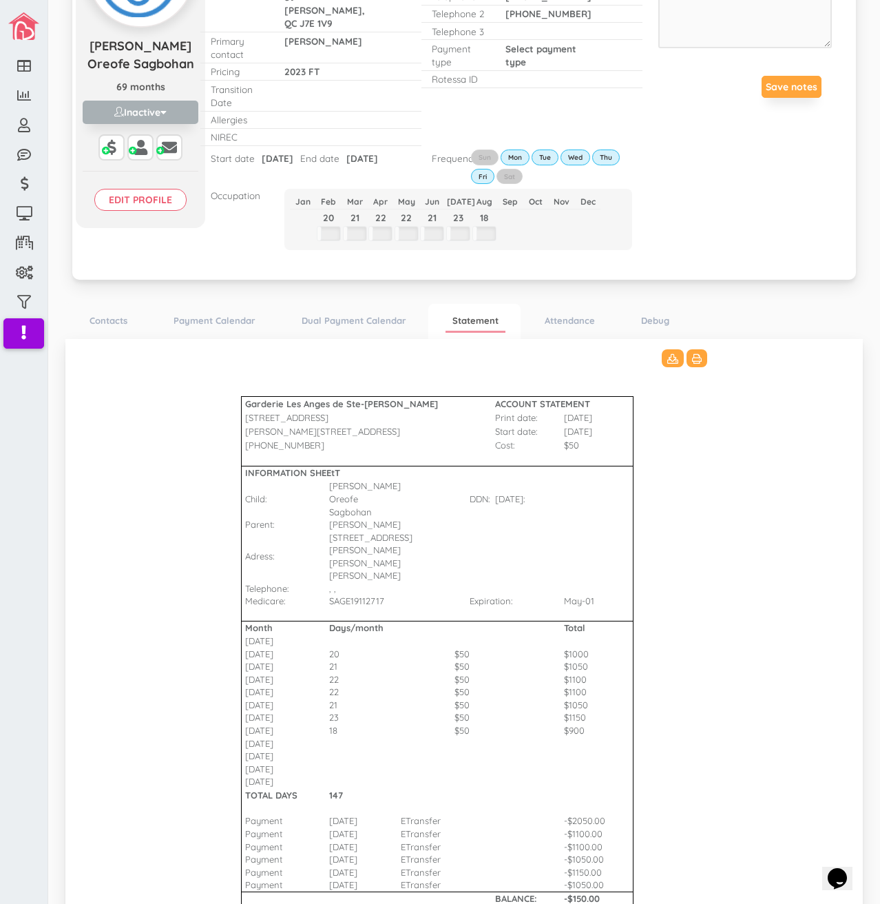
scroll to position [194, 0]
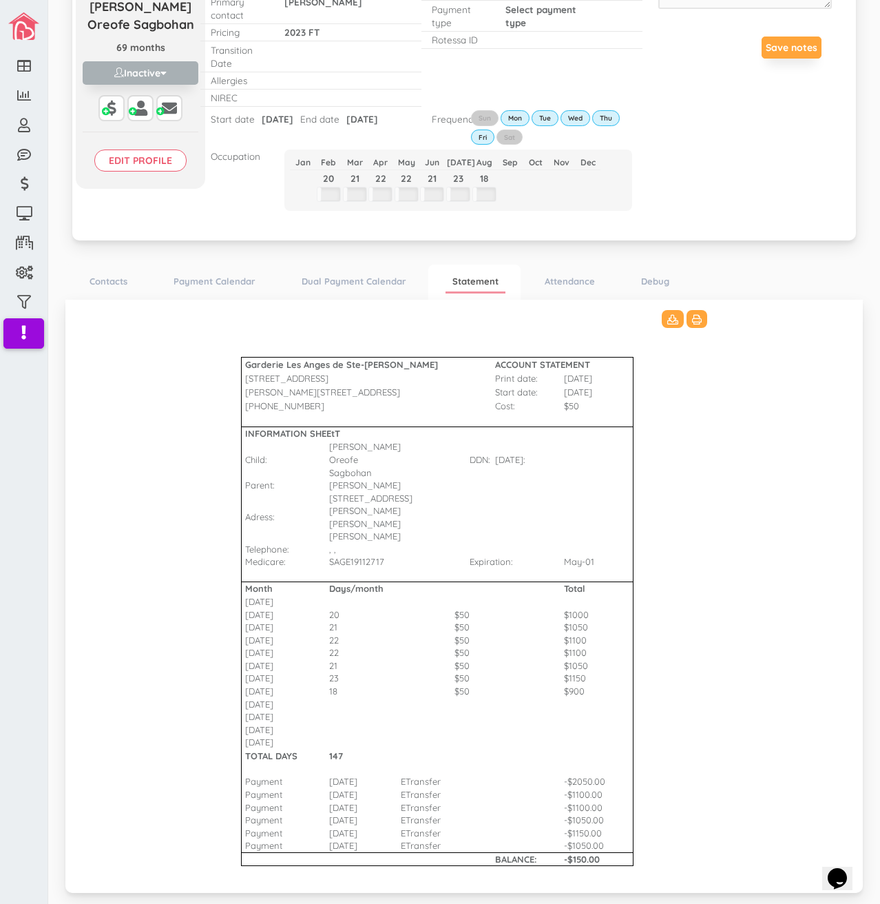
drag, startPoint x: 331, startPoint y: 807, endPoint x: 377, endPoint y: 807, distance: 46.8
click at [377, 839] on td "30-Jul-25" at bounding box center [365, 845] width 72 height 13
click at [767, 689] on Bharat\(2\)_3511 "Garderie Les Anges de Ste-Therese ACCOUNT STATEMENT 428 Rue Blainville Est Prin…" at bounding box center [464, 594] width 770 height 569
click at [466, 271] on link "Statement" at bounding box center [476, 282] width 60 height 22
click at [461, 271] on link "Statement" at bounding box center [476, 282] width 60 height 22
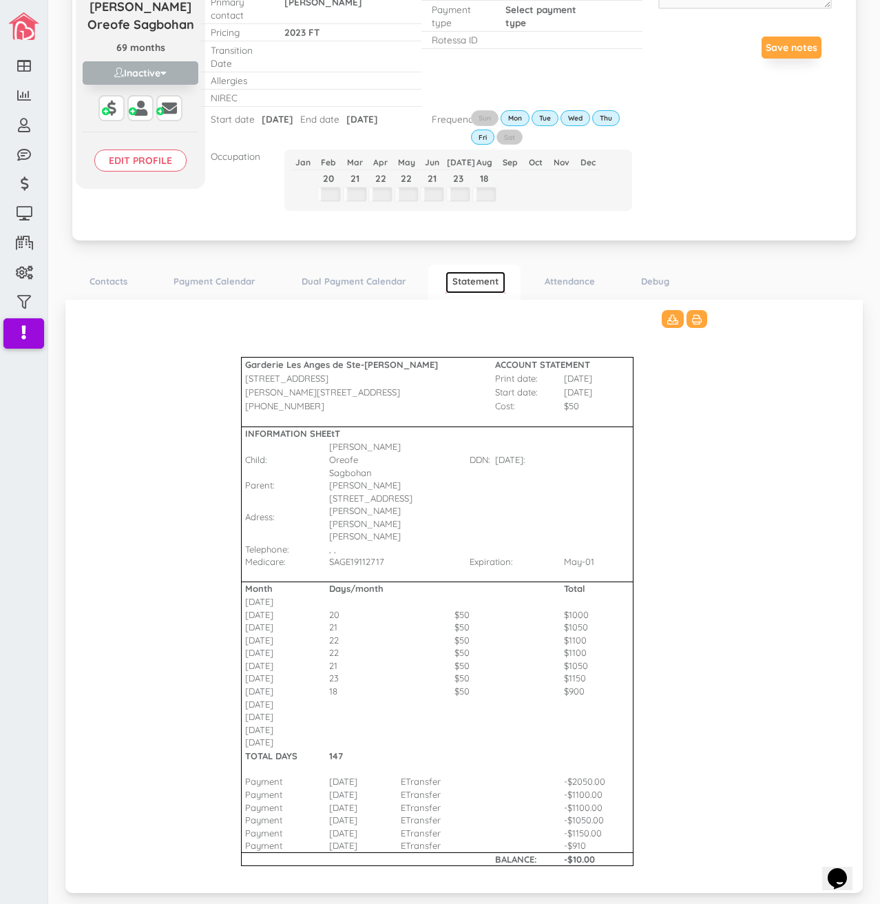
click at [461, 271] on link "Statement" at bounding box center [476, 282] width 60 height 22
drag, startPoint x: 484, startPoint y: 239, endPoint x: 486, endPoint y: 258, distance: 18.7
click at [484, 264] on li "Statement" at bounding box center [474, 282] width 92 height 36
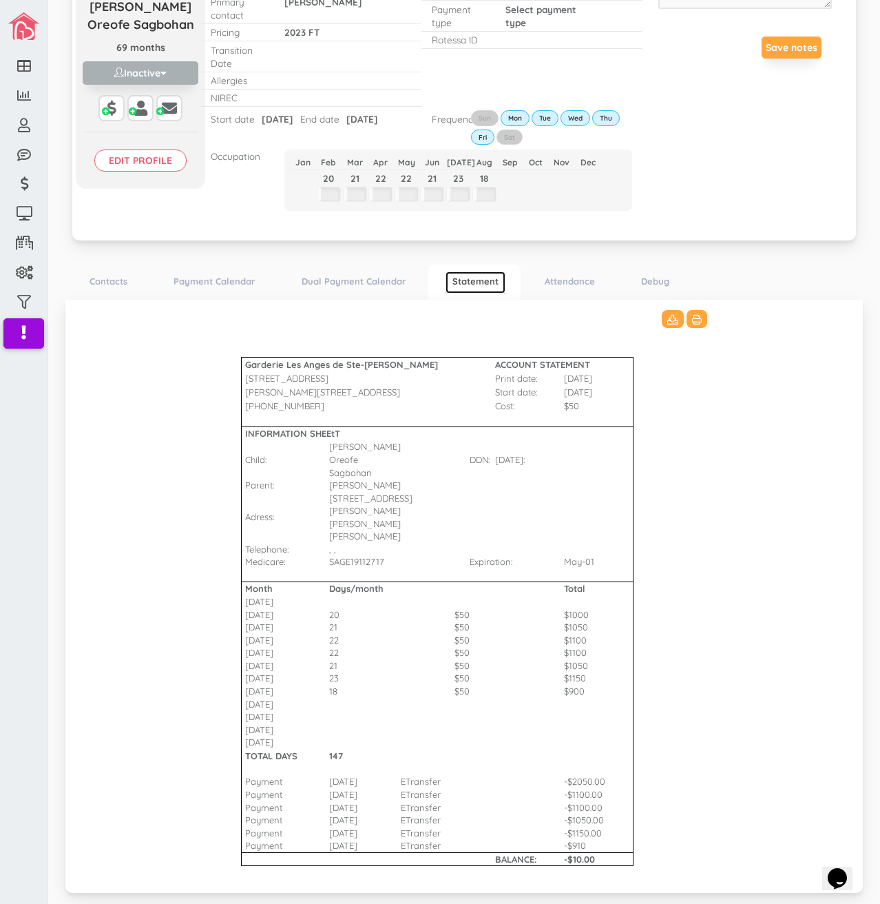
click at [486, 271] on link "Statement" at bounding box center [476, 282] width 60 height 22
click at [484, 271] on link "Statement" at bounding box center [476, 282] width 60 height 22
click at [401, 568] on td at bounding box center [435, 574] width 69 height 13
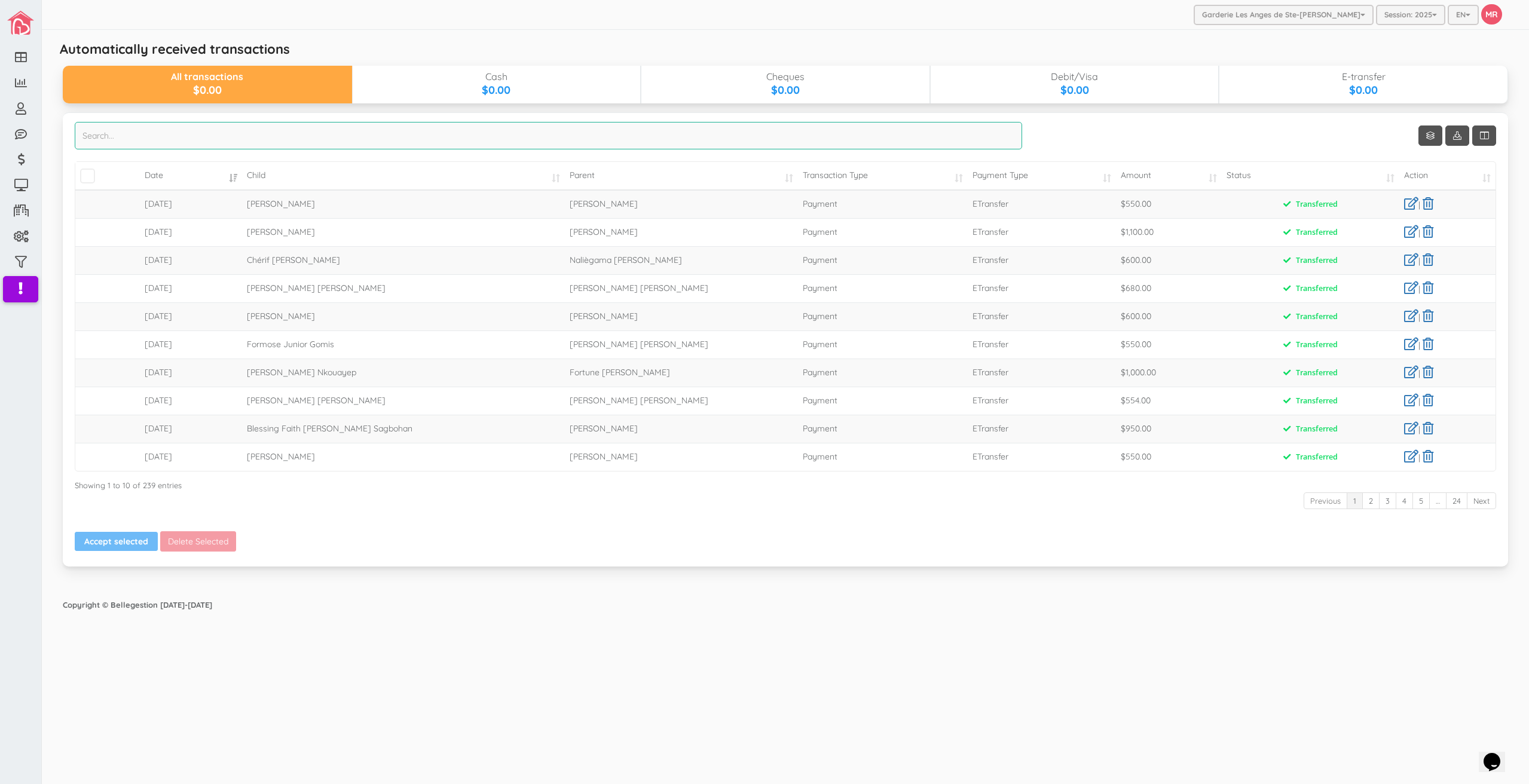
click at [433, 137] on input "search" at bounding box center [548, 136] width 948 height 28
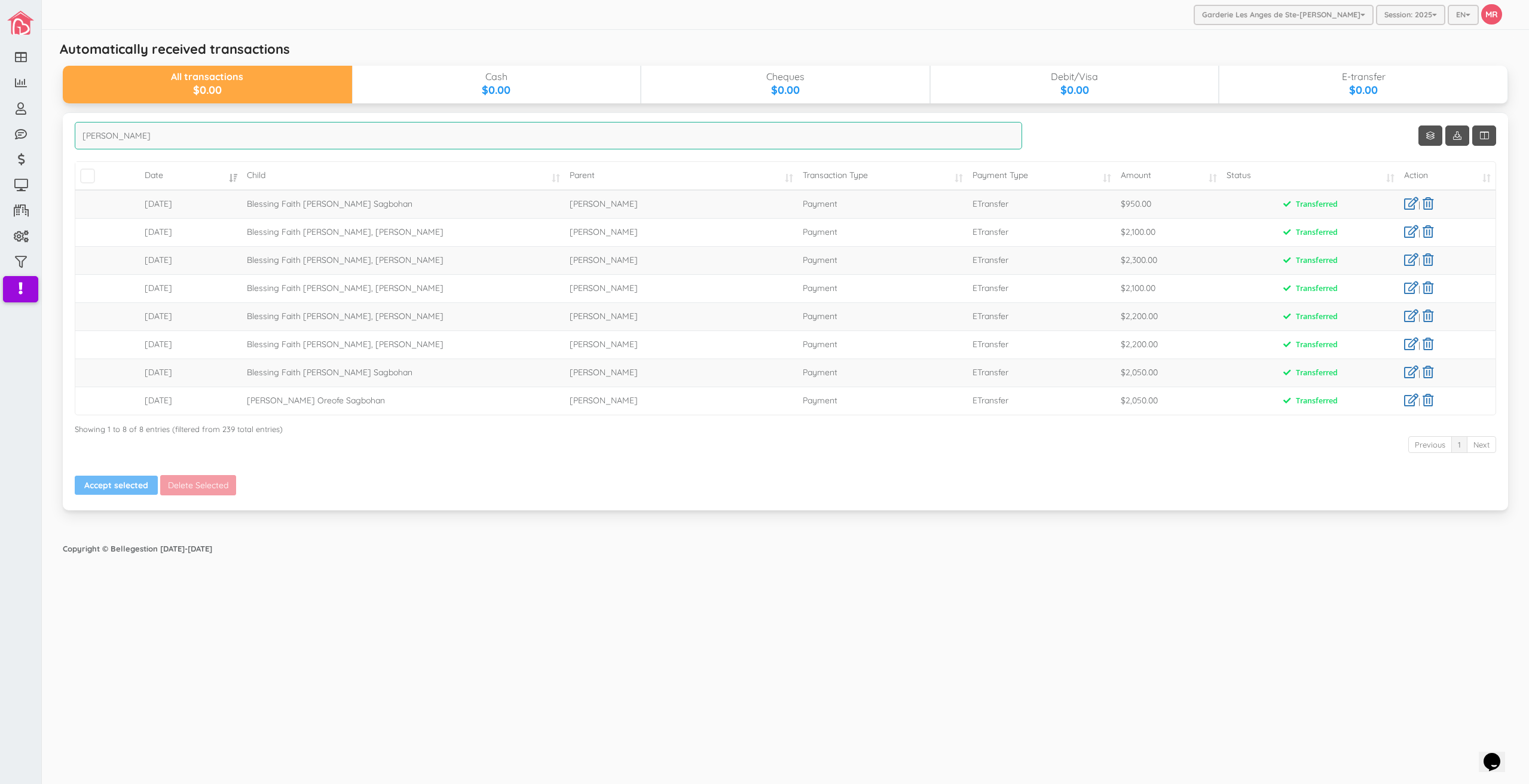
type input "[PERSON_NAME]"
click at [443, 227] on span "Blessing Faith [PERSON_NAME], [PERSON_NAME]" at bounding box center [345, 232] width 197 height 10
click at [1057, 267] on td "ETransfer" at bounding box center [1041, 260] width 148 height 28
click at [1407, 228] on link at bounding box center [1411, 232] width 15 height 12
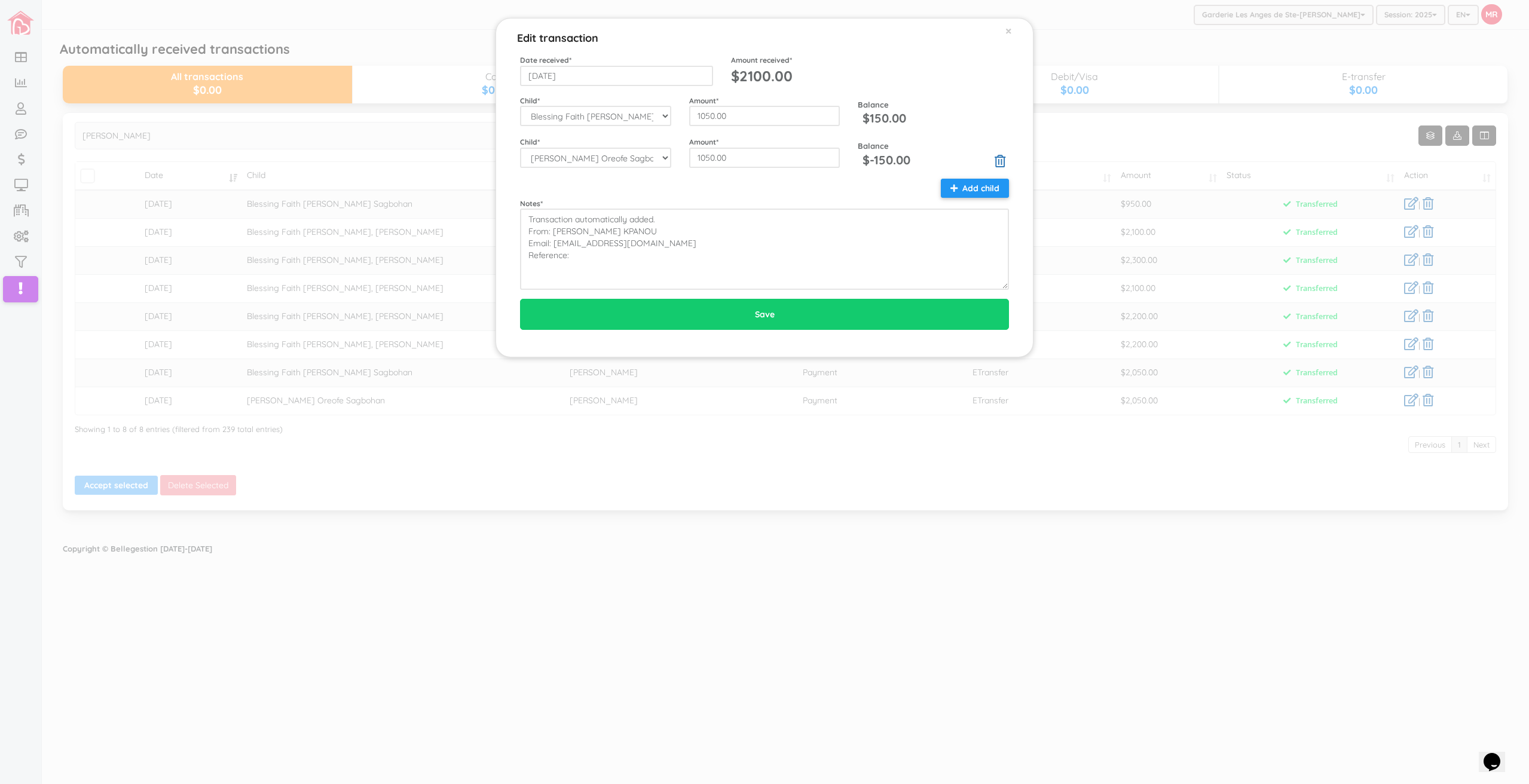
drag, startPoint x: 754, startPoint y: 127, endPoint x: 741, endPoint y: 149, distance: 25.6
click at [754, 127] on div "Child * --Select-- [PERSON_NAME]-[PERSON_NAME]-[PERSON_NAME] [PERSON_NAME] [PER…" at bounding box center [764, 133] width 489 height 75
drag, startPoint x: 742, startPoint y: 157, endPoint x: 696, endPoint y: 156, distance: 46.0
click at [696, 156] on input "1050.00" at bounding box center [764, 157] width 151 height 20
type input "910"
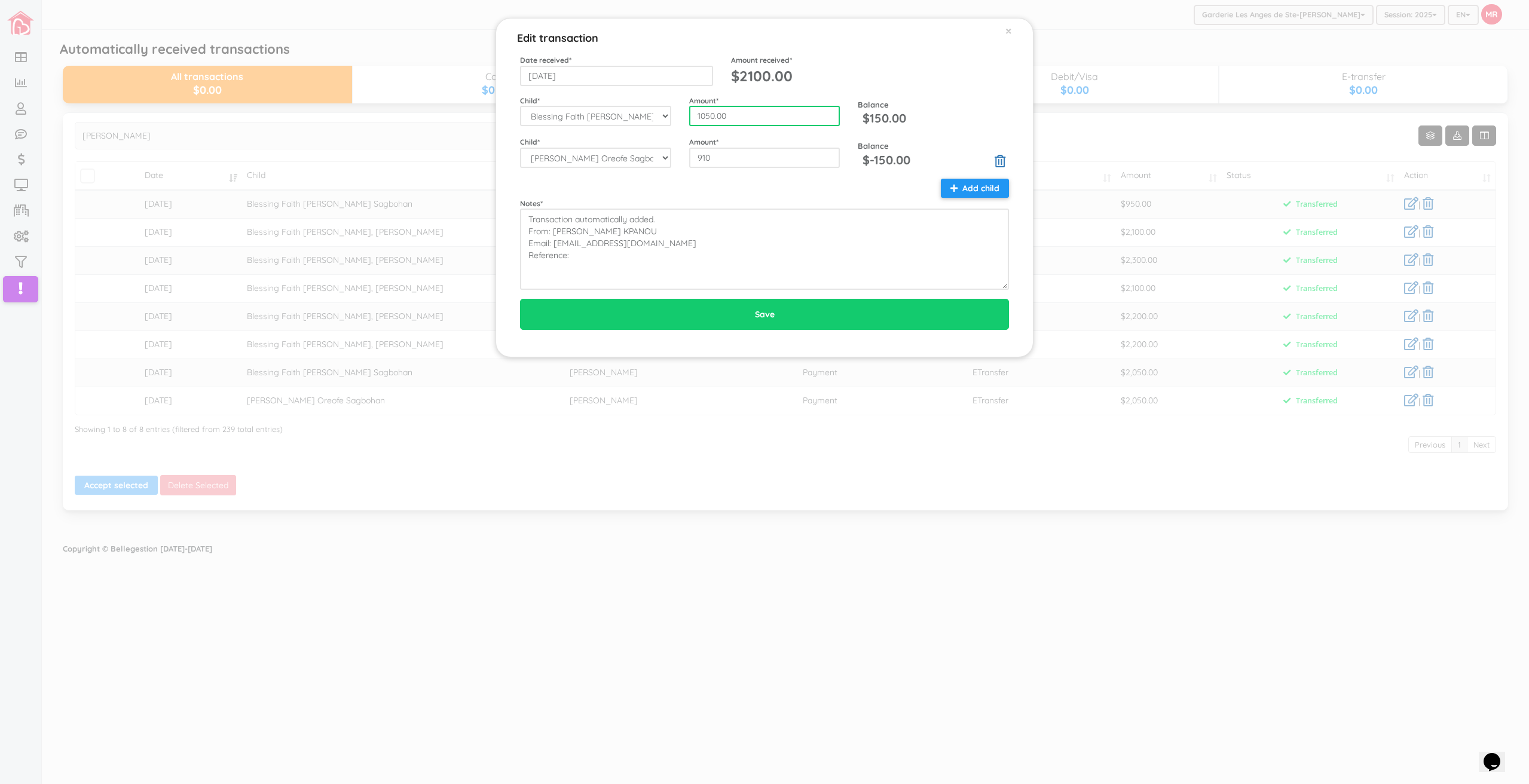
drag, startPoint x: 810, startPoint y: 114, endPoint x: 681, endPoint y: 109, distance: 129.1
click at [681, 109] on div "Amount * 1050.00" at bounding box center [764, 111] width 169 height 32
type input "1200"
click at [737, 176] on div "Date received * [DATE] Amount received * $2100.00 Child * --Select-- [PERSON_NA…" at bounding box center [764, 172] width 489 height 235
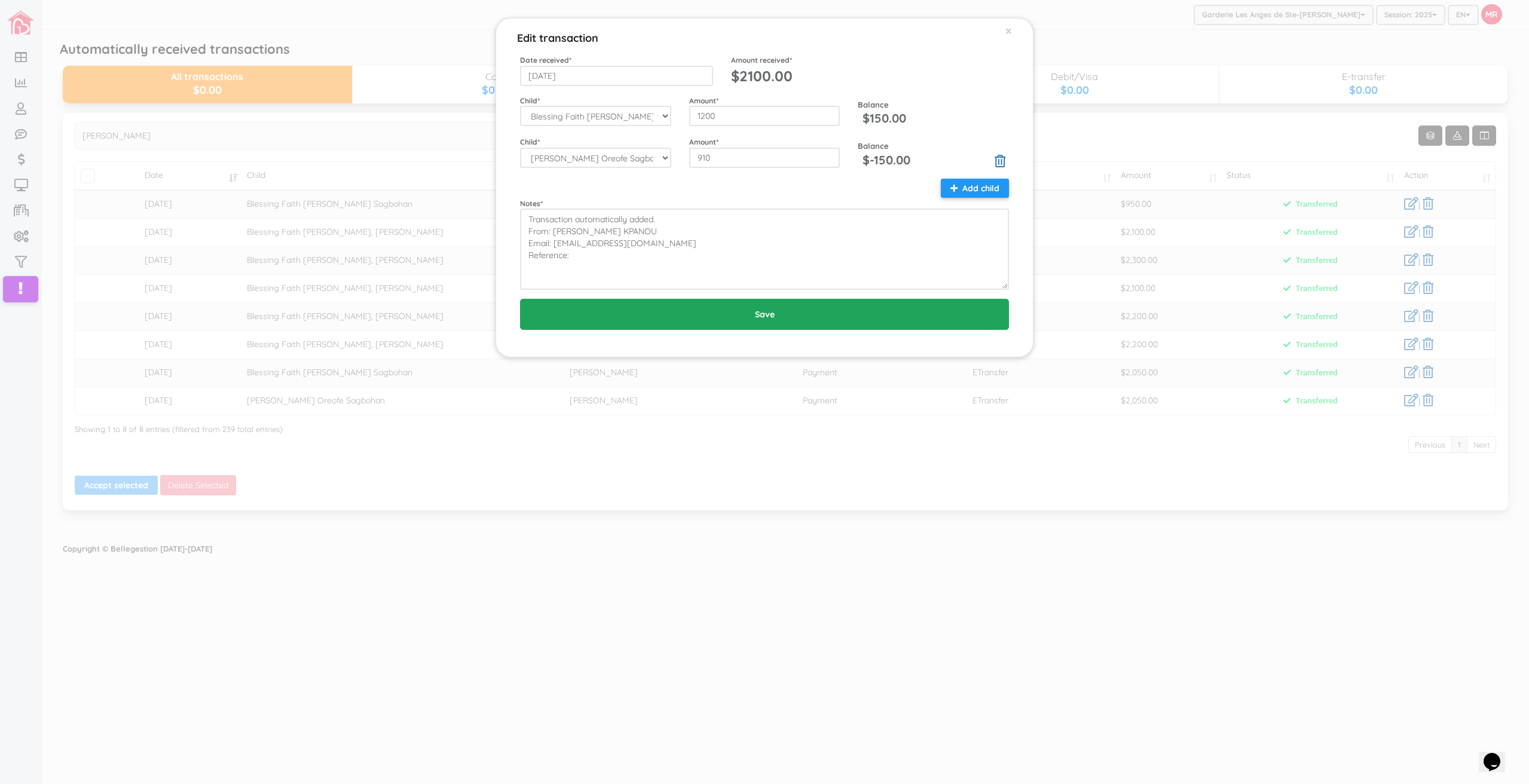
click at [765, 324] on input "Save" at bounding box center [764, 314] width 489 height 31
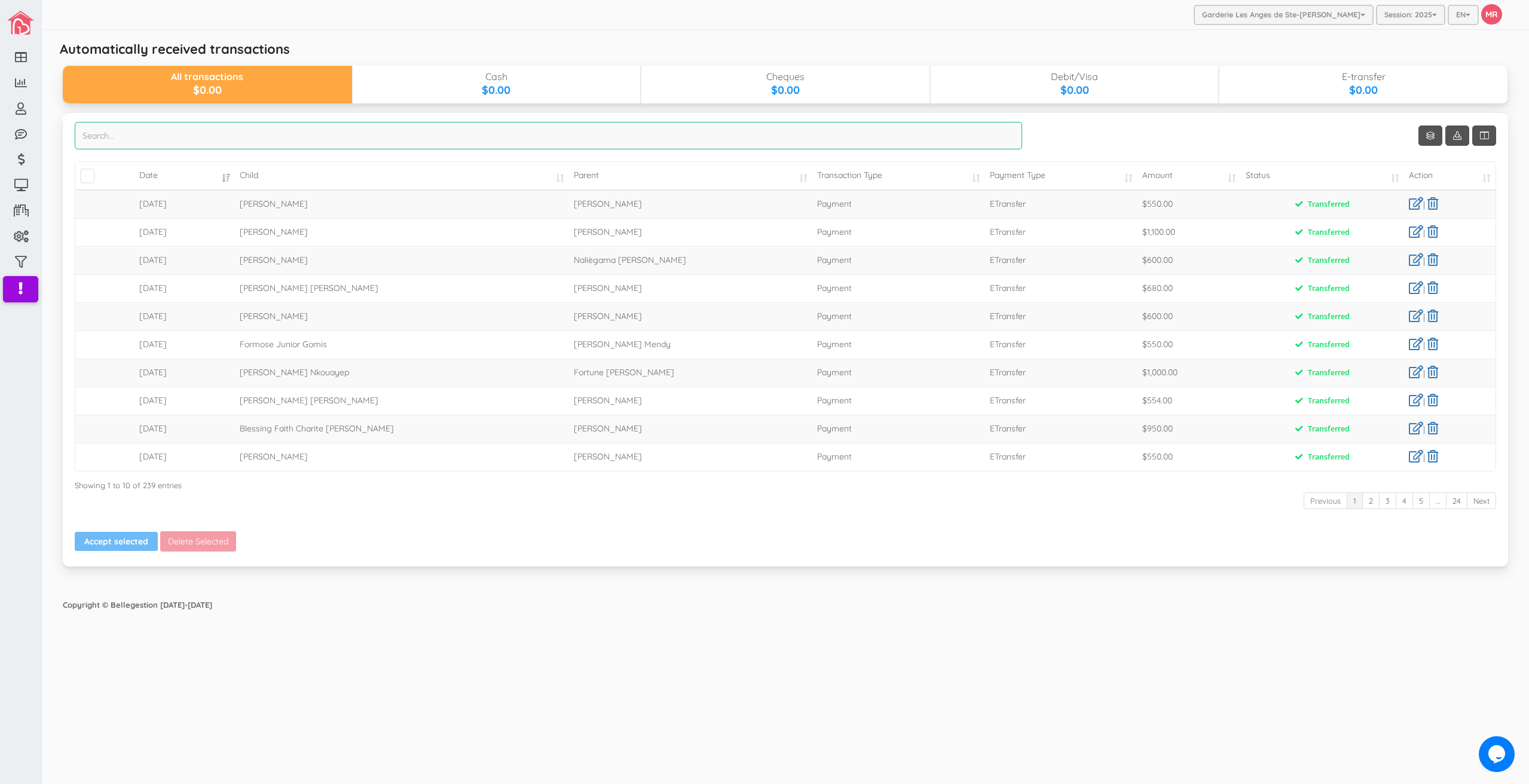
click at [896, 136] on input "search" at bounding box center [548, 136] width 948 height 28
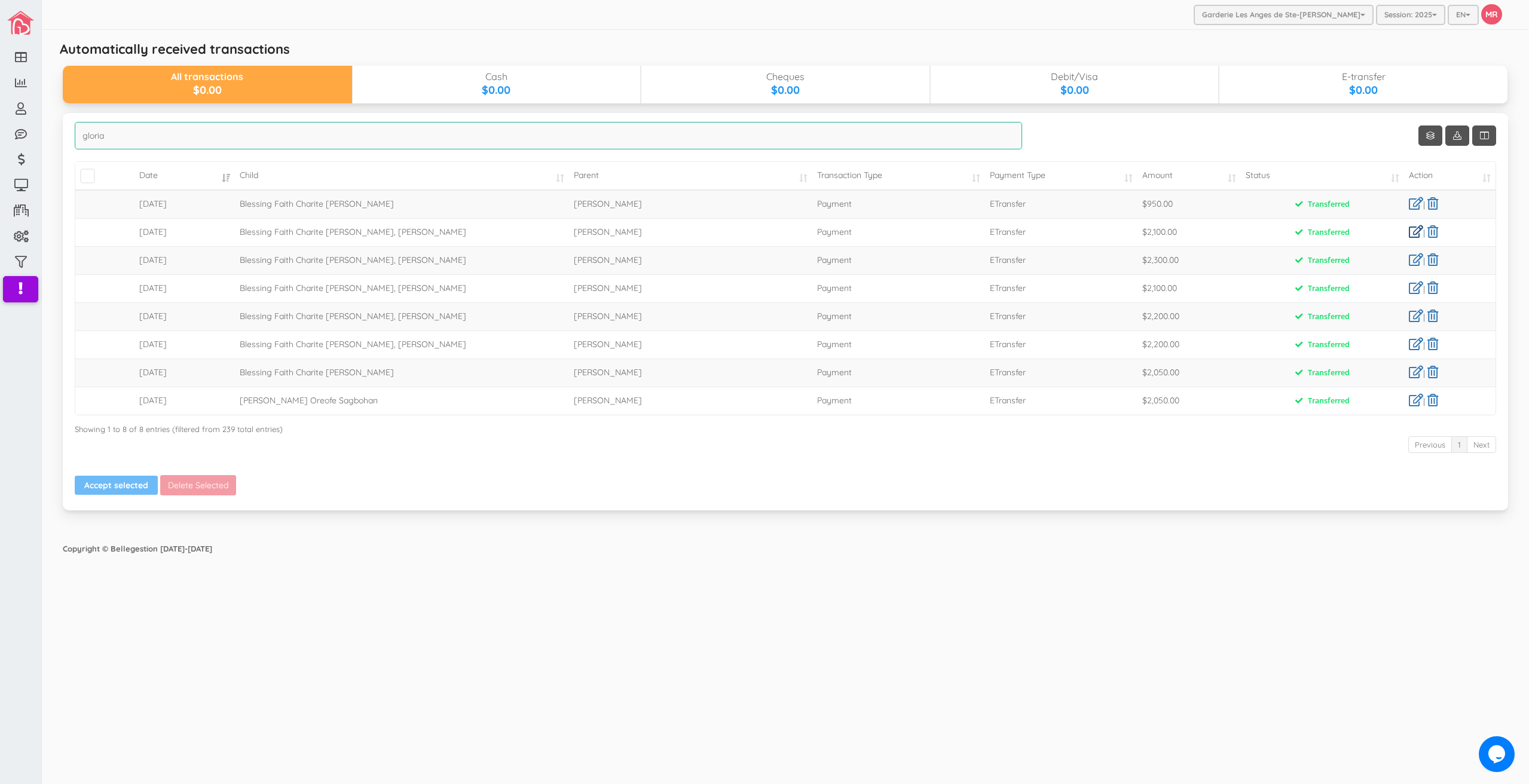
type input "gloria"
click at [1410, 229] on link at bounding box center [1415, 232] width 15 height 12
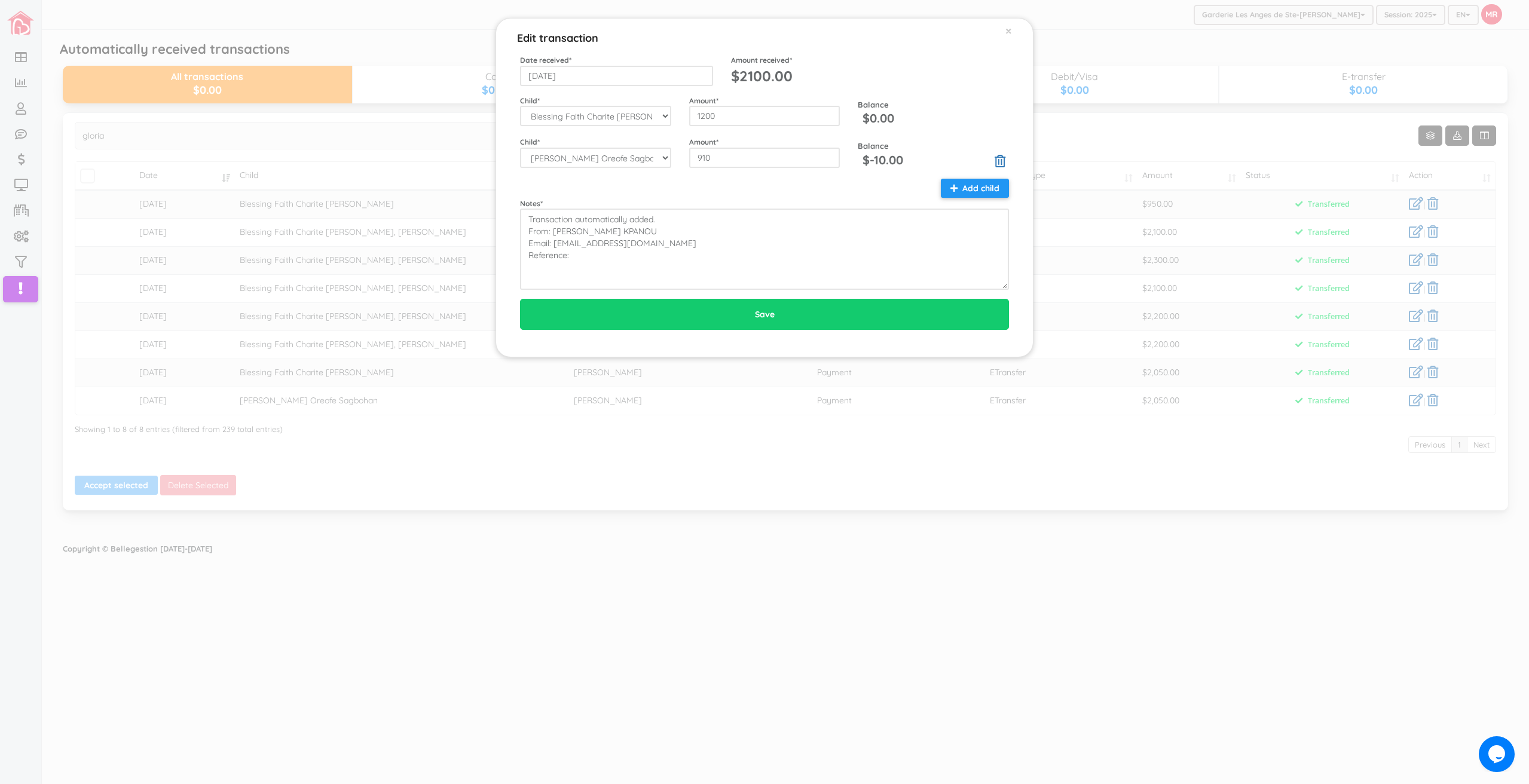
click at [748, 170] on div "Date received * 2025-07-30 Amount received * $2100.00 Child * --Select-- Aaliya…" at bounding box center [764, 172] width 489 height 235
drag, startPoint x: 748, startPoint y: 156, endPoint x: 657, endPoint y: 156, distance: 91.0
click at [657, 156] on div "Child * --Select-- Aaliyah-Rose Fievre-Rene Alaz Keskin Alianna-Jo Quintal Alic…" at bounding box center [764, 153] width 507 height 34
type input "900"
click at [841, 181] on div "Notes * Transaction automatically added. From: GLORIA DOSSOU KPANOU Email: doss…" at bounding box center [764, 234] width 507 height 112
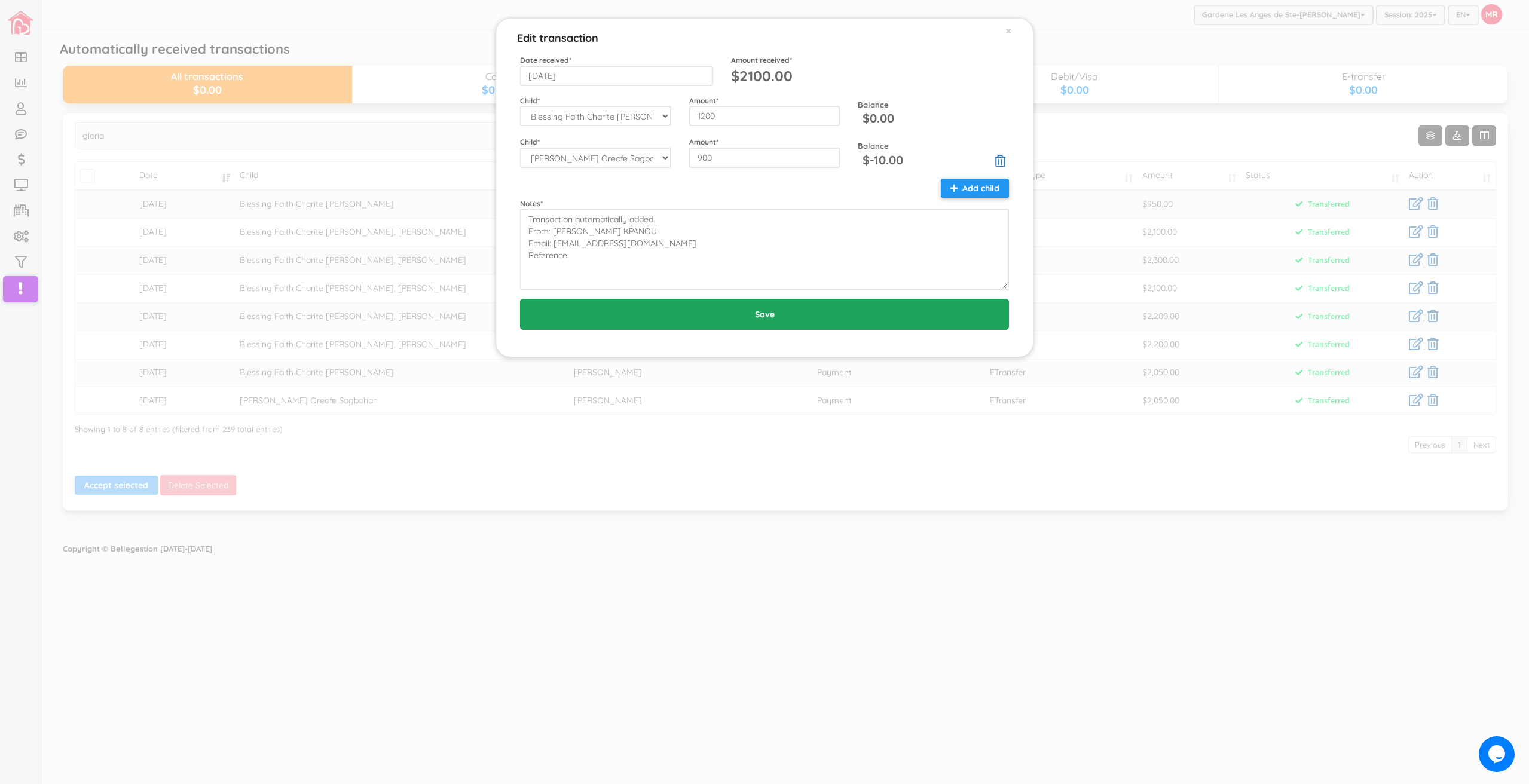
click at [782, 313] on input "Save" at bounding box center [764, 314] width 489 height 31
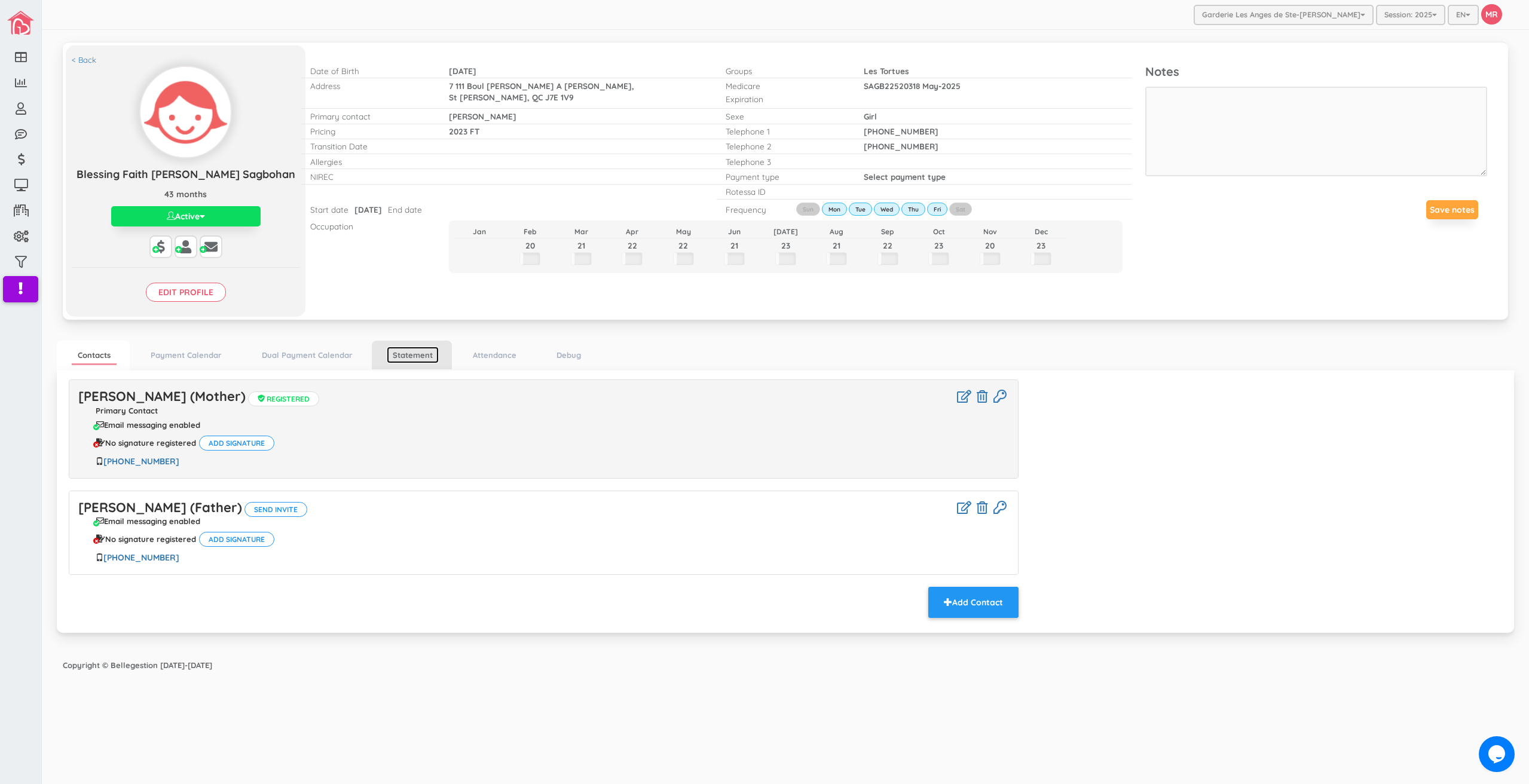
click at [397, 351] on link "Statement" at bounding box center [413, 355] width 52 height 17
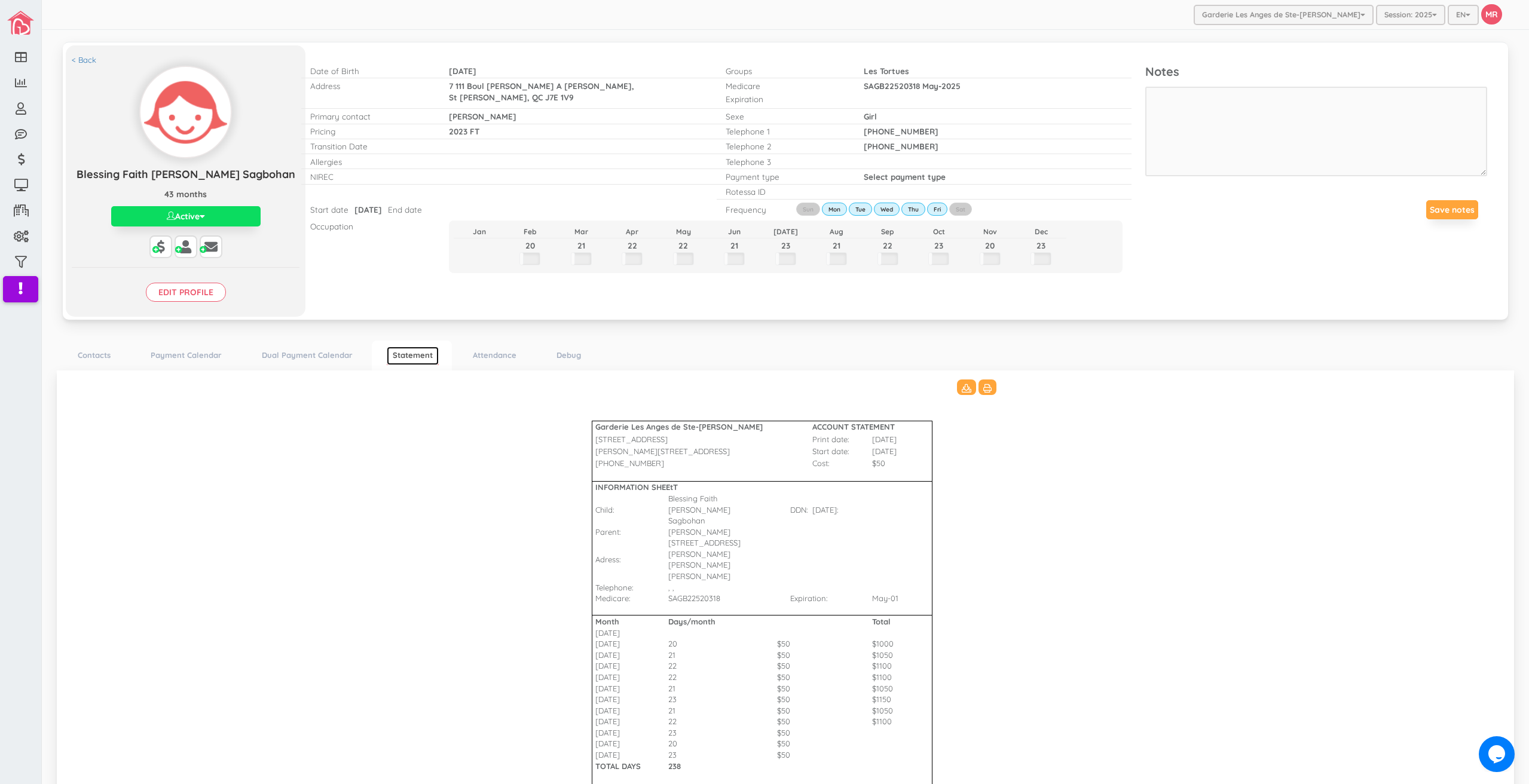
scroll to position [145, 0]
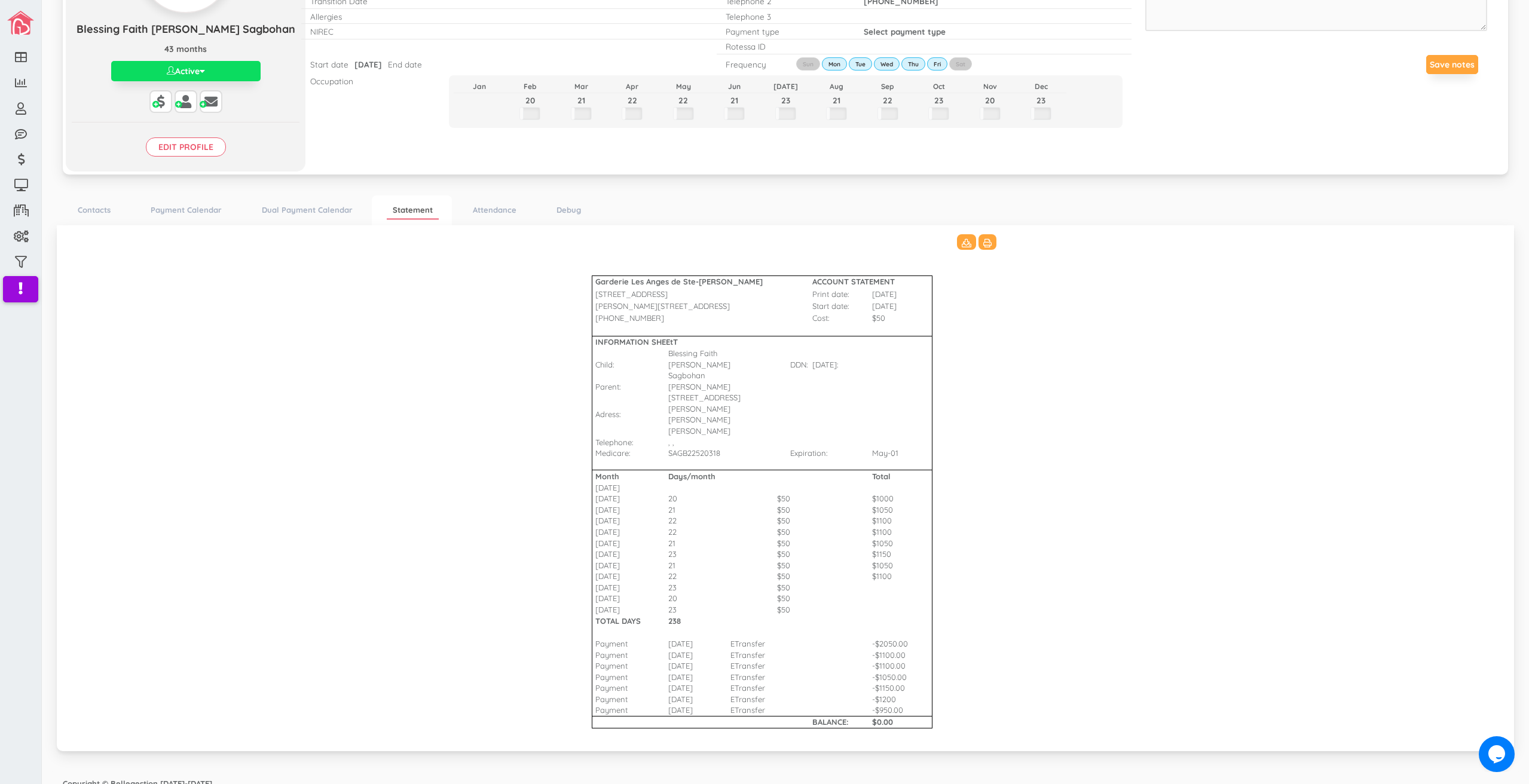
click at [552, 607] on Bharat\(2\)_3511 "Garderie Les Anges de Ste-[PERSON_NAME] ACCOUNT STATEMENT [STREET_ADDRESS] Prin…" at bounding box center [785, 487] width 1434 height 505
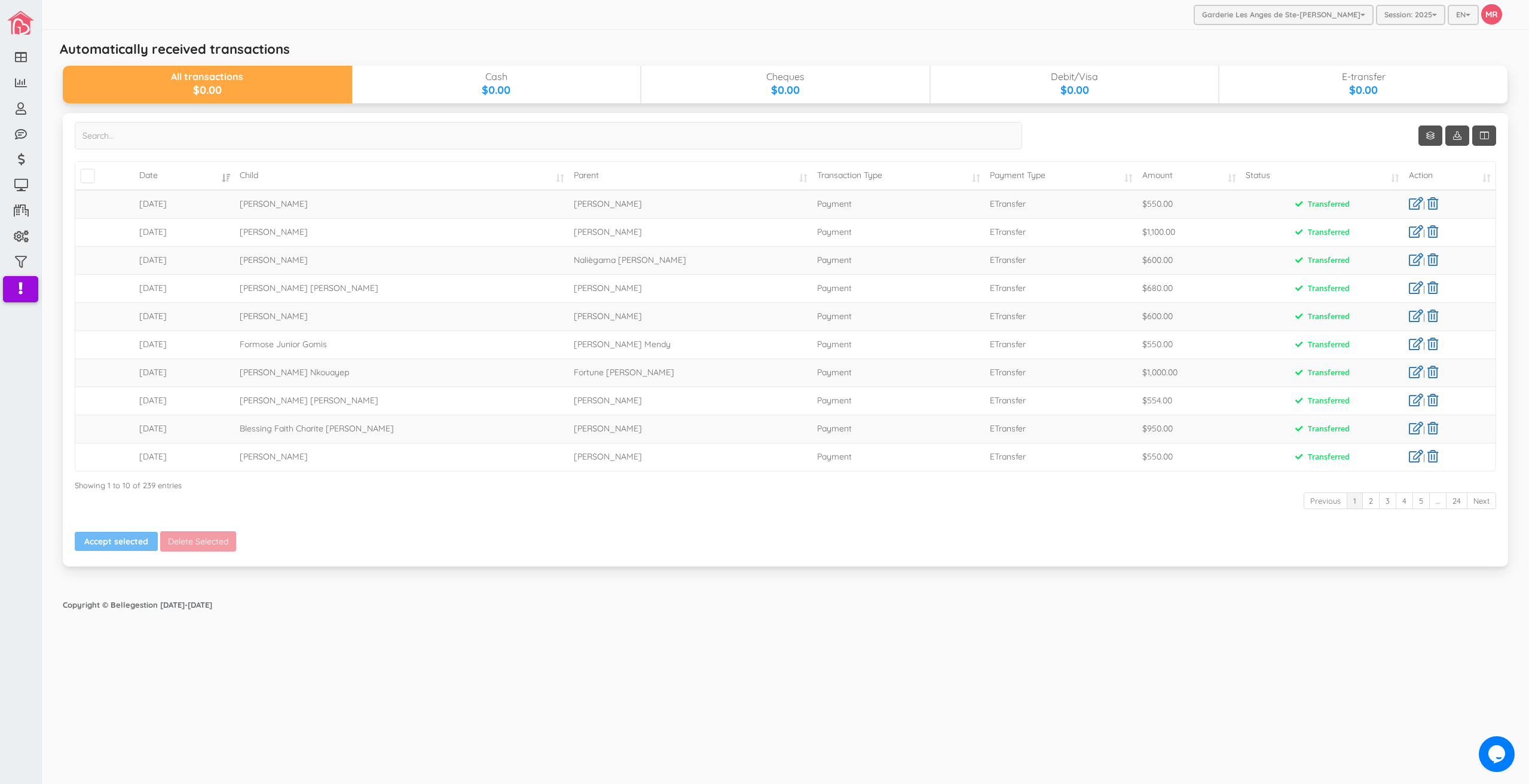
click at [485, 630] on div "Garderie Les Anges de Ste-[PERSON_NAME] Garderie Les Anges de Ste-[PERSON_NAME]…" at bounding box center [785, 392] width 1487 height 784
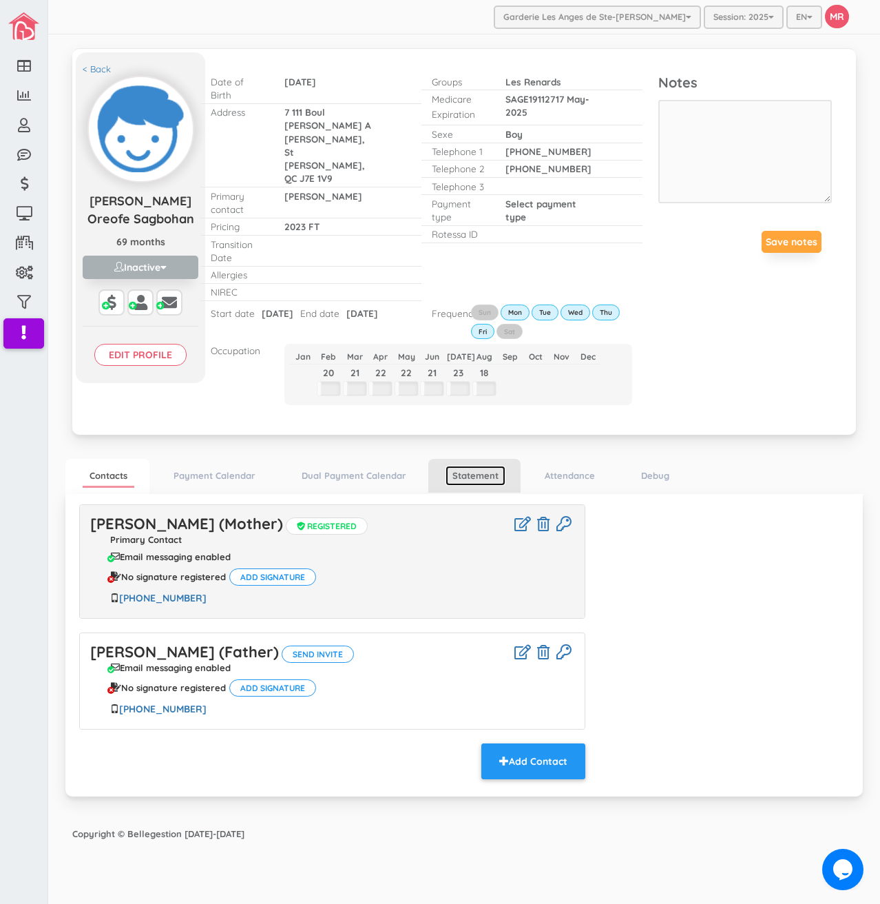
click at [461, 466] on link "Statement" at bounding box center [476, 476] width 60 height 20
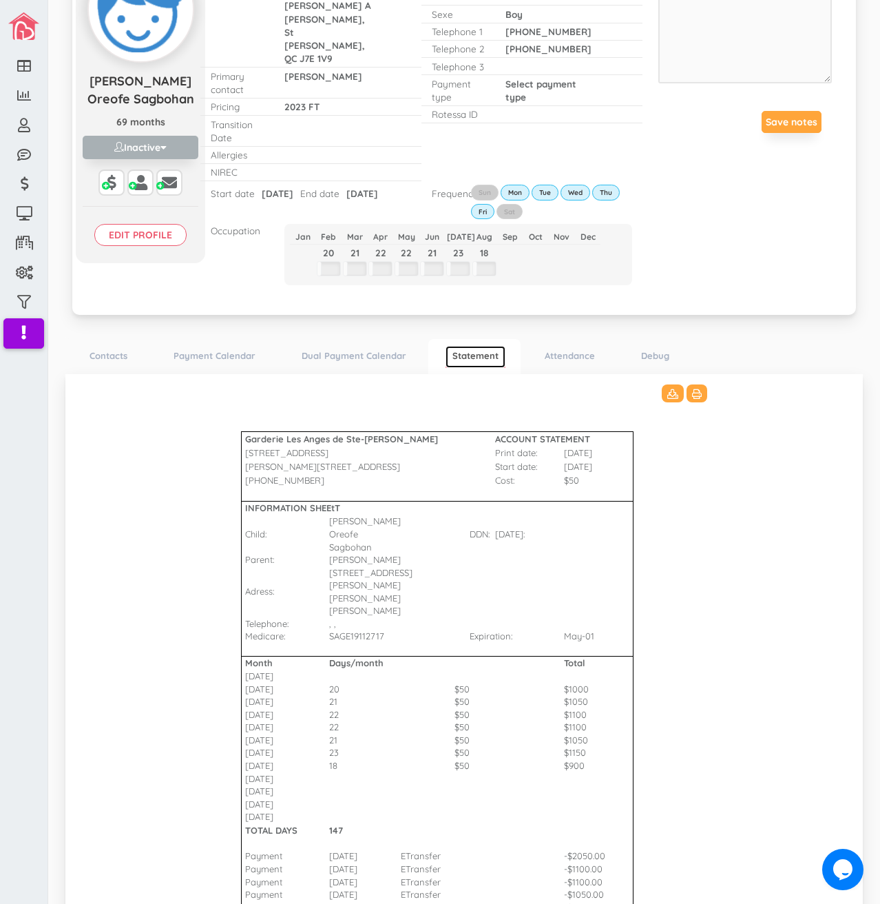
scroll to position [194, 0]
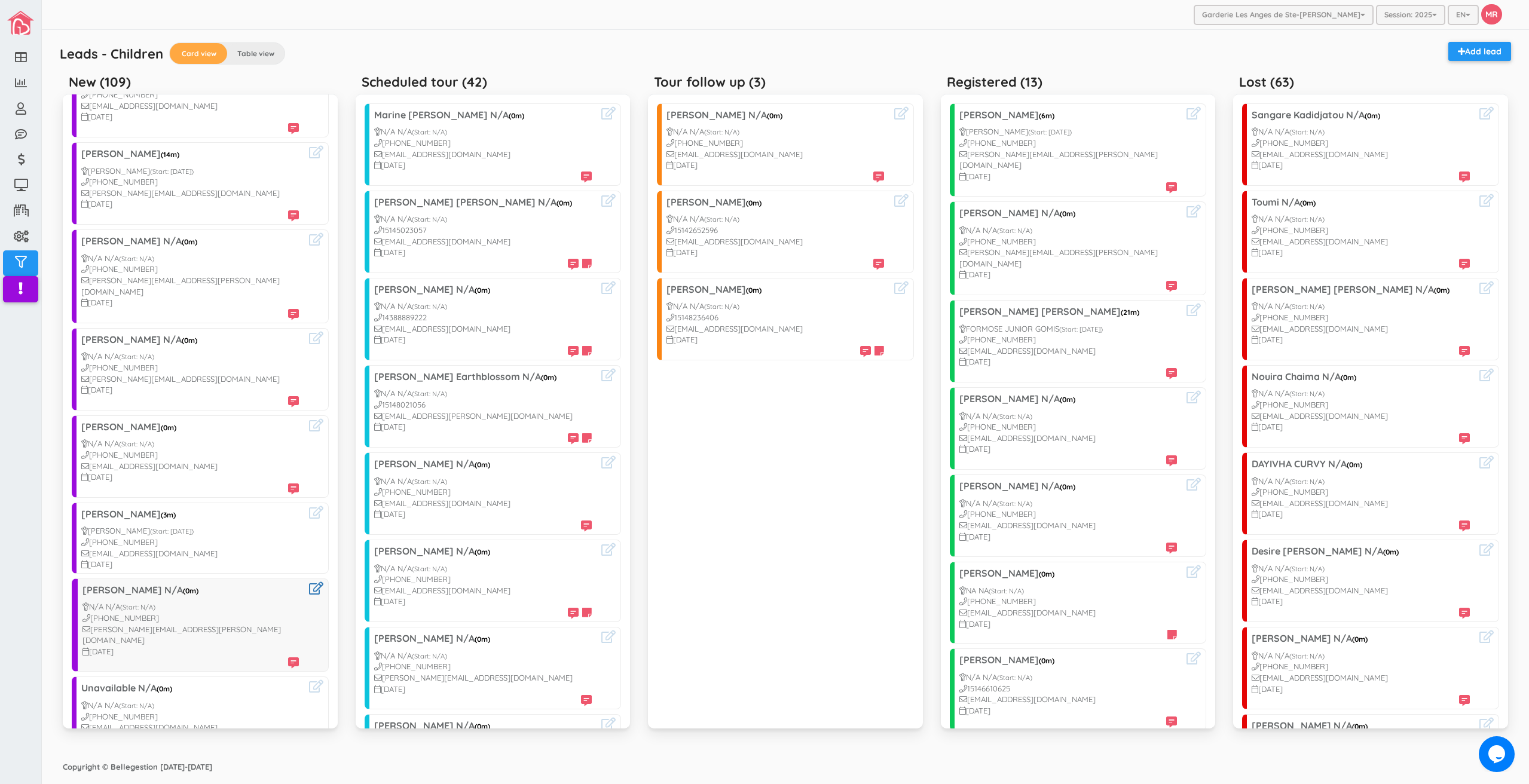
scroll to position [418, 0]
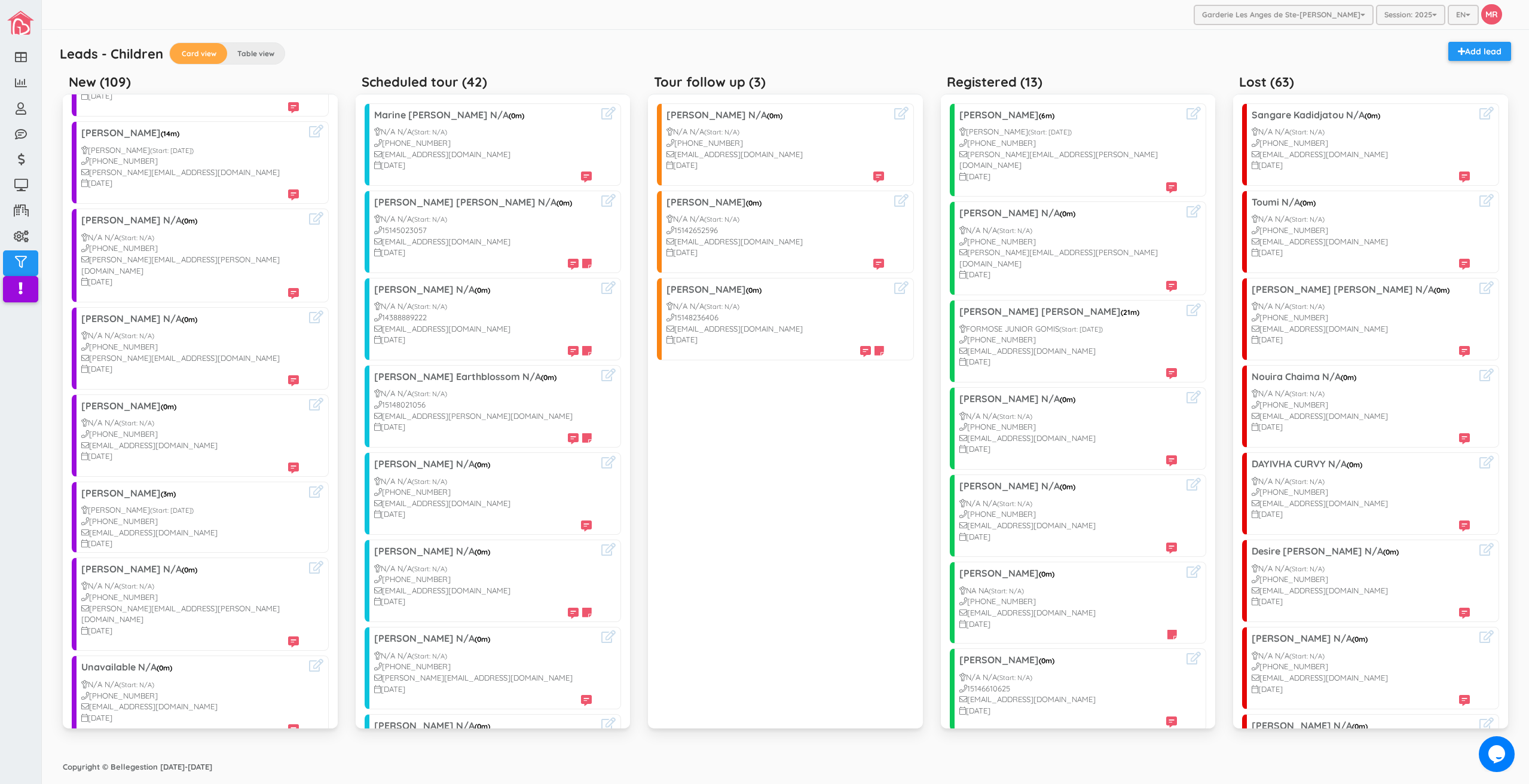
click at [436, 37] on div "Leads - Children Card view Table view Add lead New (109) Delphine Paul N/A (0m)…" at bounding box center [784, 392] width 1457 height 713
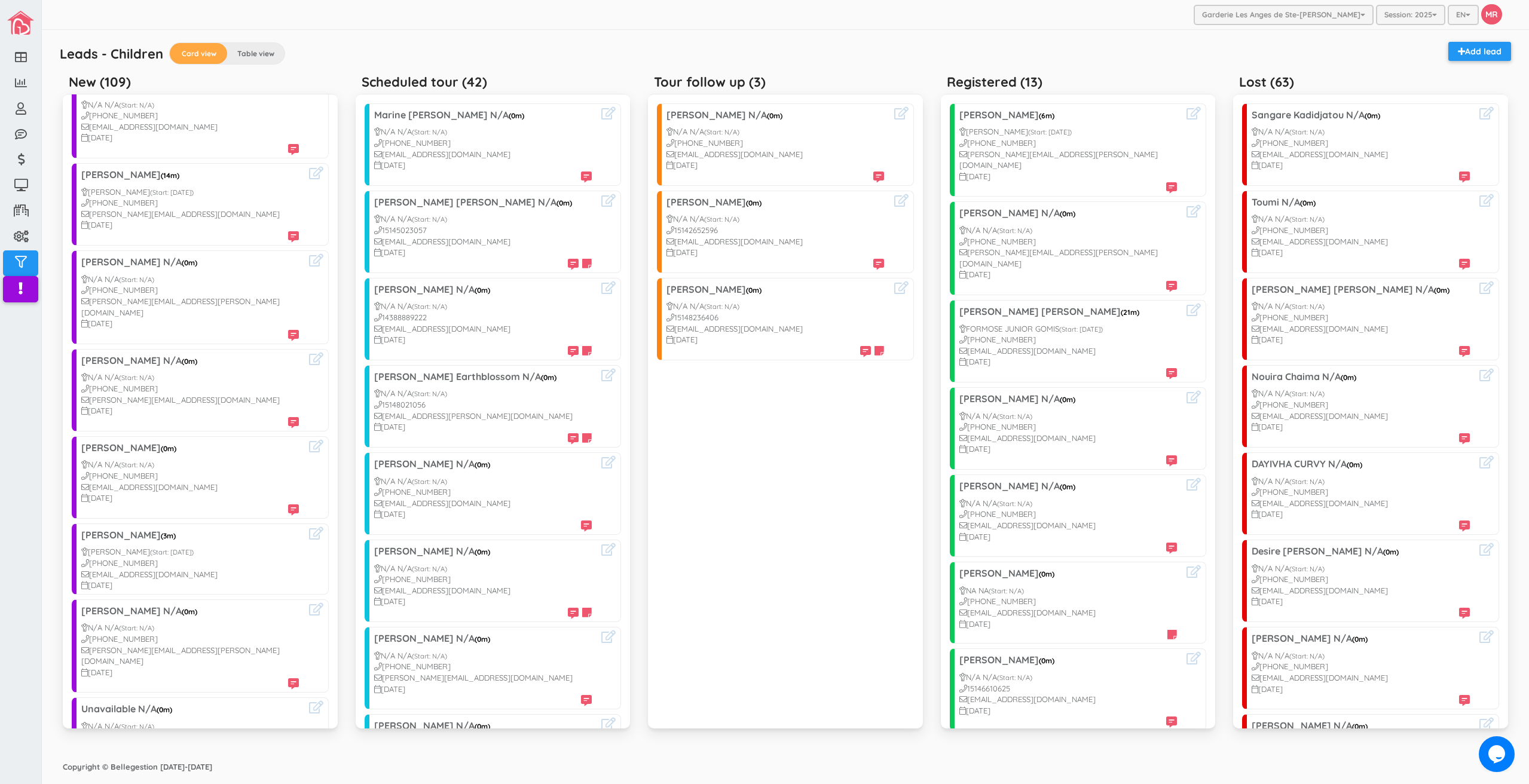
scroll to position [358, 0]
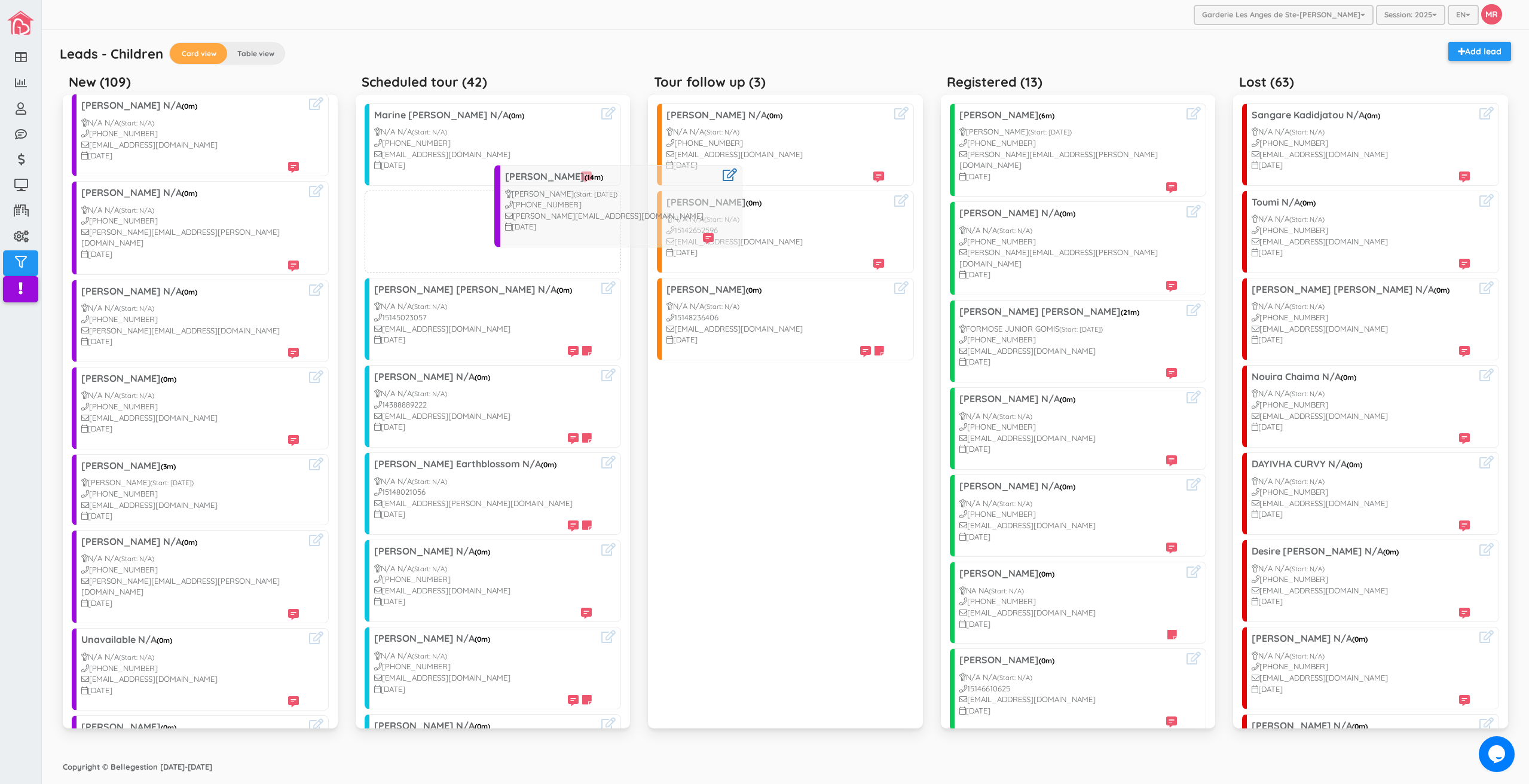
drag, startPoint x: 148, startPoint y: 222, endPoint x: 571, endPoint y: 205, distance: 423.3
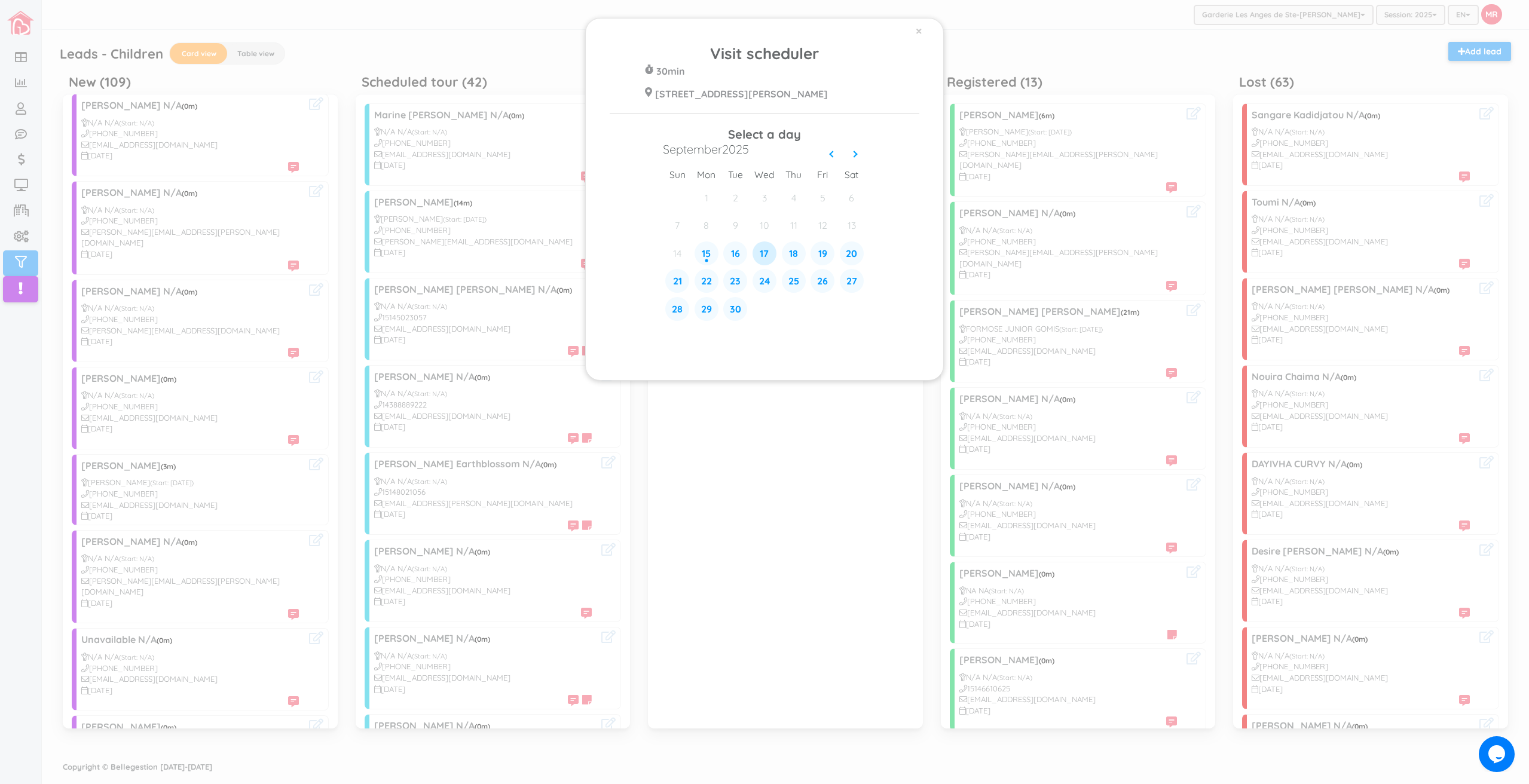
click at [764, 256] on div "17" at bounding box center [764, 253] width 24 height 24
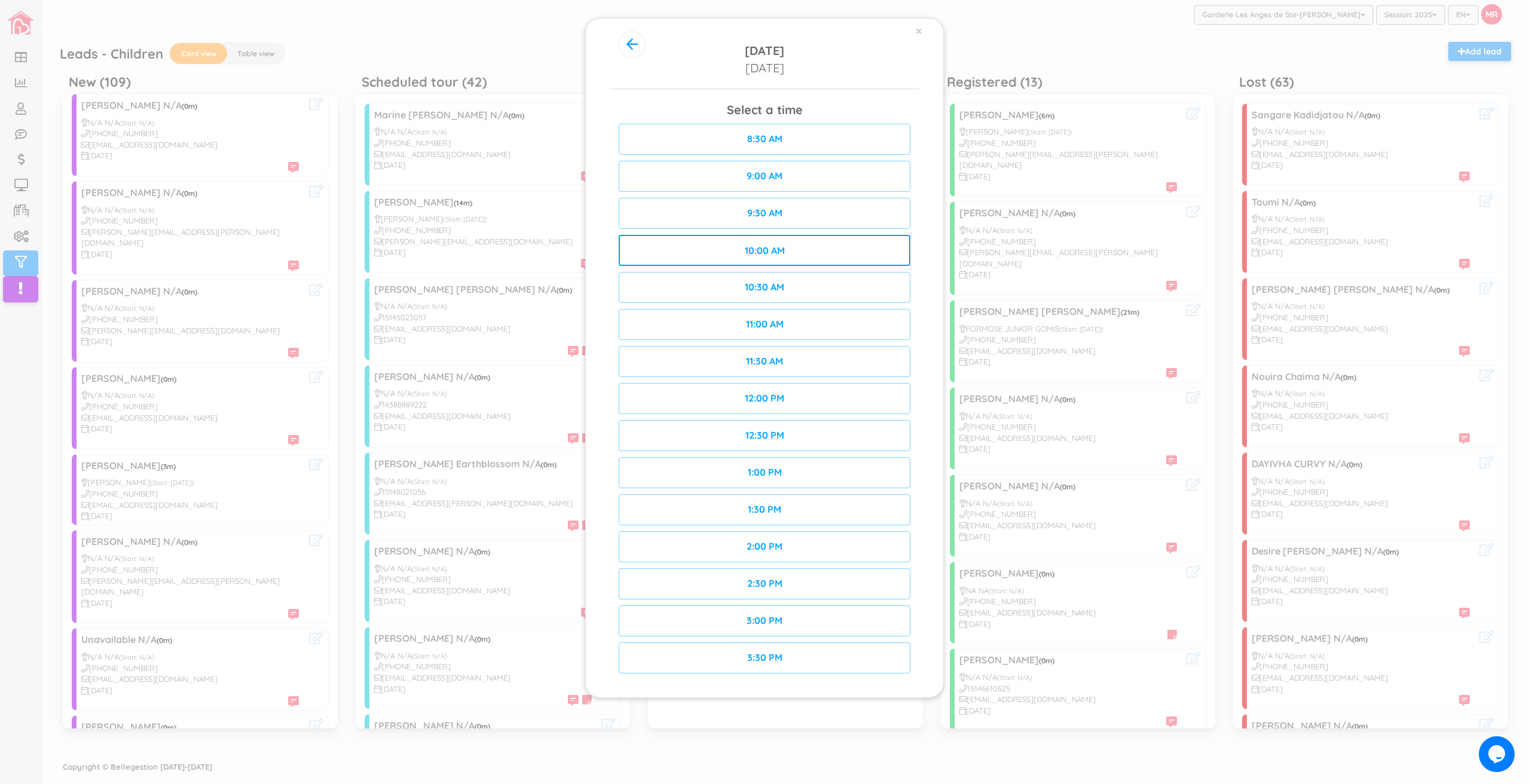
click at [803, 248] on div "10:00 AM" at bounding box center [764, 251] width 292 height 31
click at [826, 254] on div "Confirm" at bounding box center [837, 251] width 145 height 31
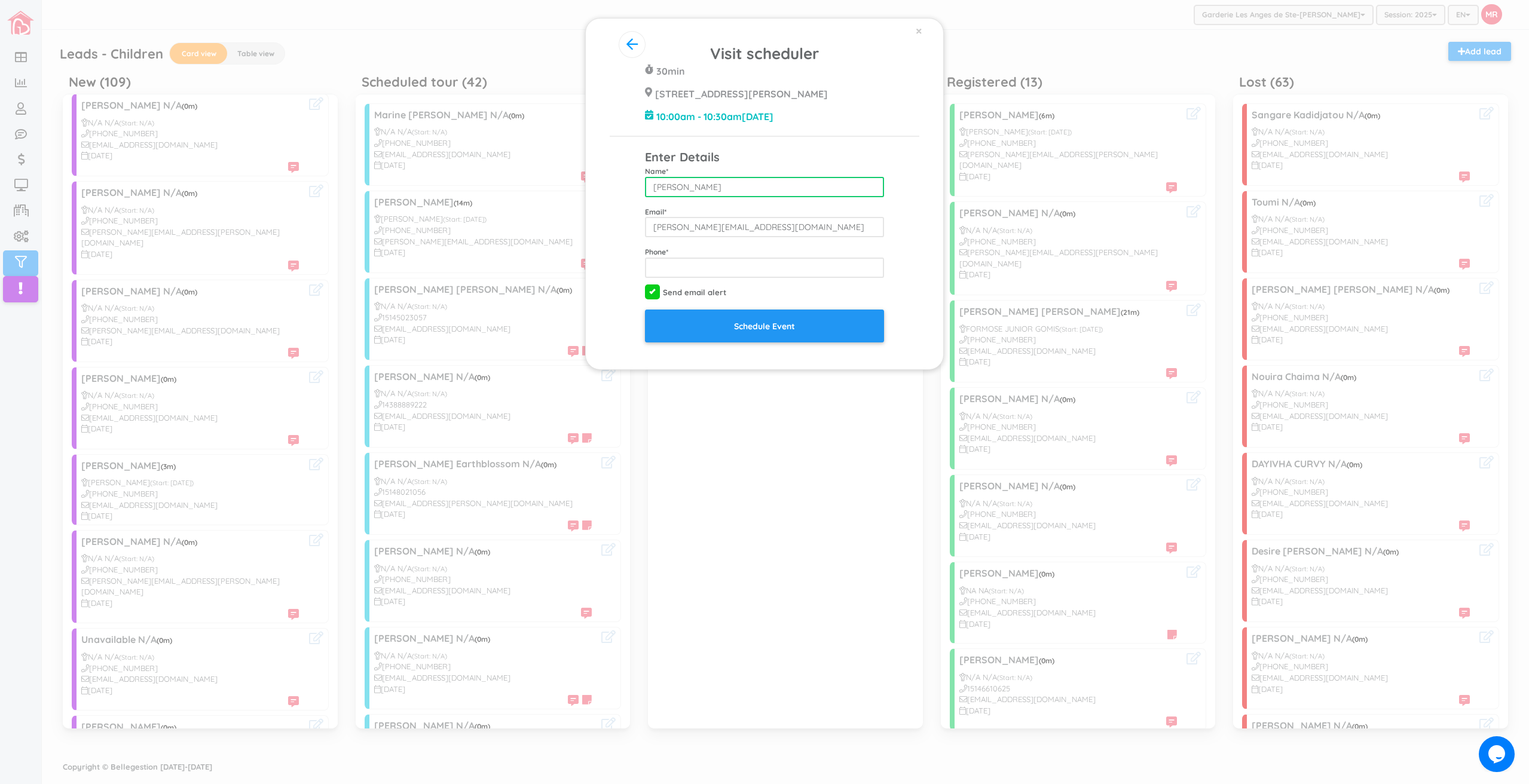
click at [731, 197] on input "[PERSON_NAME]" at bounding box center [764, 186] width 240 height 20
click at [687, 197] on input "[PERSON_NAME]" at bounding box center [764, 186] width 240 height 20
type input "Daniela Manno"
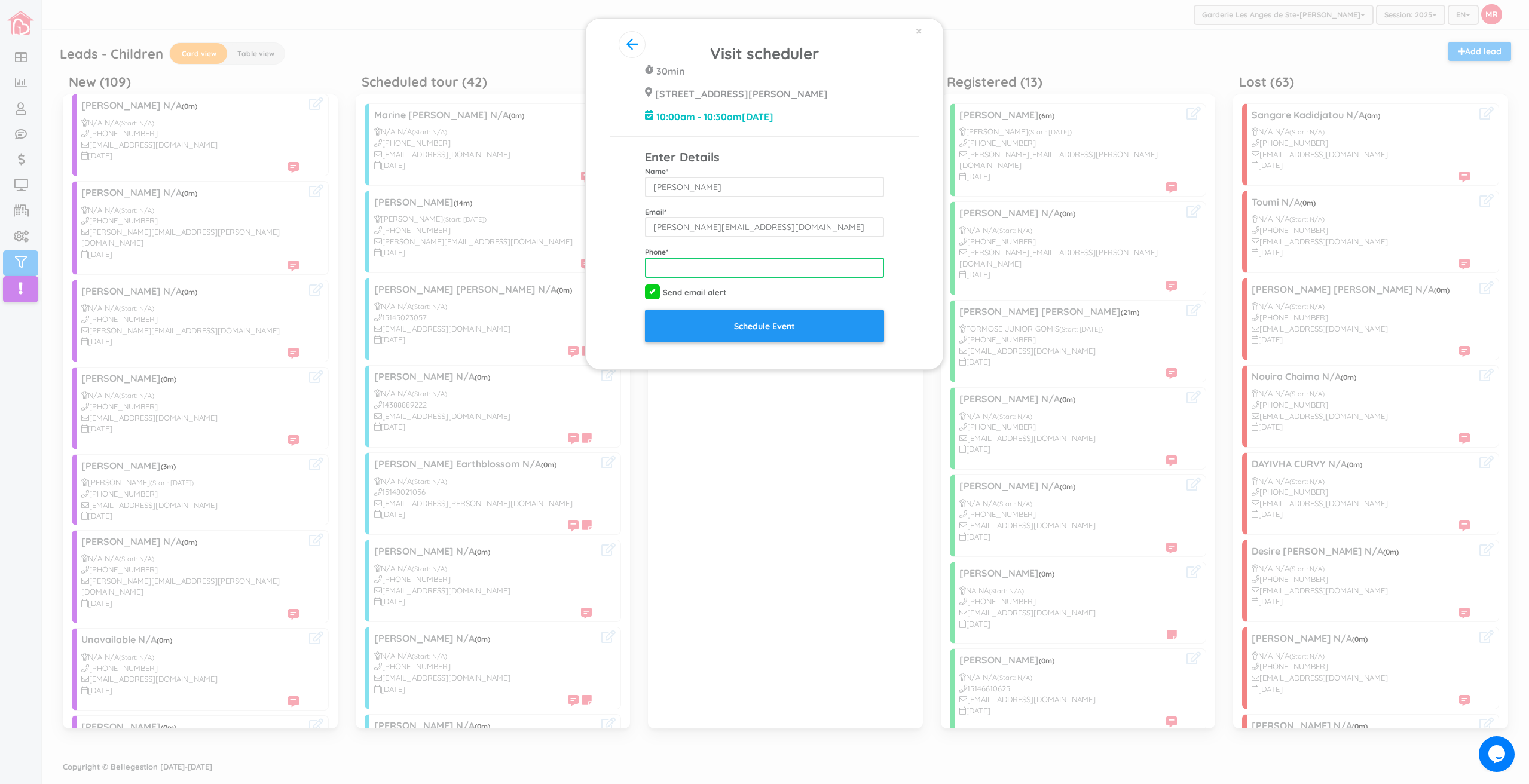
click at [728, 278] on input "tel" at bounding box center [764, 267] width 240 height 20
type input "5144499507"
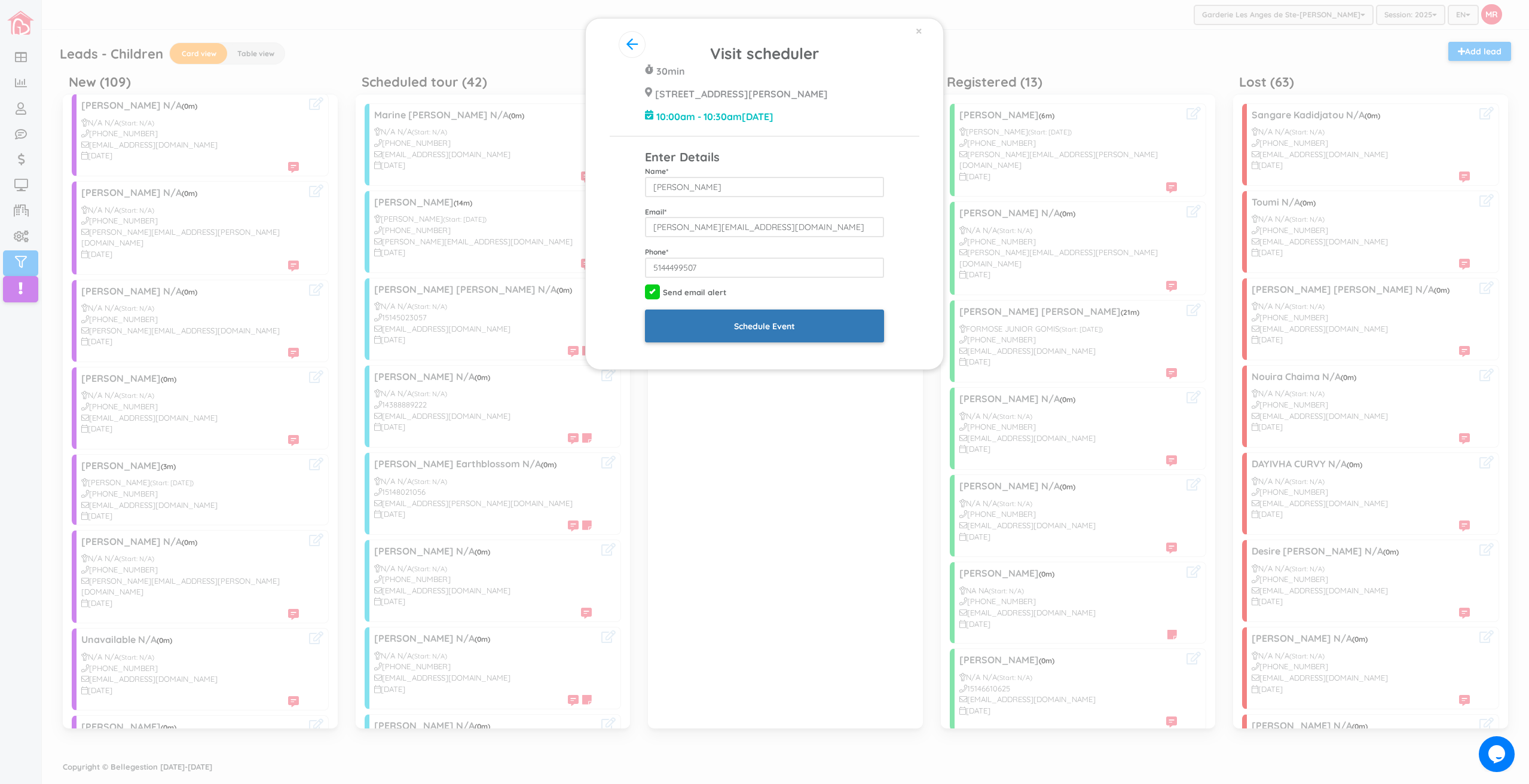
click at [735, 343] on input "Schedule Event" at bounding box center [764, 326] width 240 height 33
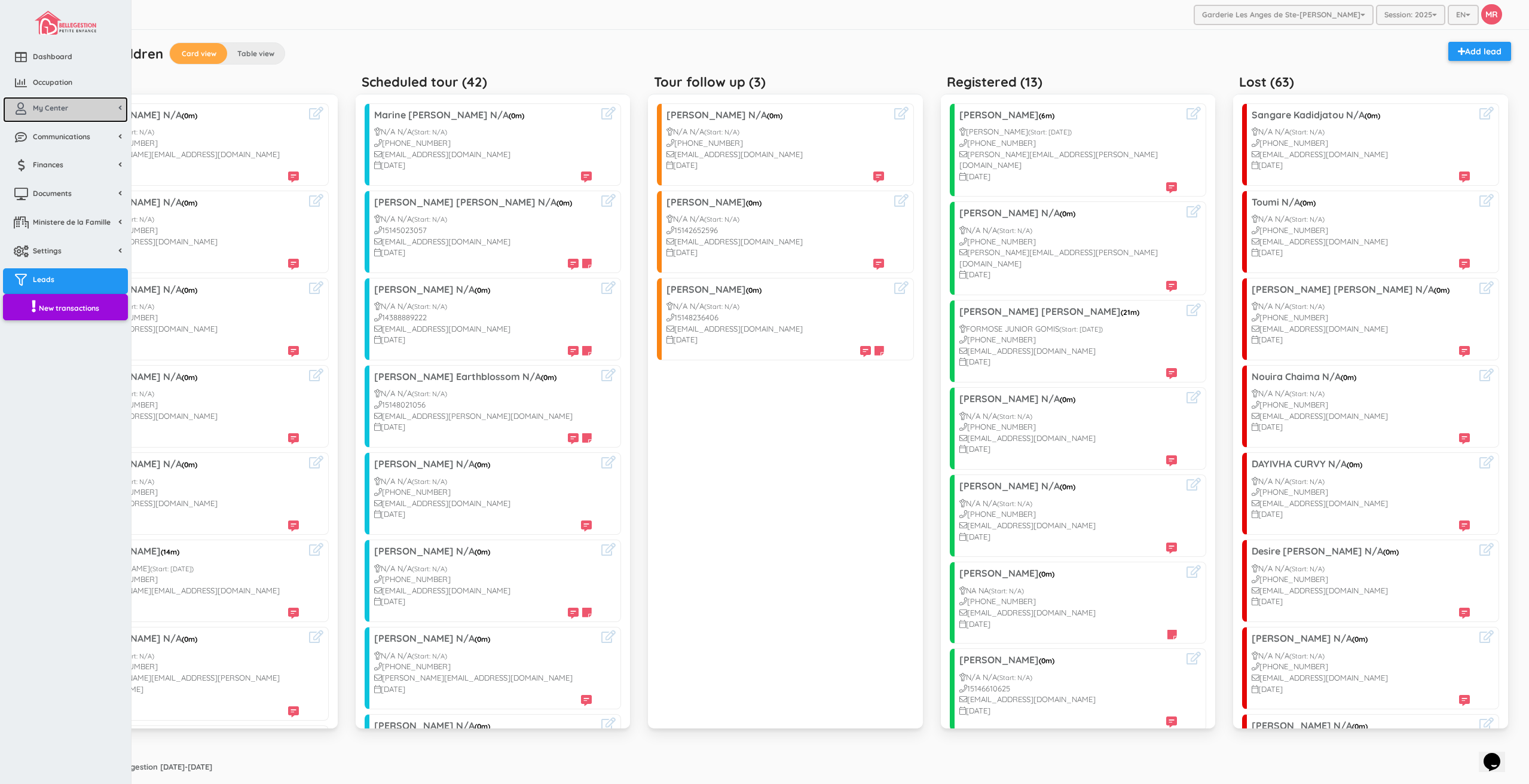
click at [35, 110] on span "My Center" at bounding box center [50, 108] width 36 height 10
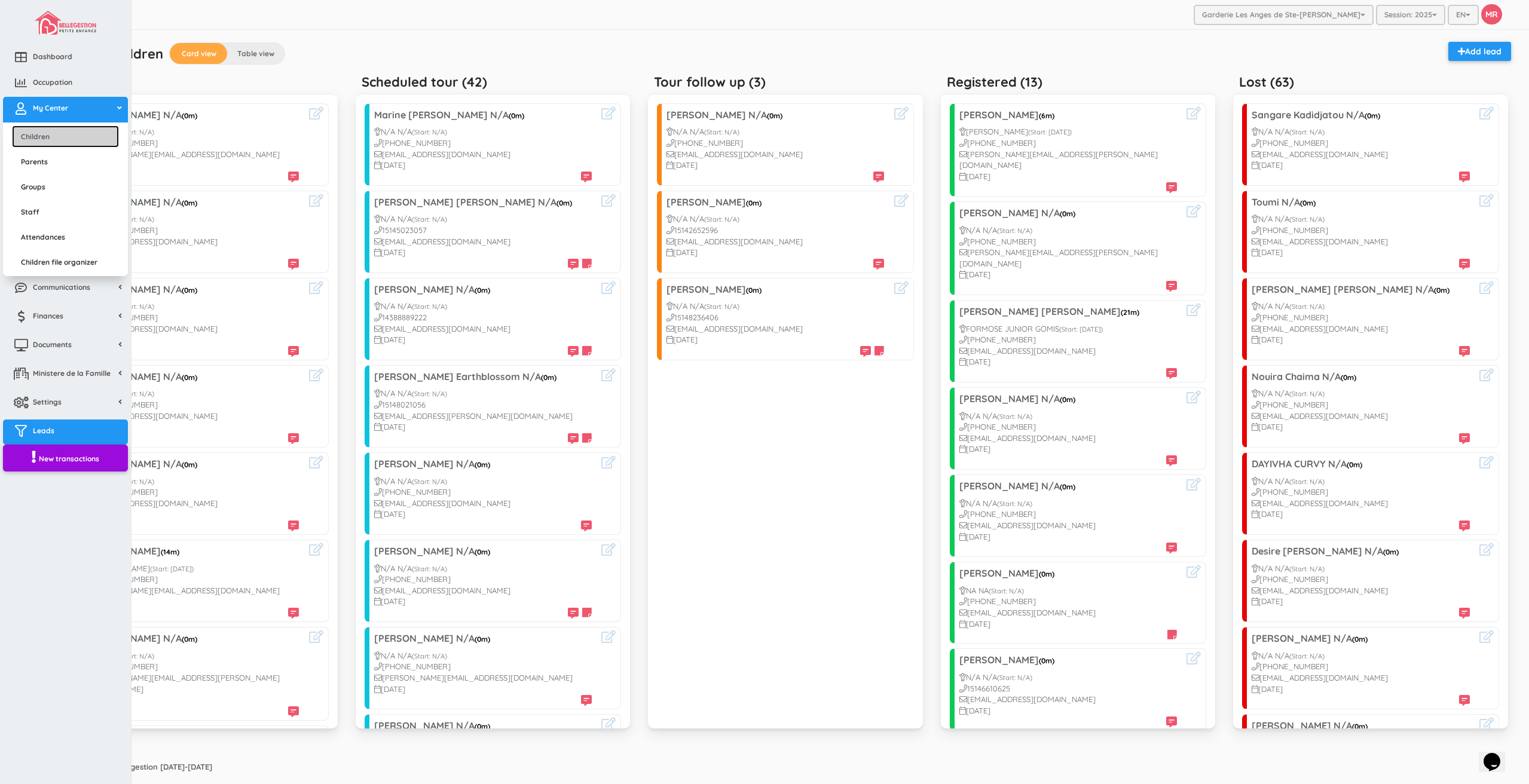
click at [50, 132] on link "Children" at bounding box center [65, 136] width 107 height 22
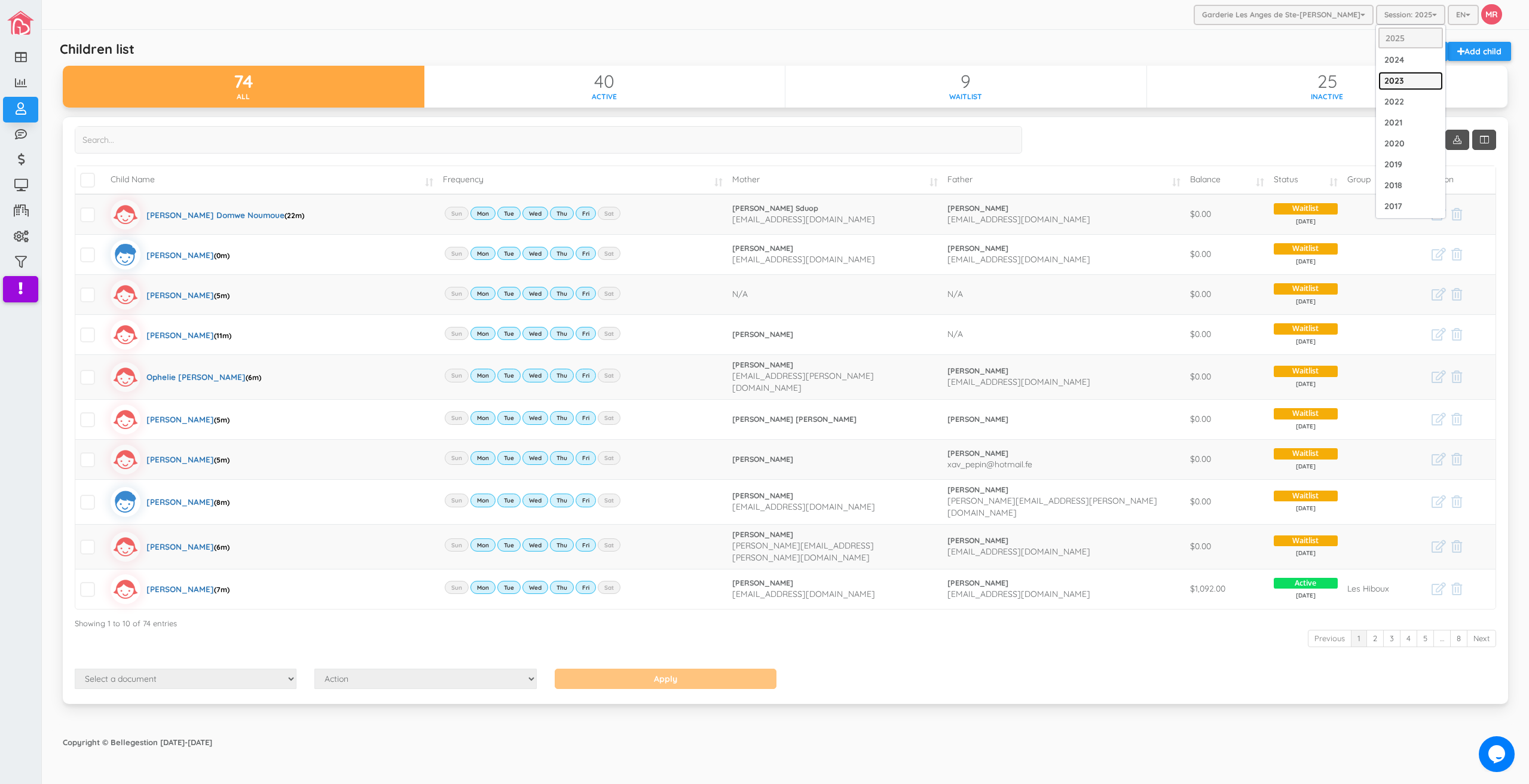
click at [1402, 73] on link "2023" at bounding box center [1410, 81] width 64 height 18
click at [1146, 29] on div "Children list Add child Update all 74 All 40 Active 9 Waitlist 25 Inactive Show…" at bounding box center [785, 380] width 1469 height 701
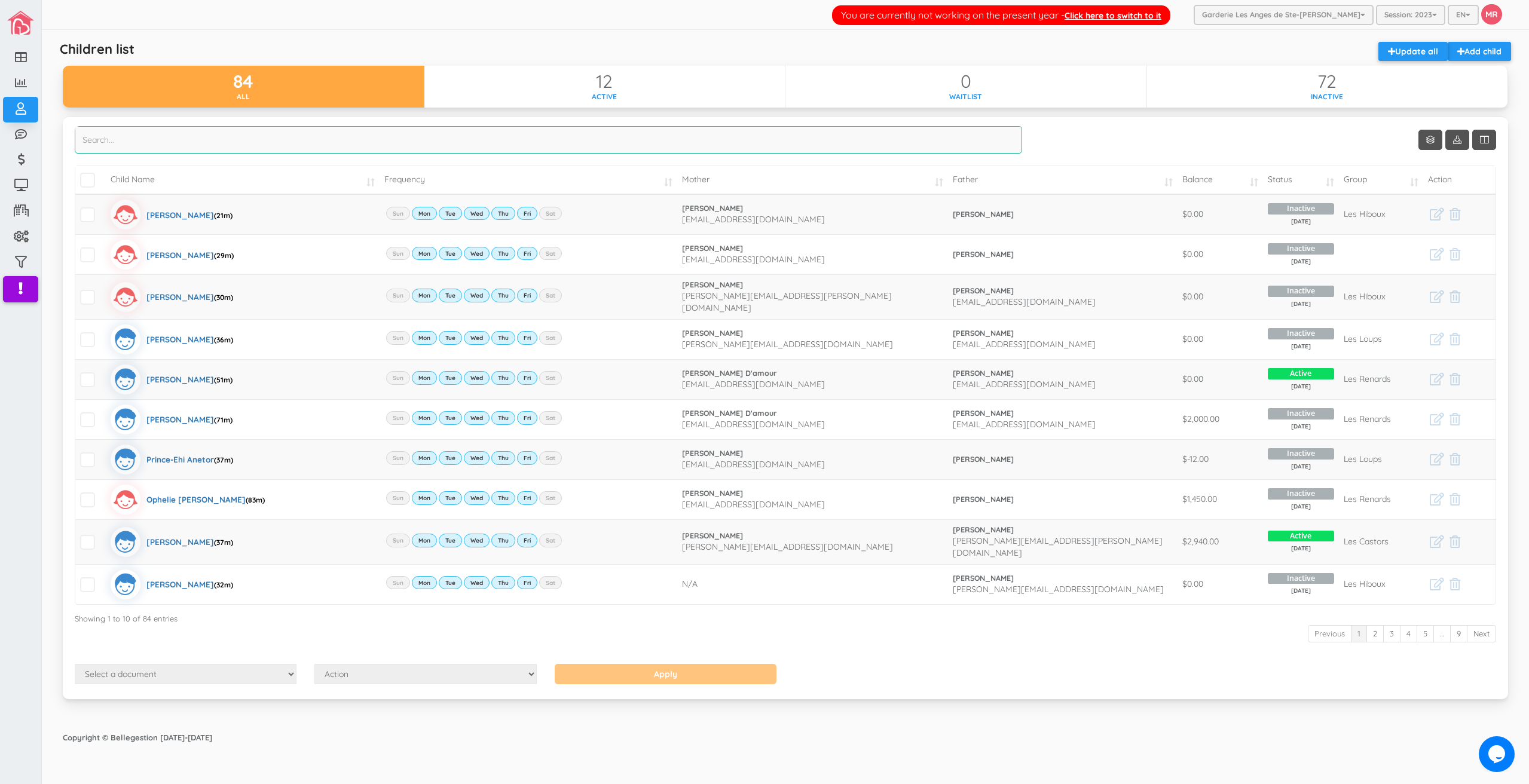
click at [704, 142] on input "search" at bounding box center [548, 140] width 948 height 28
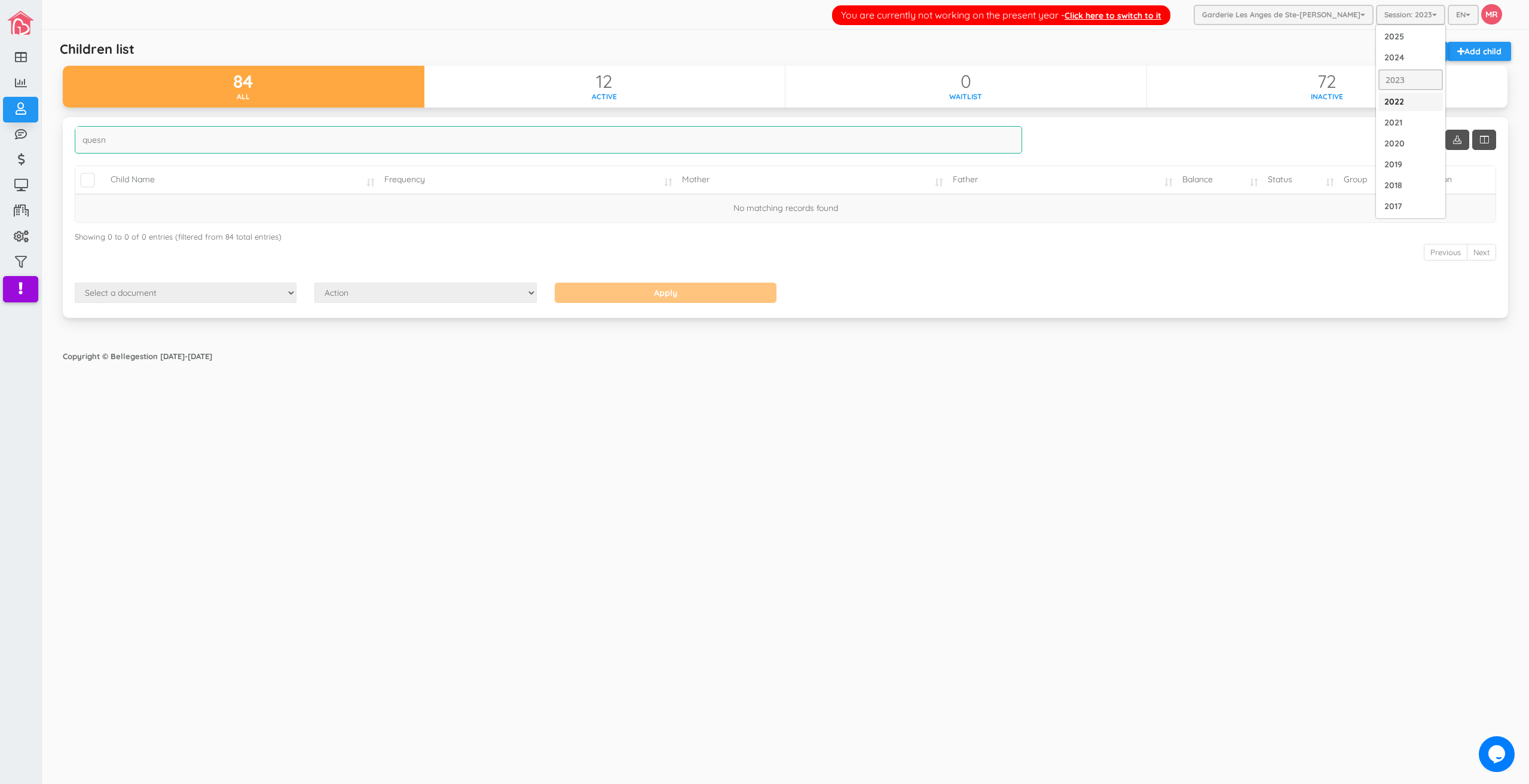
type input "quesn"
click at [1405, 103] on link "2022" at bounding box center [1410, 101] width 64 height 18
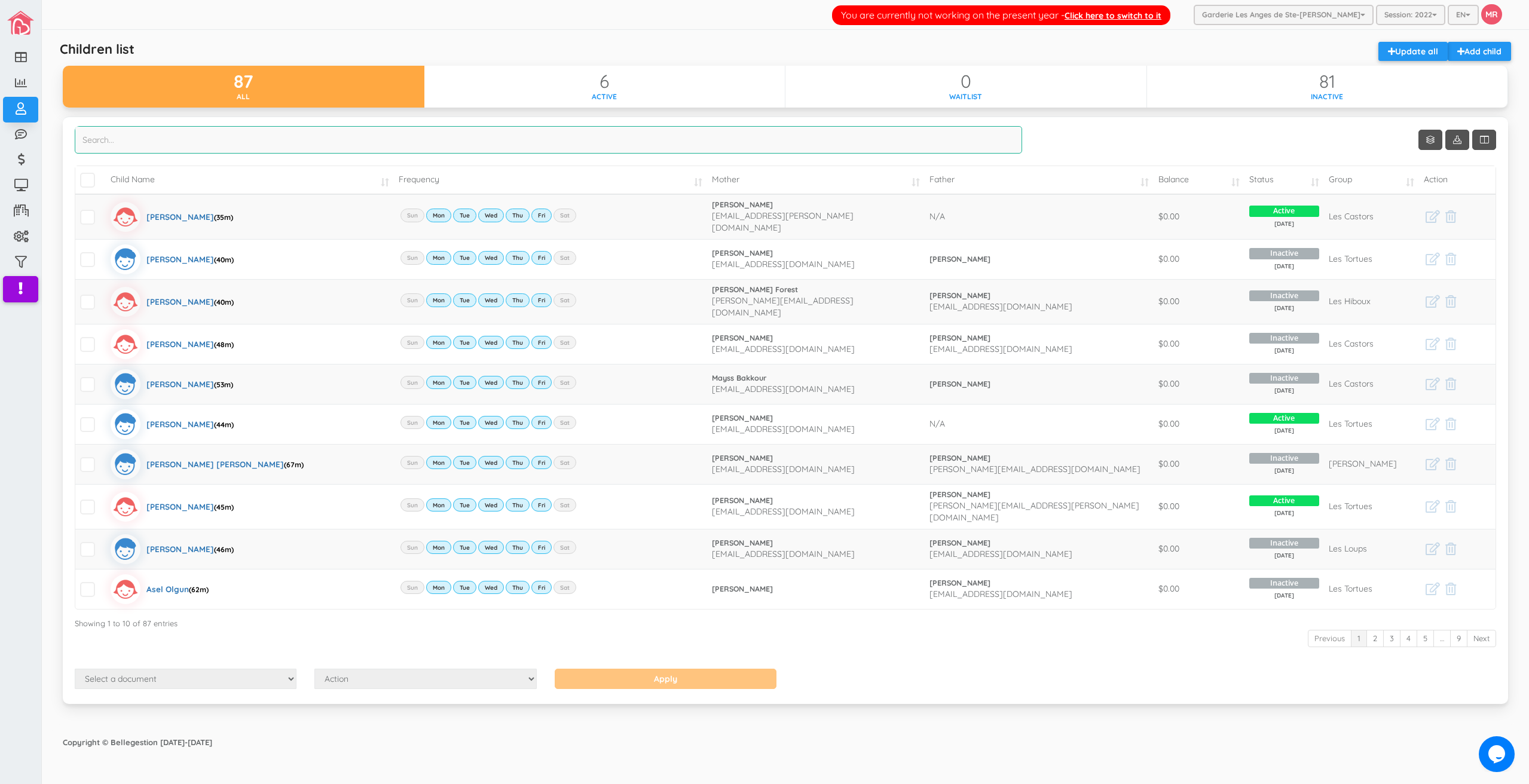
click at [402, 147] on input "search" at bounding box center [548, 140] width 948 height 28
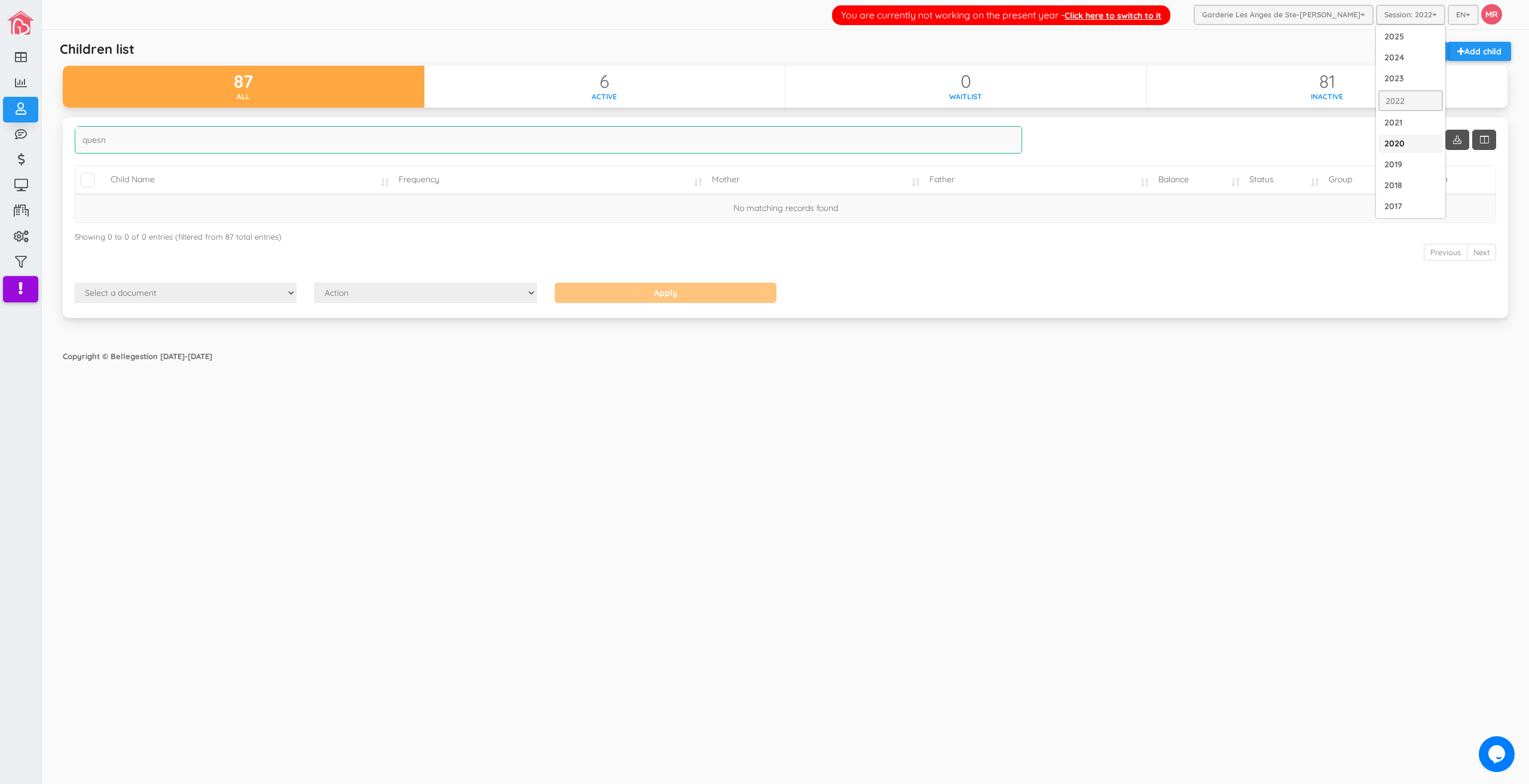
type input "quesn"
click at [1399, 150] on link "2020" at bounding box center [1410, 143] width 64 height 18
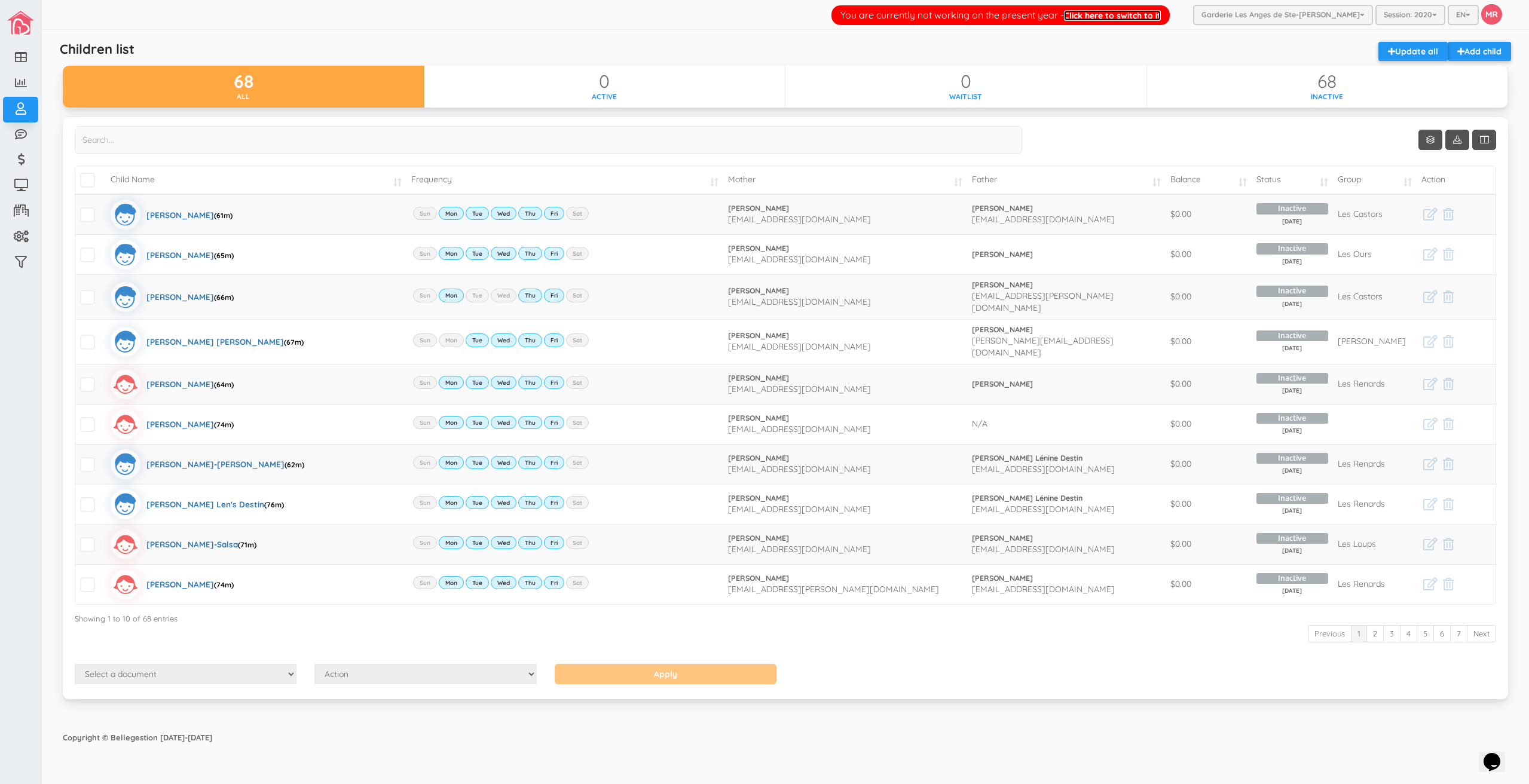
click at [1161, 16] on link "Click here to switch to it" at bounding box center [1112, 16] width 97 height 10
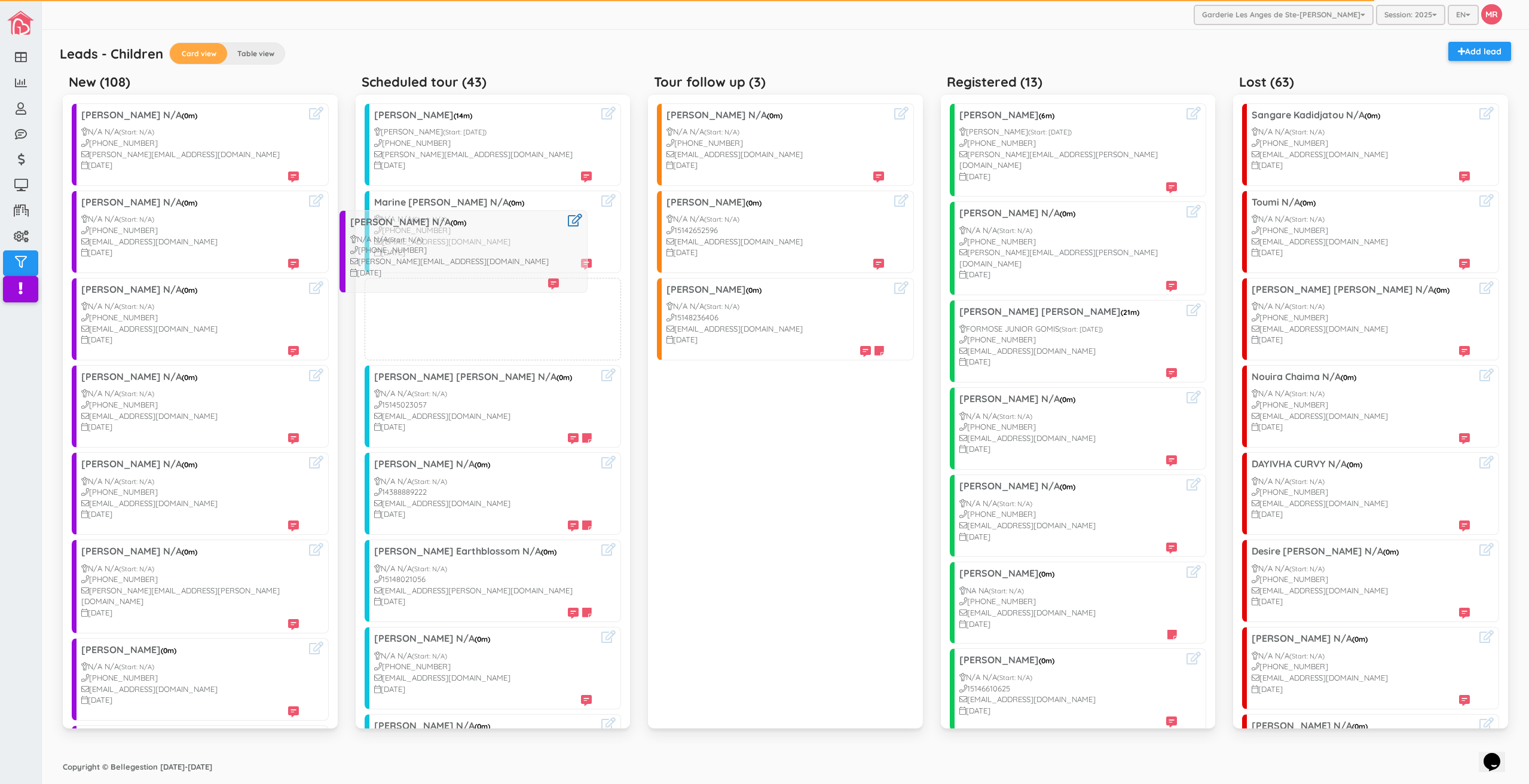
drag, startPoint x: 197, startPoint y: 676, endPoint x: 465, endPoint y: 259, distance: 495.7
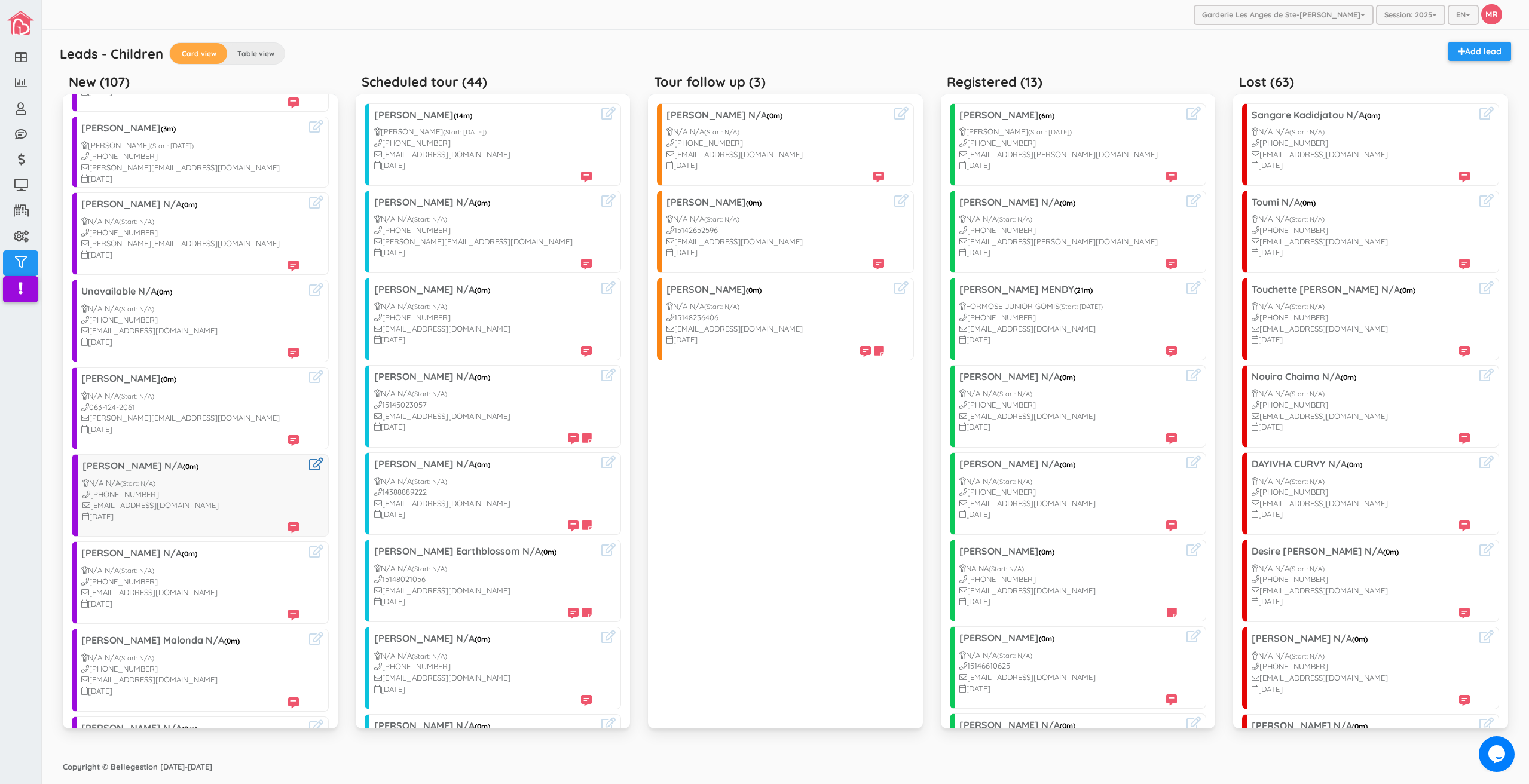
scroll to position [776, 0]
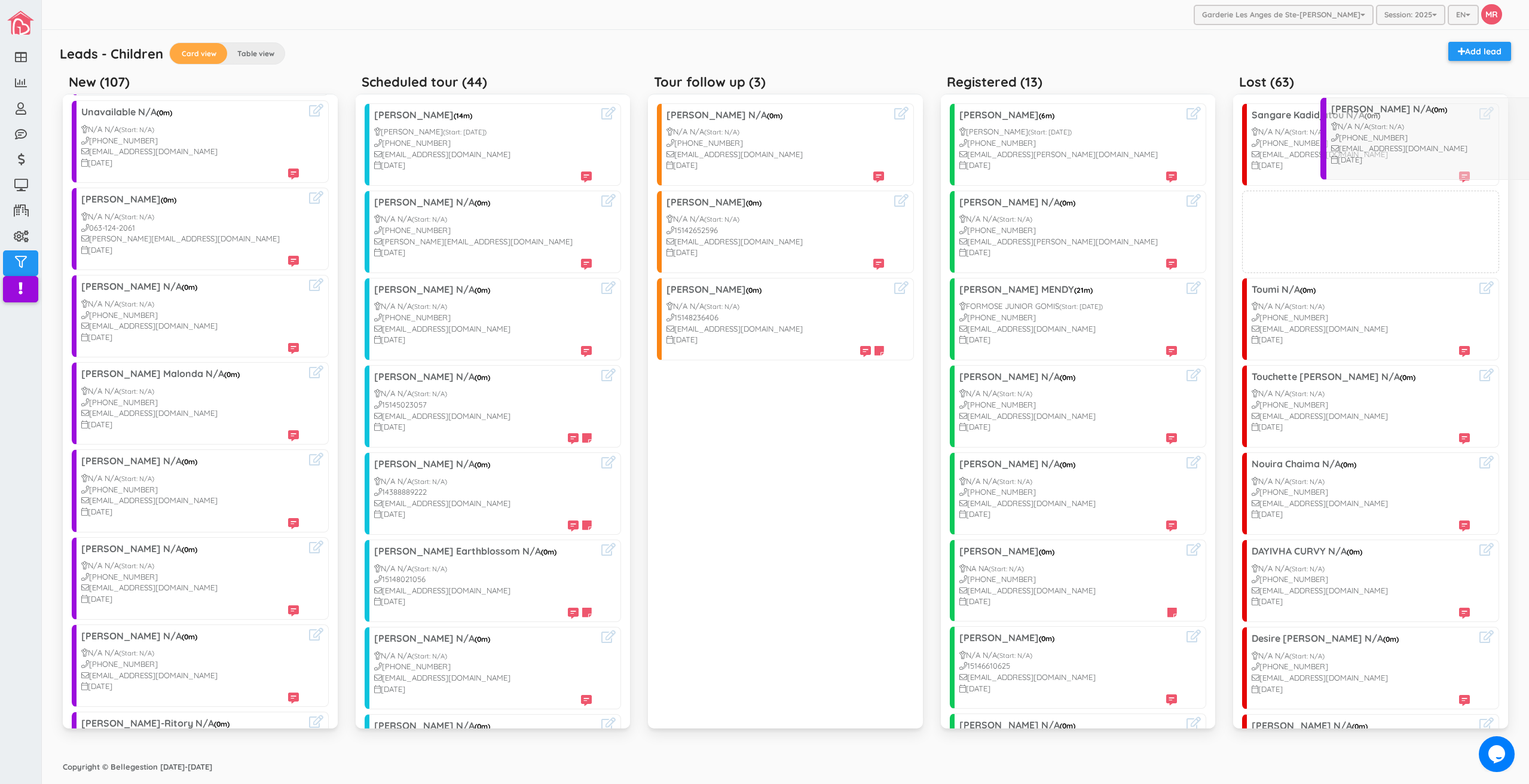
drag, startPoint x: 181, startPoint y: 326, endPoint x: 1430, endPoint y: 149, distance: 1261.5
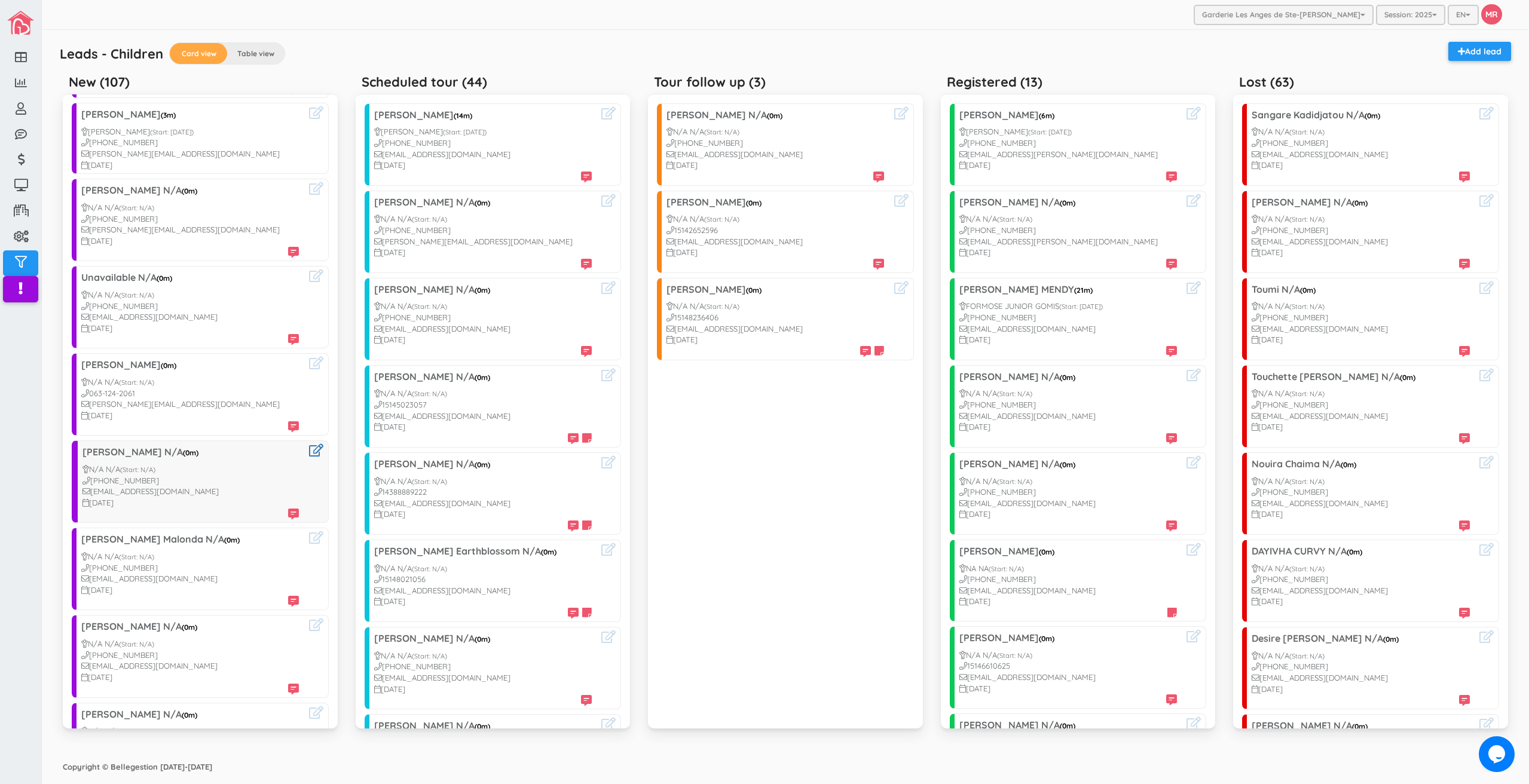
scroll to position [598, 0]
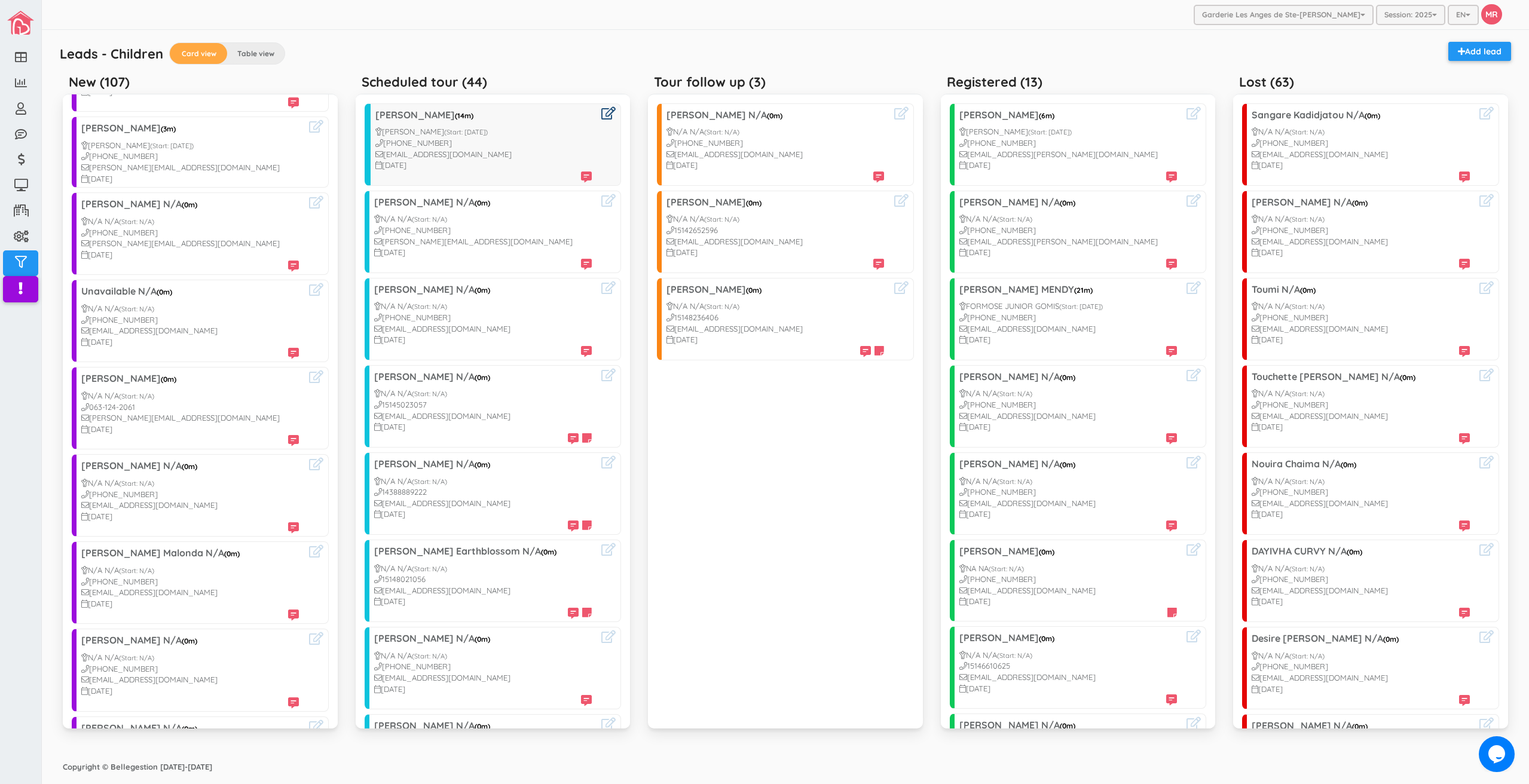
click at [601, 114] on icon at bounding box center [608, 113] width 15 height 12
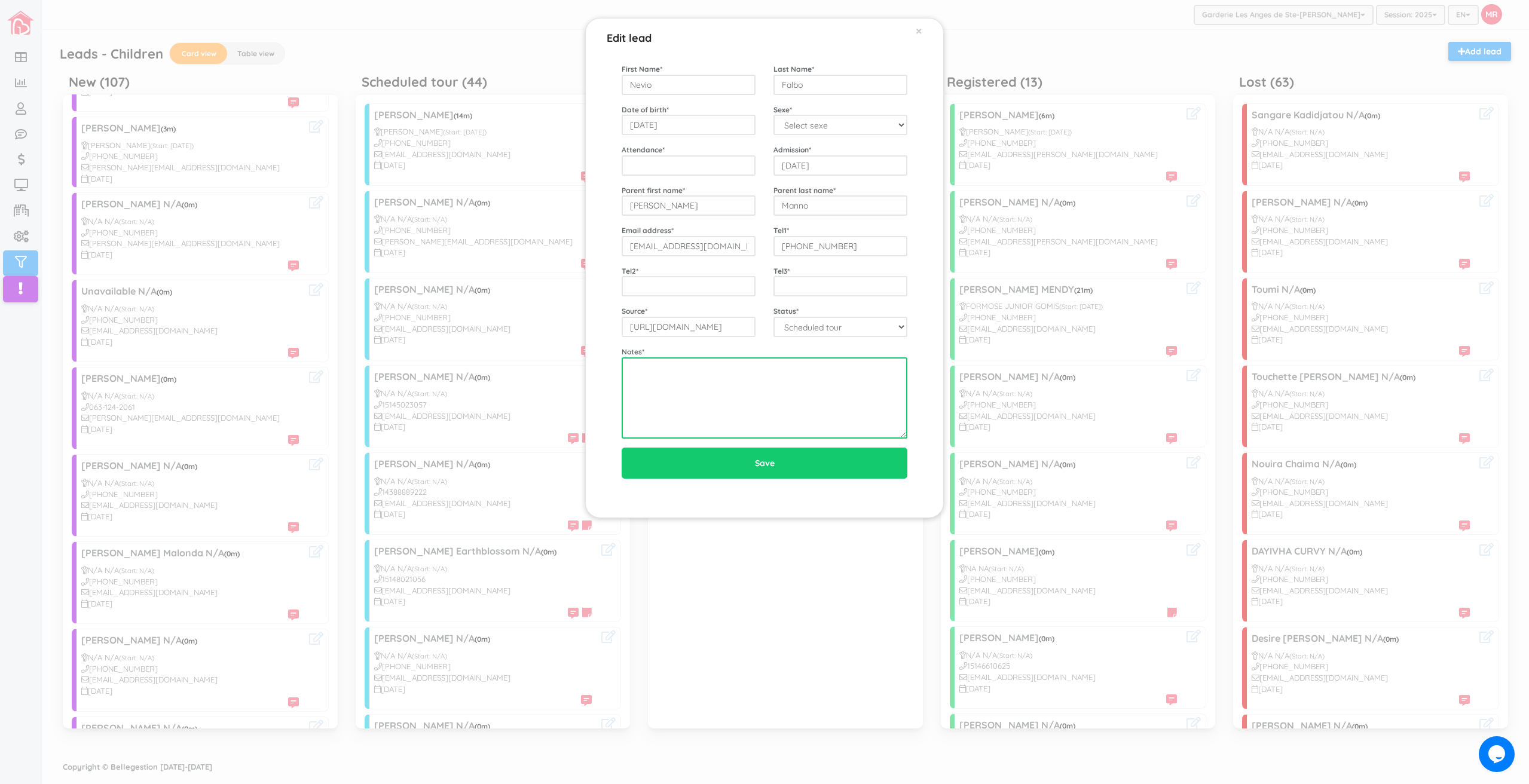
click at [742, 383] on textarea at bounding box center [764, 398] width 285 height 82
type textarea "[DATE]"
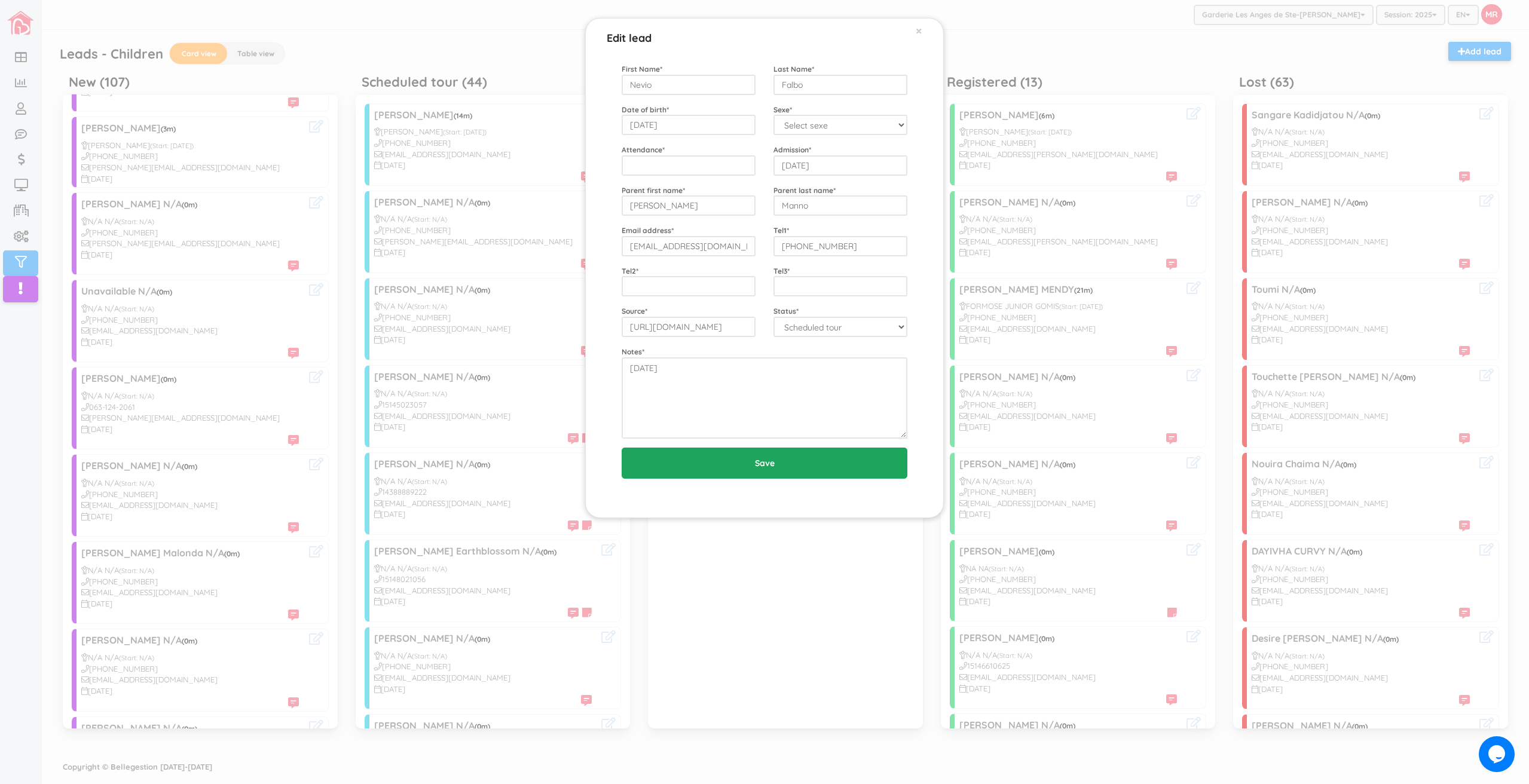
click at [727, 466] on input "Save" at bounding box center [764, 463] width 285 height 31
